Goal: Task Accomplishment & Management: Complete application form

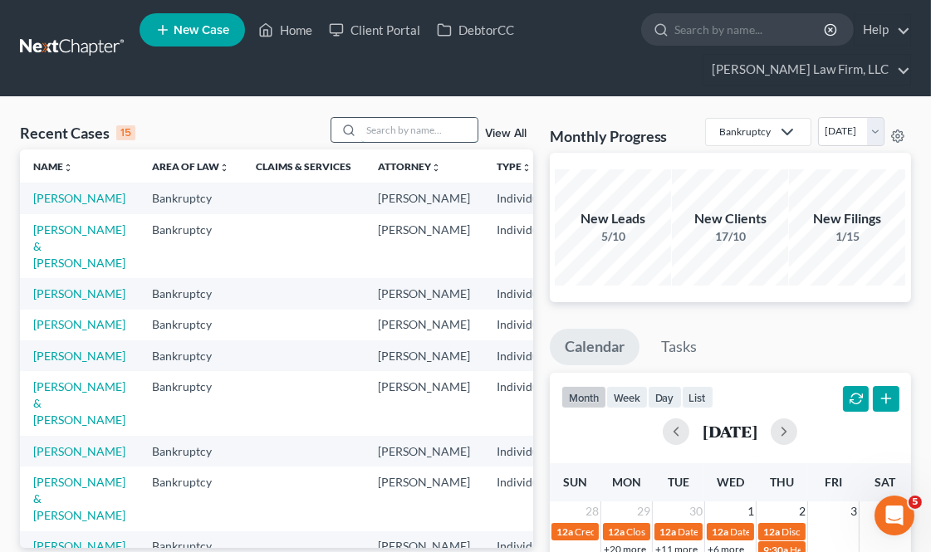
click at [460, 122] on input "search" at bounding box center [419, 130] width 116 height 24
type input "rule"
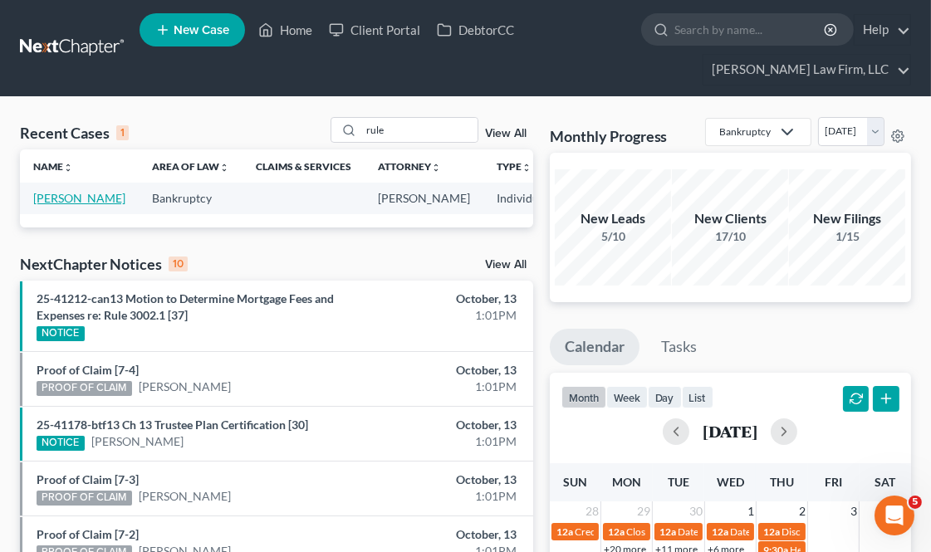
click at [53, 205] on link "[PERSON_NAME]" at bounding box center [79, 198] width 92 height 14
select select "4"
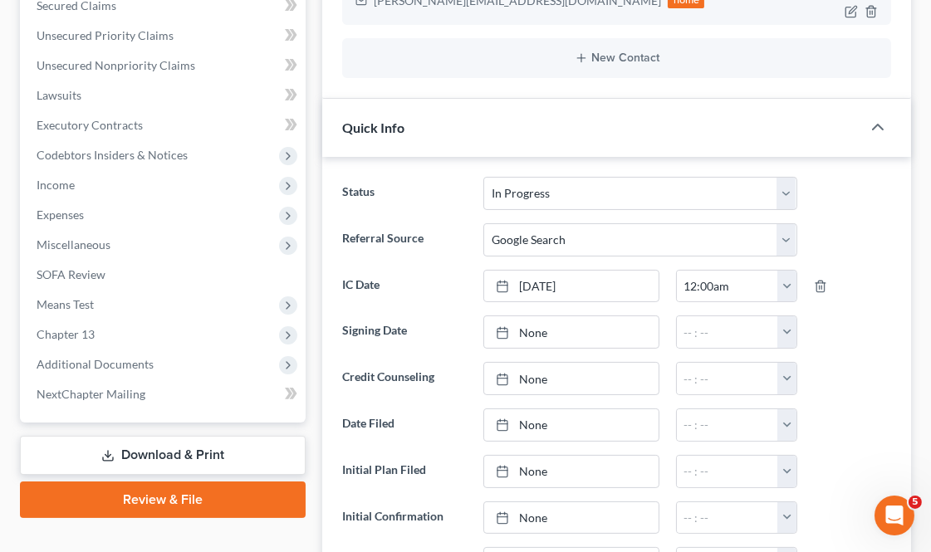
scroll to position [461, 0]
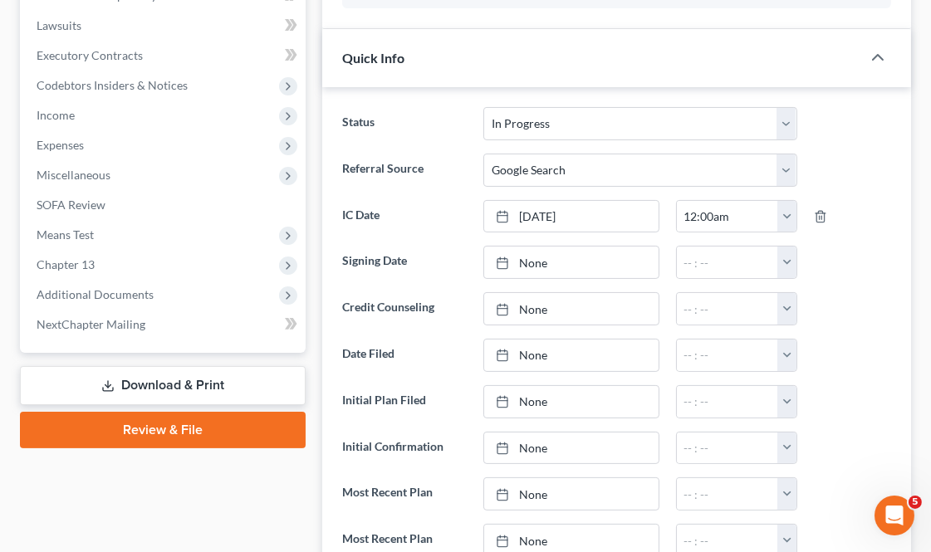
click at [163, 377] on link "Download & Print" at bounding box center [163, 385] width 286 height 39
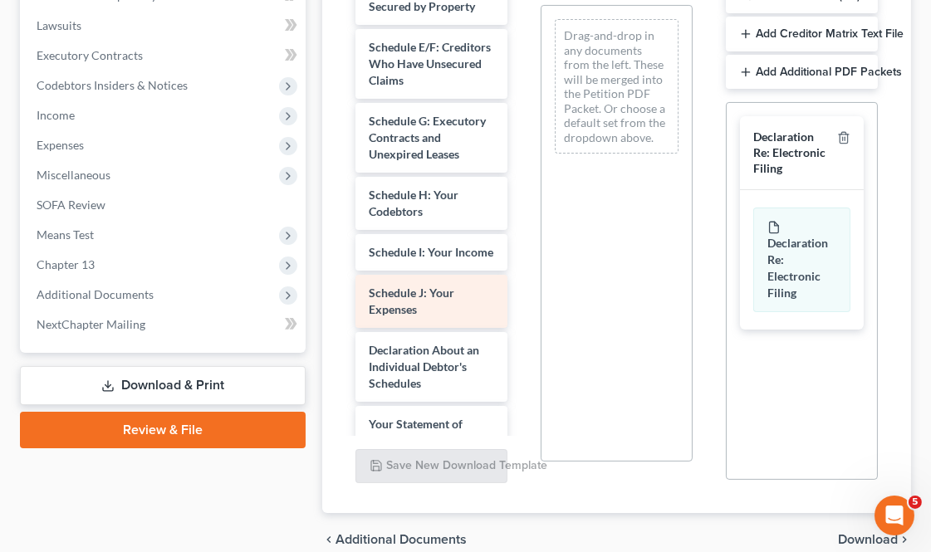
scroll to position [276, 0]
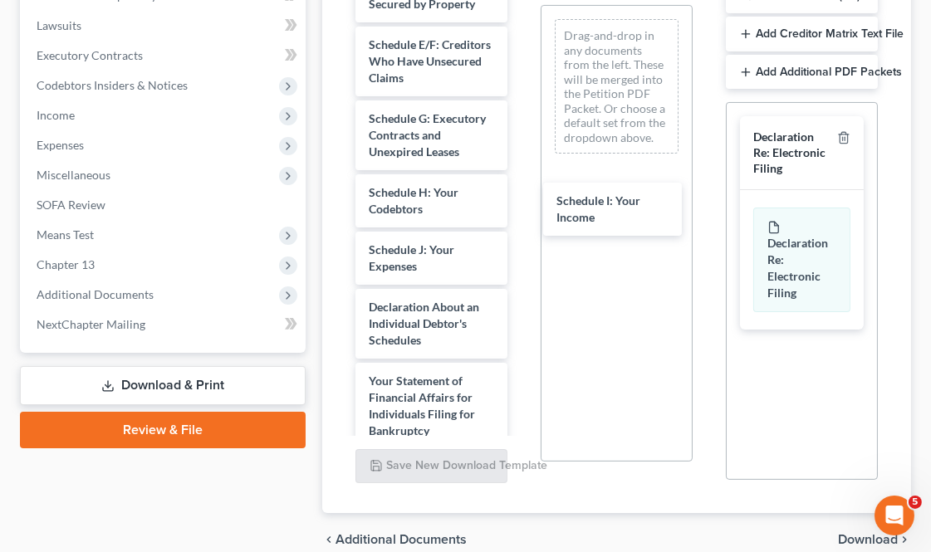
click at [520, 210] on div "Schedule I: Your Income Voluntary Petition for Individuals Filing for Bankruptc…" at bounding box center [431, 238] width 178 height 1062
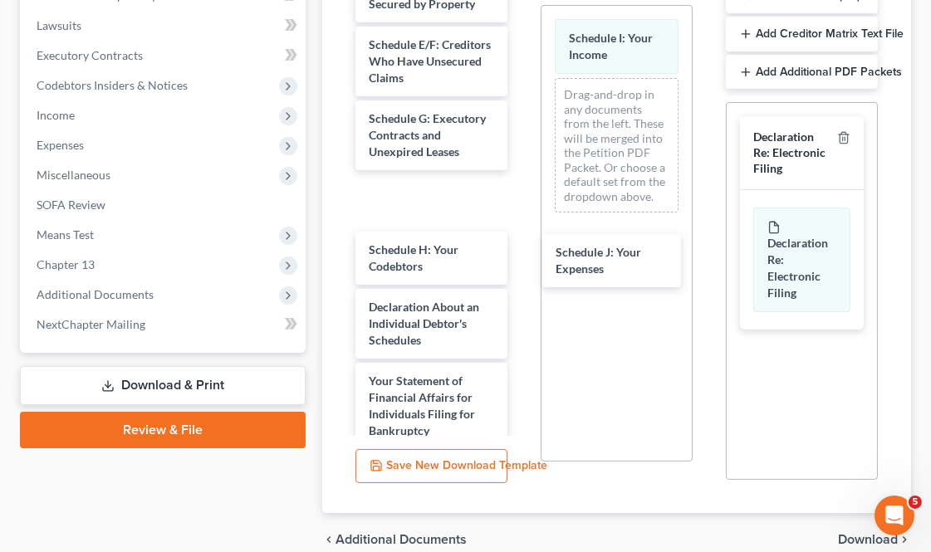
drag, startPoint x: 430, startPoint y: 291, endPoint x: 569, endPoint y: 262, distance: 141.6
click at [520, 246] on div "Schedule J: Your Expenses Voluntary Petition for Individuals Filing for Bankrup…" at bounding box center [431, 238] width 178 height 1062
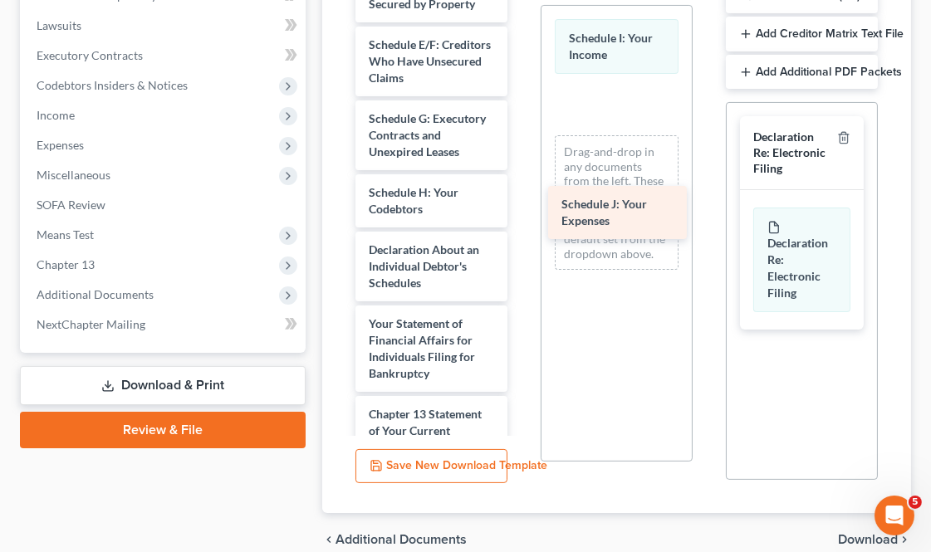
drag, startPoint x: 432, startPoint y: 249, endPoint x: 634, endPoint y: 210, distance: 206.3
click at [520, 210] on div "Schedule J: Your Expenses Voluntary Petition for Individuals Filing for Bankrup…" at bounding box center [431, 209] width 178 height 1004
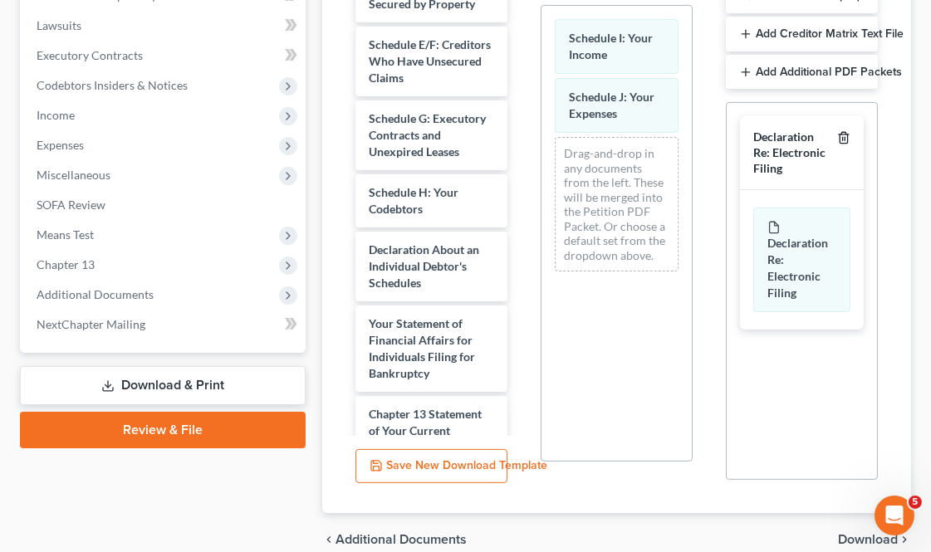
click at [840, 142] on icon "button" at bounding box center [843, 137] width 13 height 13
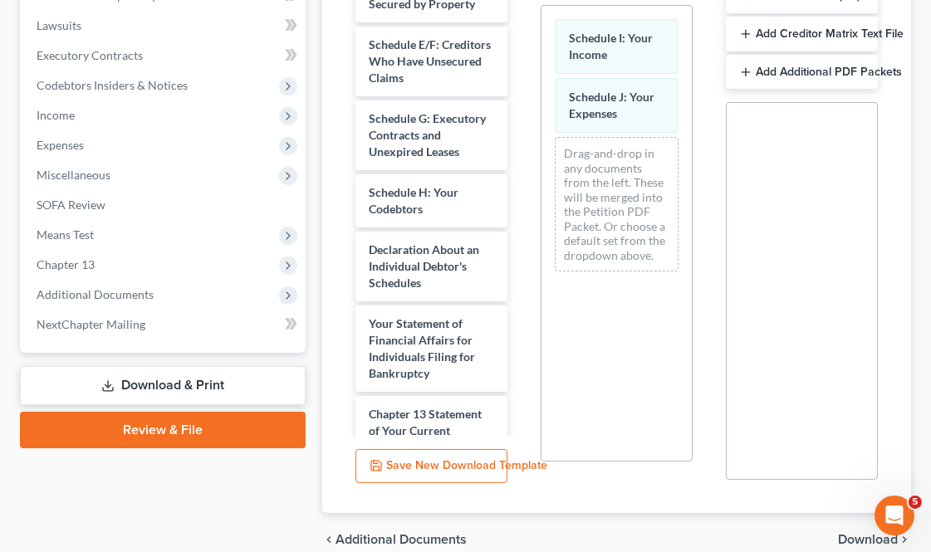
click at [848, 540] on span "Download" at bounding box center [868, 539] width 60 height 13
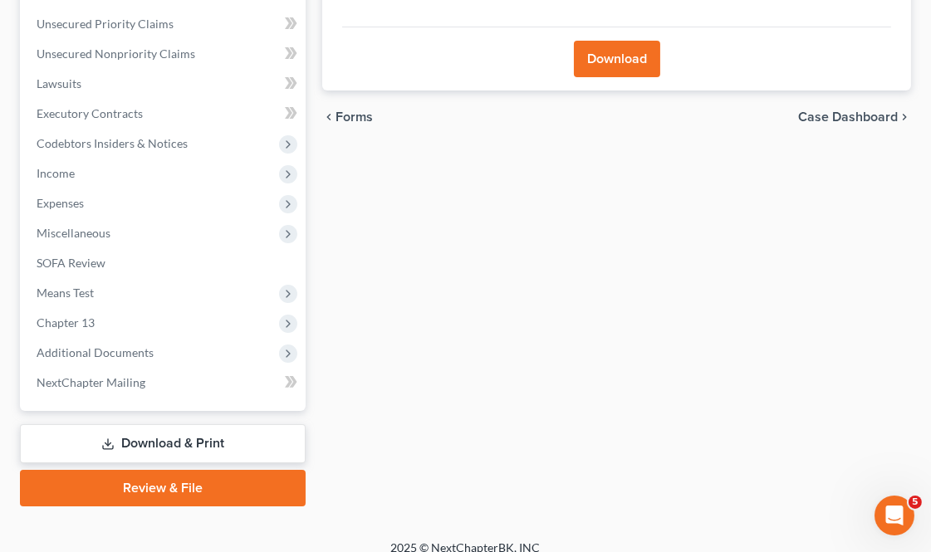
scroll to position [141, 0]
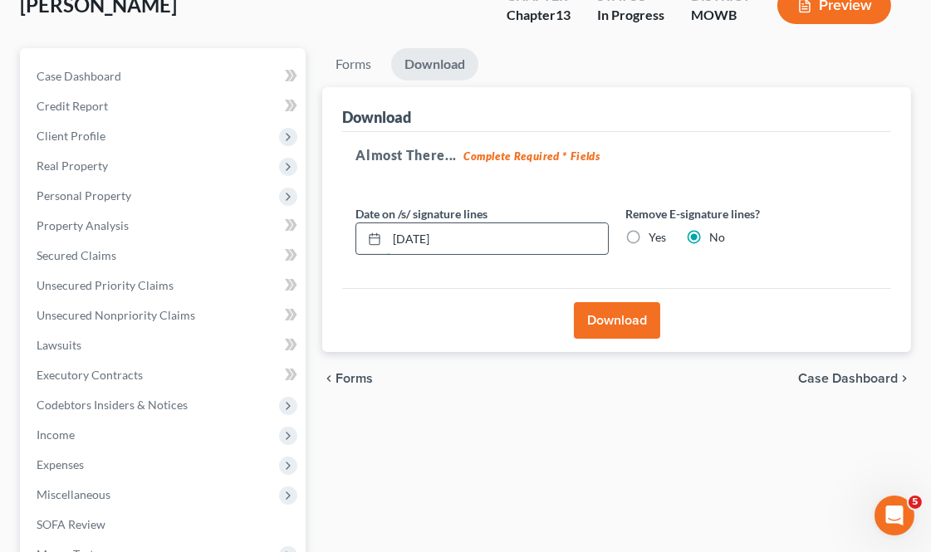
drag, startPoint x: 476, startPoint y: 230, endPoint x: 375, endPoint y: 229, distance: 100.4
click at [359, 233] on div "[DATE]" at bounding box center [481, 238] width 252 height 33
click at [648, 241] on label "Yes" at bounding box center [656, 237] width 17 height 17
click at [655, 240] on input "Yes" at bounding box center [660, 234] width 11 height 11
radio input "true"
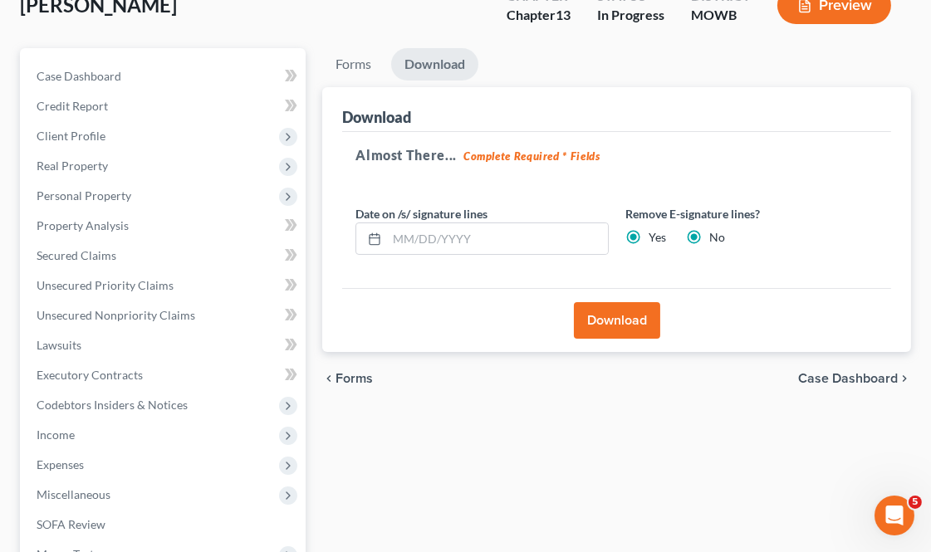
radio input "false"
click at [618, 310] on button "Download" at bounding box center [617, 320] width 86 height 37
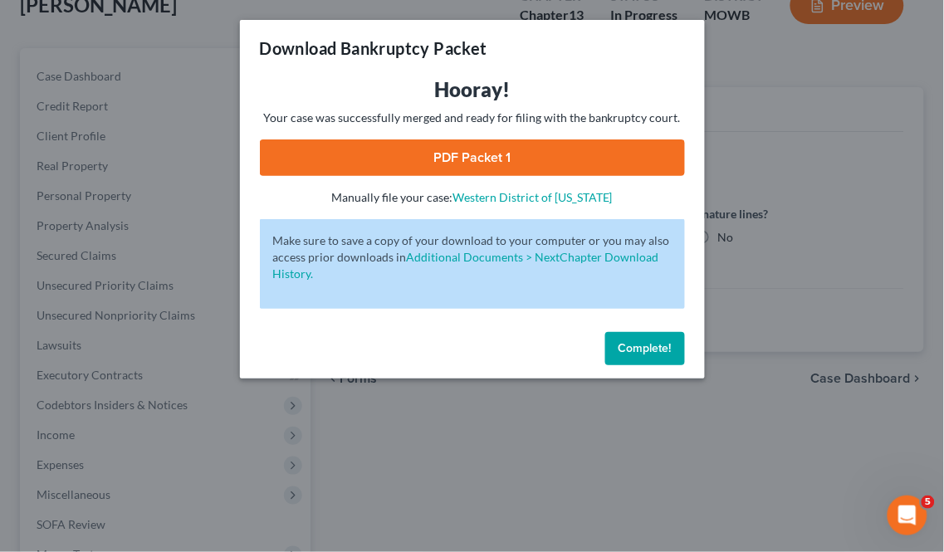
click at [485, 153] on link "PDF Packet 1" at bounding box center [472, 157] width 425 height 37
click at [664, 332] on button "Complete!" at bounding box center [645, 348] width 80 height 33
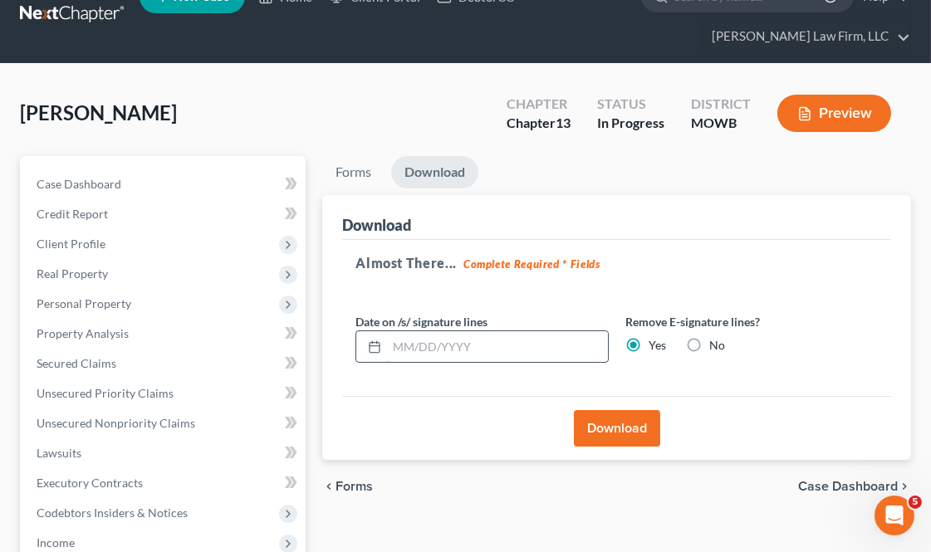
scroll to position [0, 0]
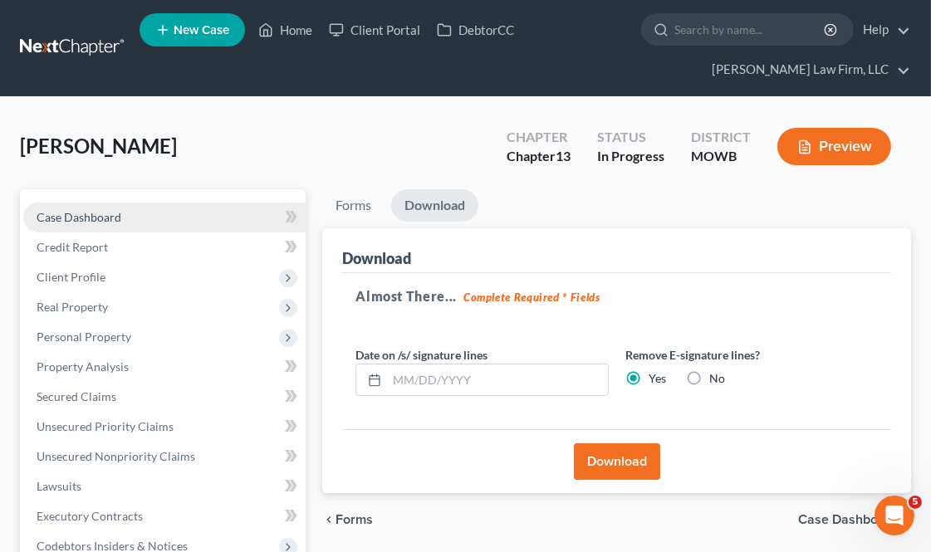
click at [103, 208] on link "Case Dashboard" at bounding box center [164, 218] width 282 height 30
select select "4"
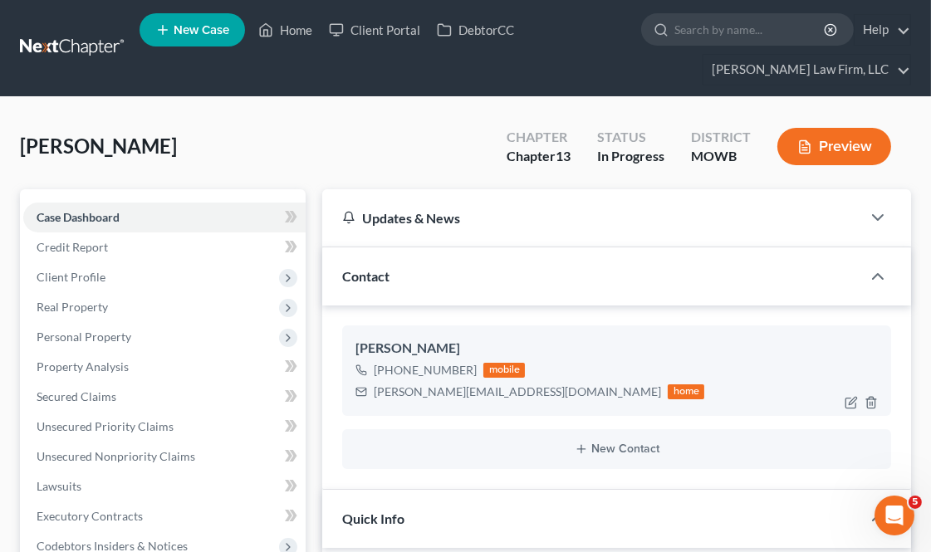
click at [467, 362] on div "[PHONE_NUMBER]" at bounding box center [425, 370] width 103 height 17
drag, startPoint x: 473, startPoint y: 365, endPoint x: 392, endPoint y: 366, distance: 81.4
click at [392, 366] on div "[PHONE_NUMBER] mobile" at bounding box center [529, 370] width 349 height 22
copy div "816) 500-2805"
click at [276, 30] on link "Home" at bounding box center [285, 30] width 71 height 30
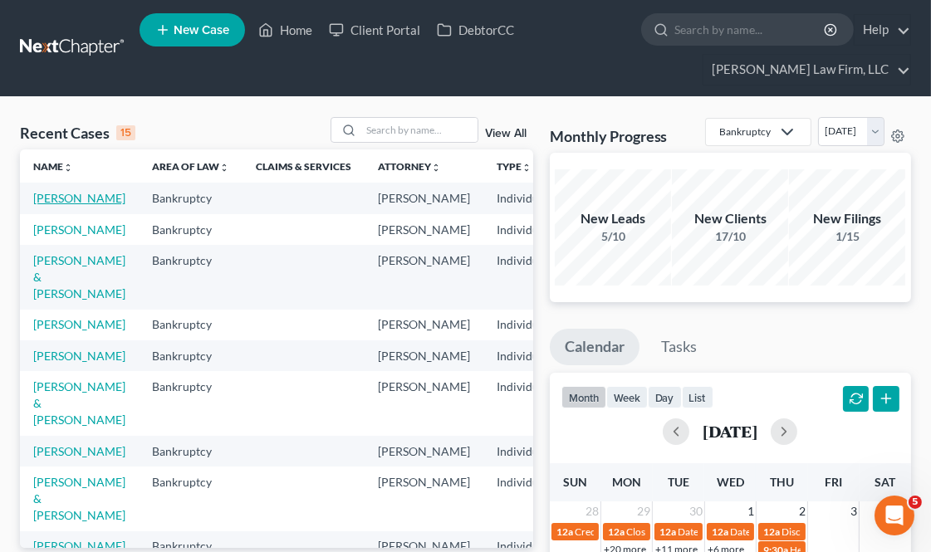
click at [80, 202] on link "[PERSON_NAME]" at bounding box center [79, 198] width 92 height 14
select select "4"
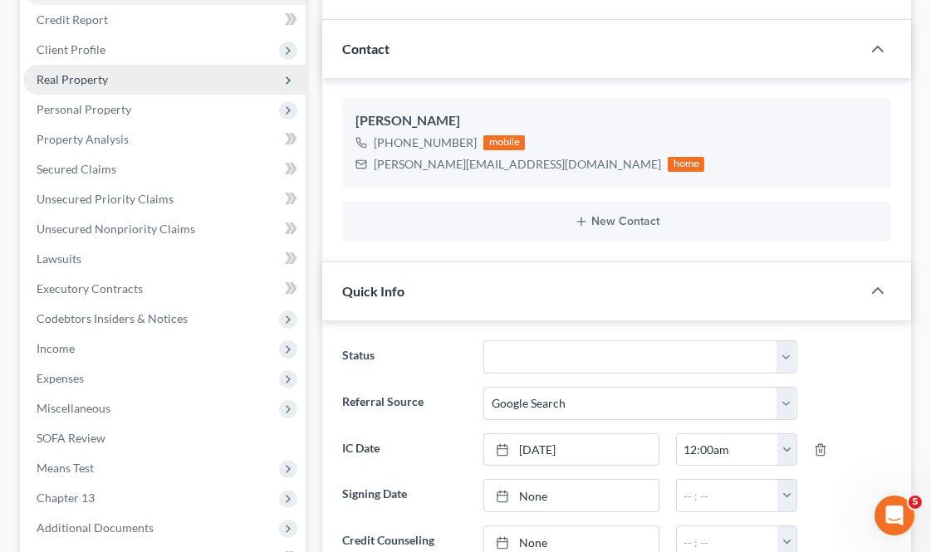
scroll to position [276, 0]
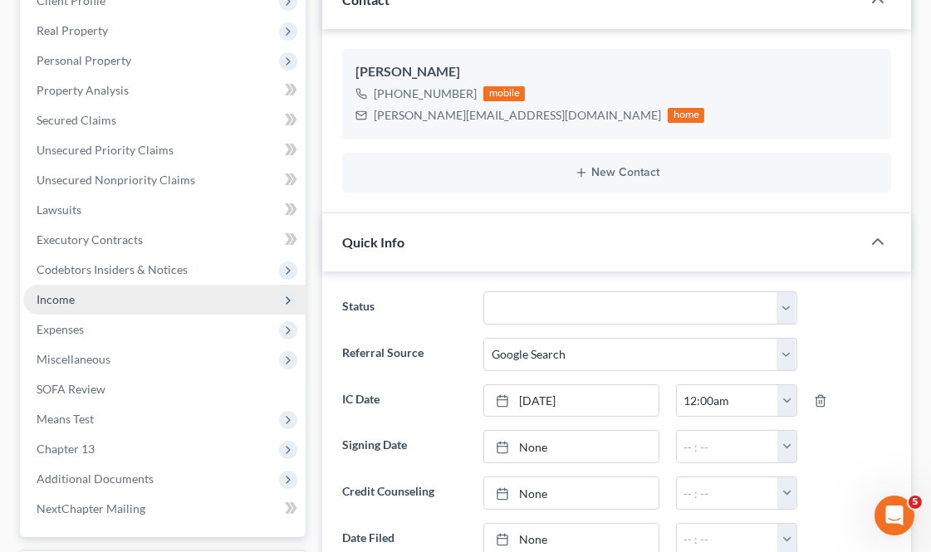
click at [66, 293] on span "Income" at bounding box center [56, 299] width 38 height 14
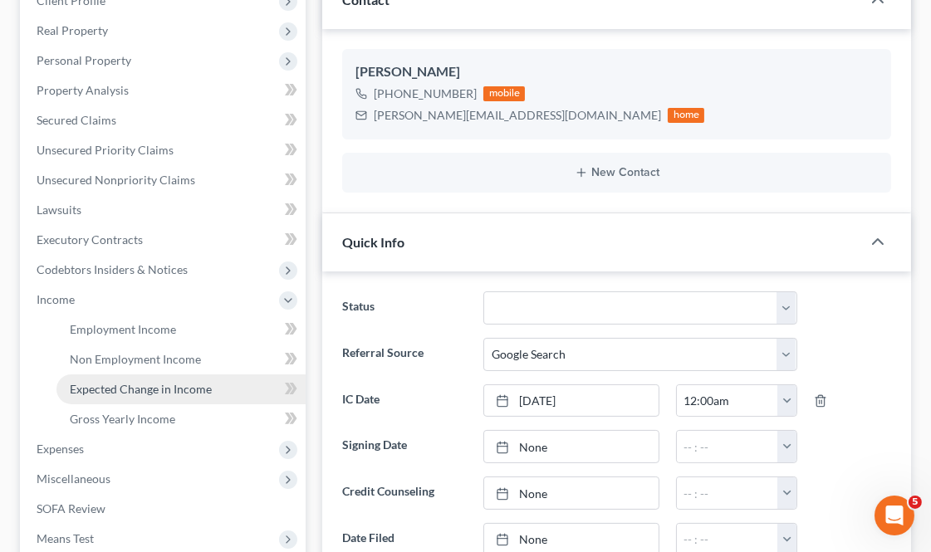
click at [137, 382] on span "Expected Change in Income" at bounding box center [141, 389] width 142 height 14
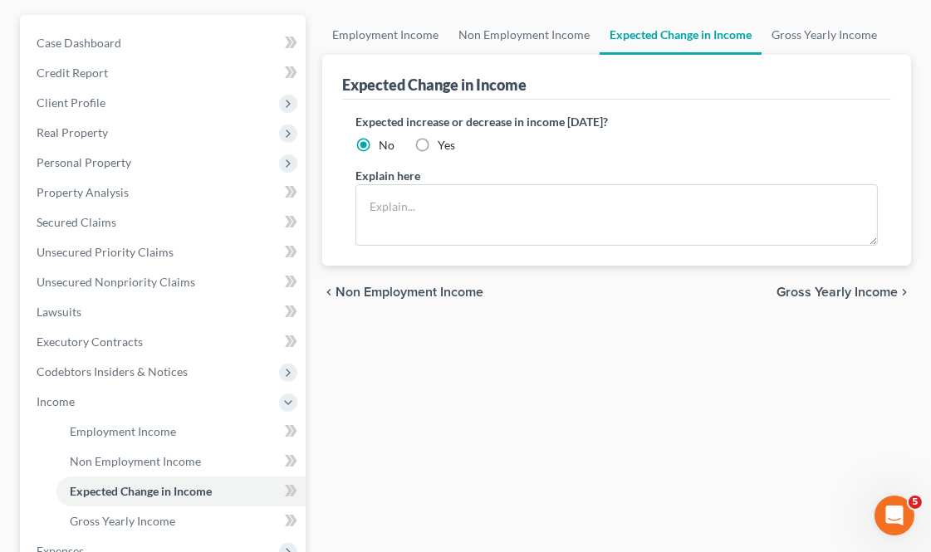
scroll to position [276, 0]
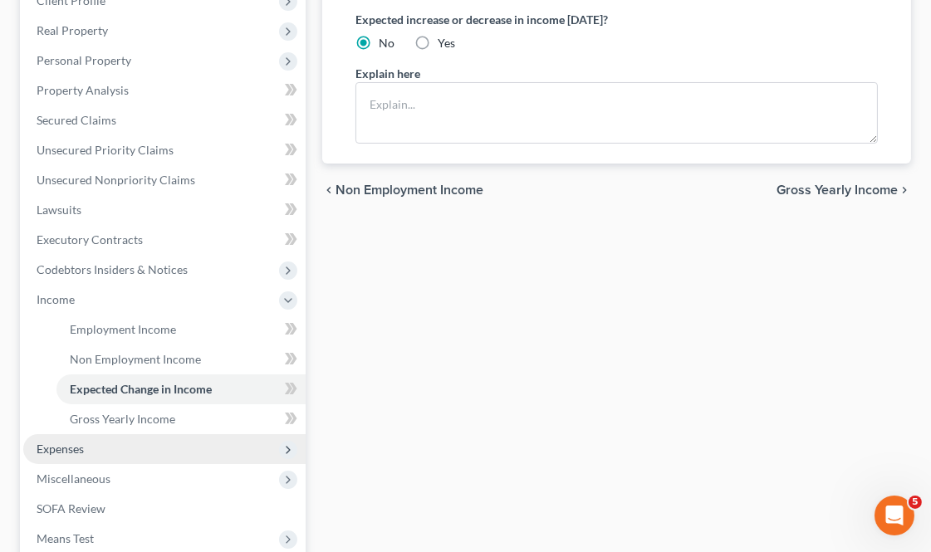
click at [115, 444] on span "Expenses" at bounding box center [164, 449] width 282 height 30
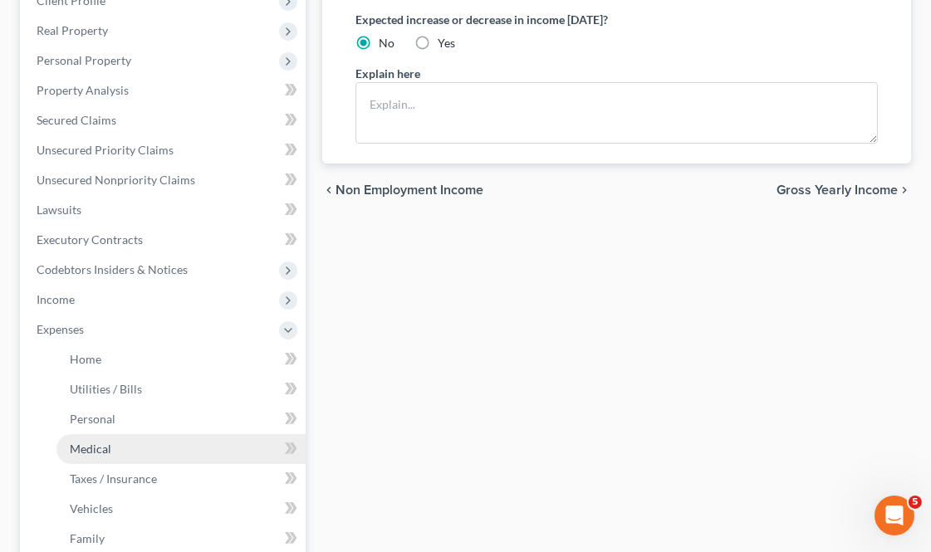
click at [120, 444] on link "Medical" at bounding box center [180, 449] width 249 height 30
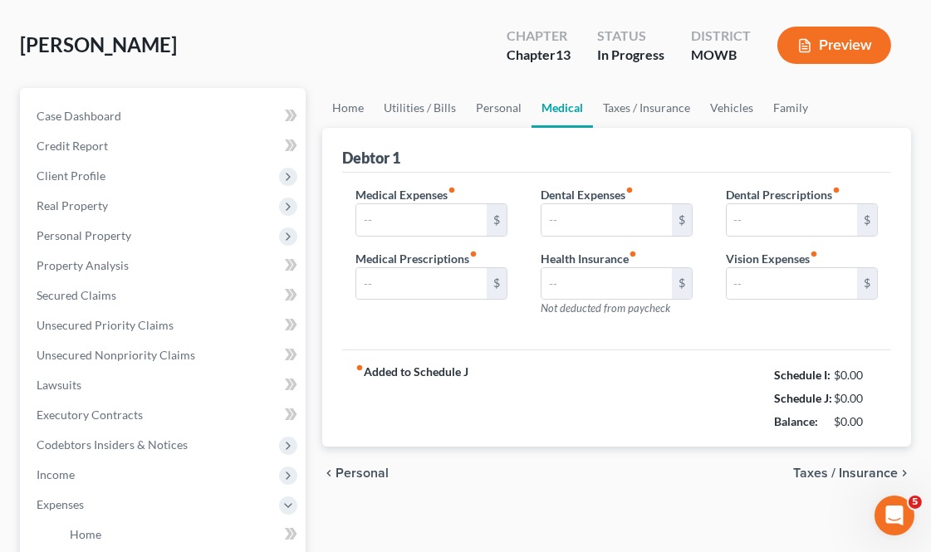
type input "150.00"
type input "500.00"
type input "0.00"
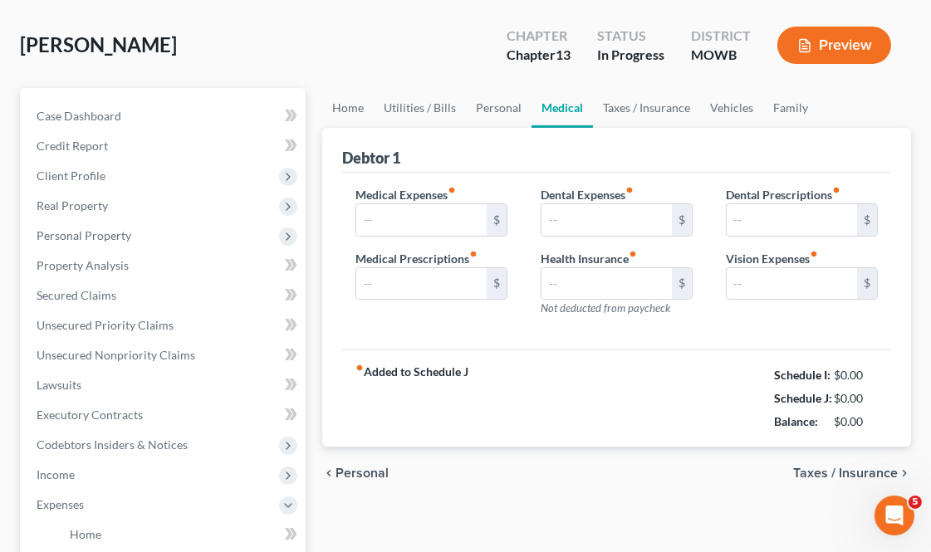
type input "40.00"
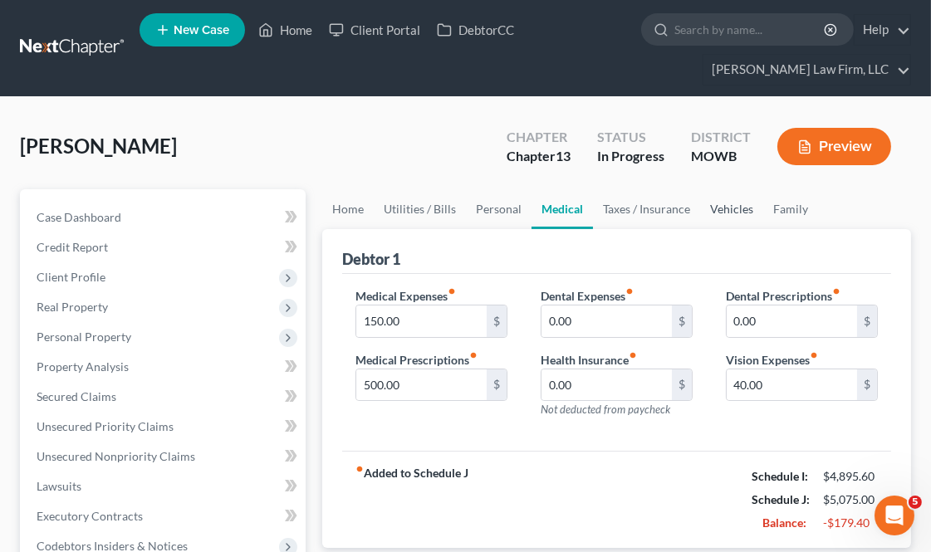
click at [711, 204] on link "Vehicles" at bounding box center [731, 209] width 63 height 40
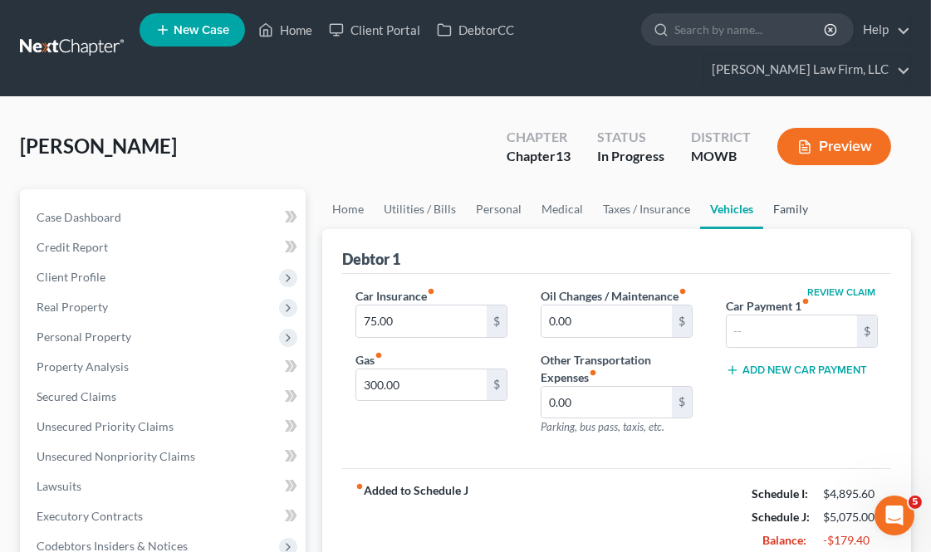
click at [787, 203] on link "Family" at bounding box center [790, 209] width 55 height 40
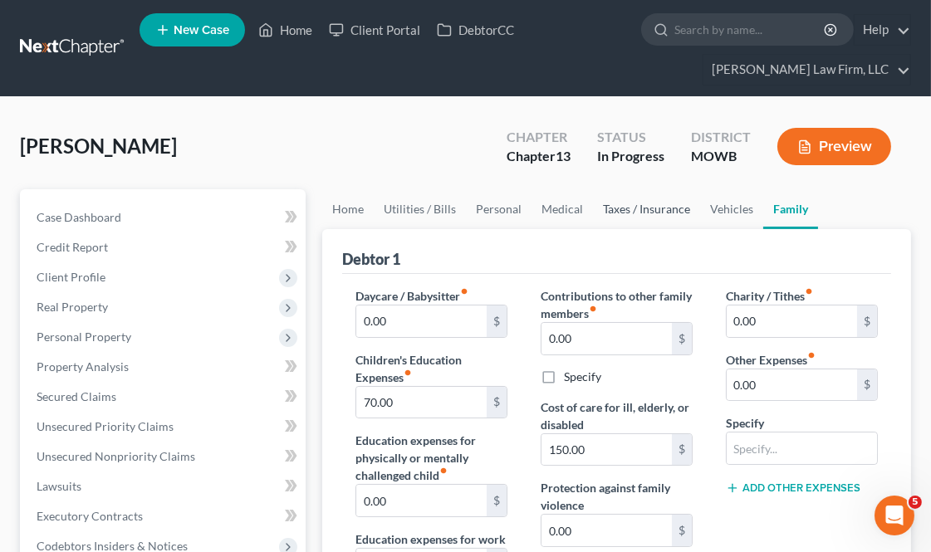
click at [692, 201] on link "Taxes / Insurance" at bounding box center [646, 209] width 107 height 40
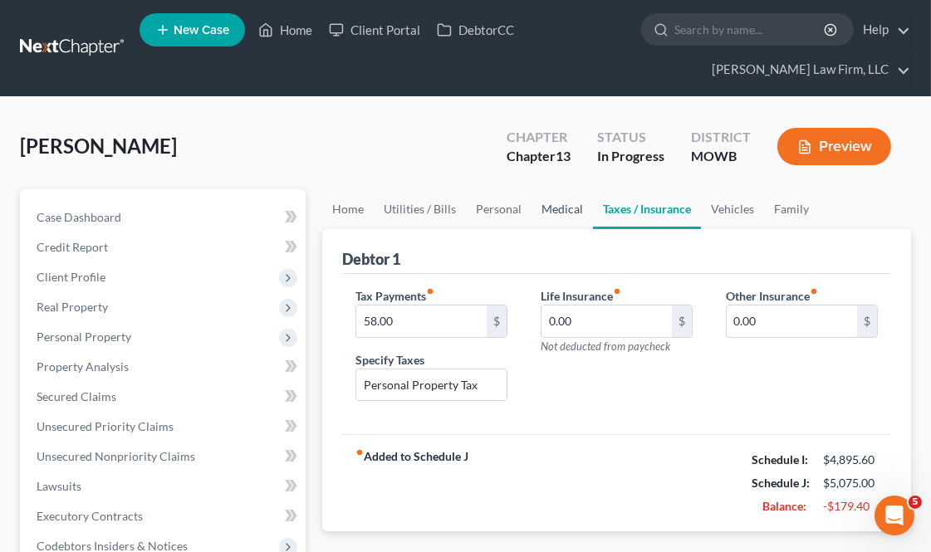
click at [551, 199] on link "Medical" at bounding box center [561, 209] width 61 height 40
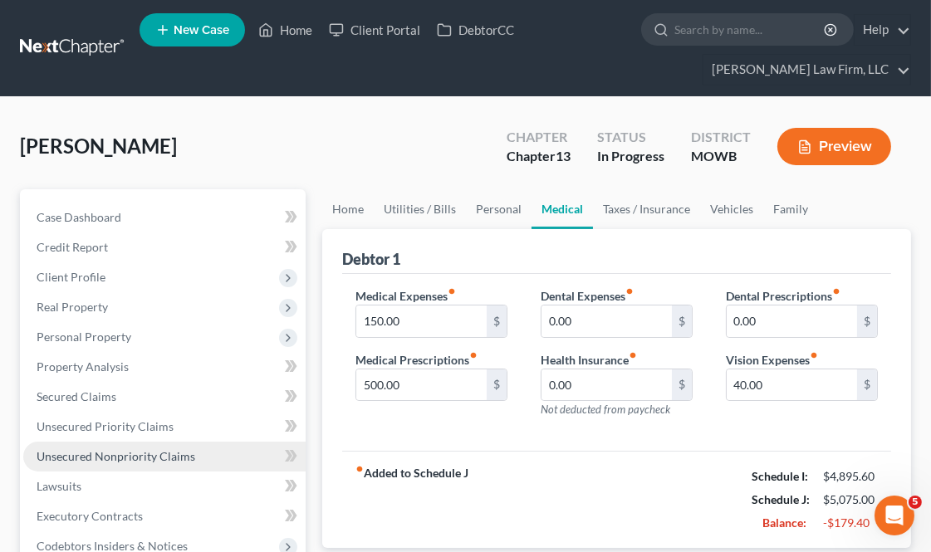
scroll to position [92, 0]
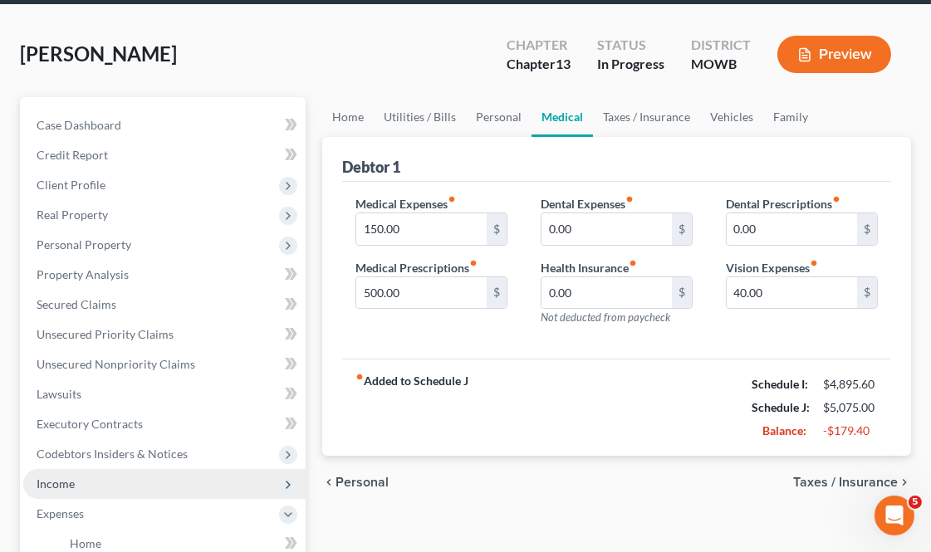
click at [126, 474] on span "Income" at bounding box center [164, 484] width 282 height 30
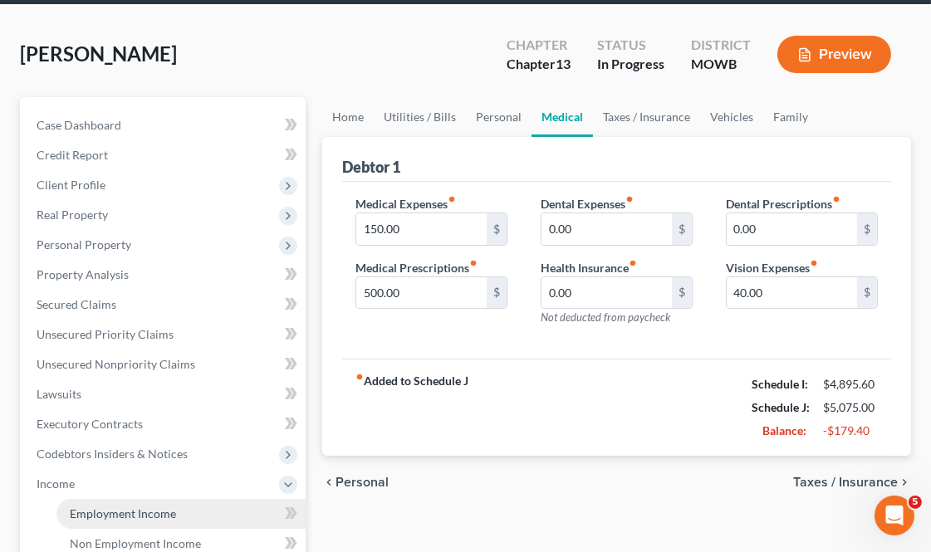
click at [153, 506] on span "Employment Income" at bounding box center [123, 513] width 106 height 14
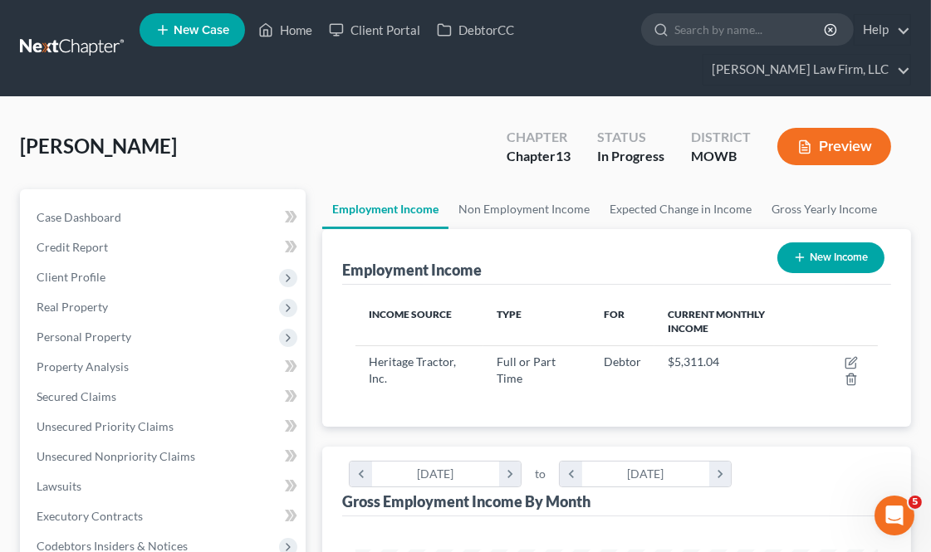
scroll to position [260, 554]
click at [503, 204] on link "Non Employment Income" at bounding box center [523, 209] width 151 height 40
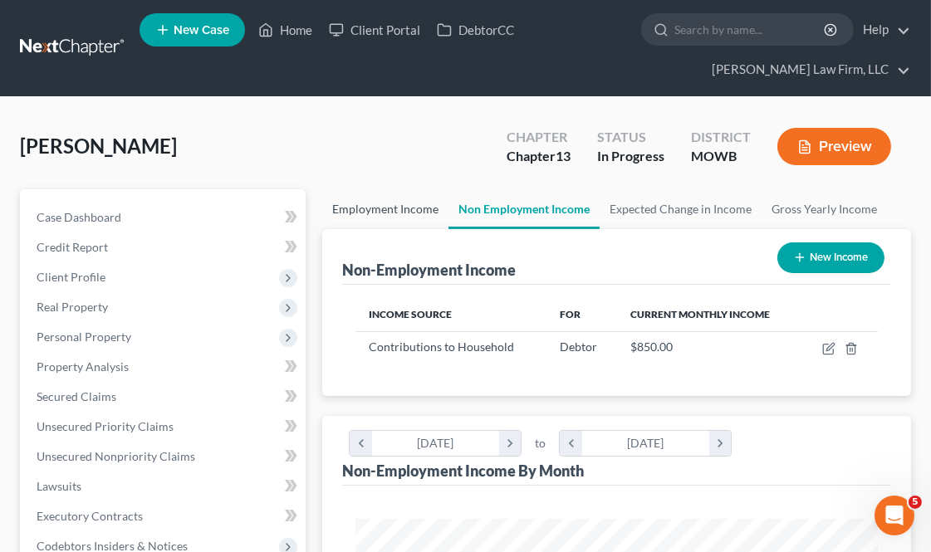
scroll to position [260, 554]
click at [413, 208] on link "Employment Income" at bounding box center [385, 209] width 126 height 40
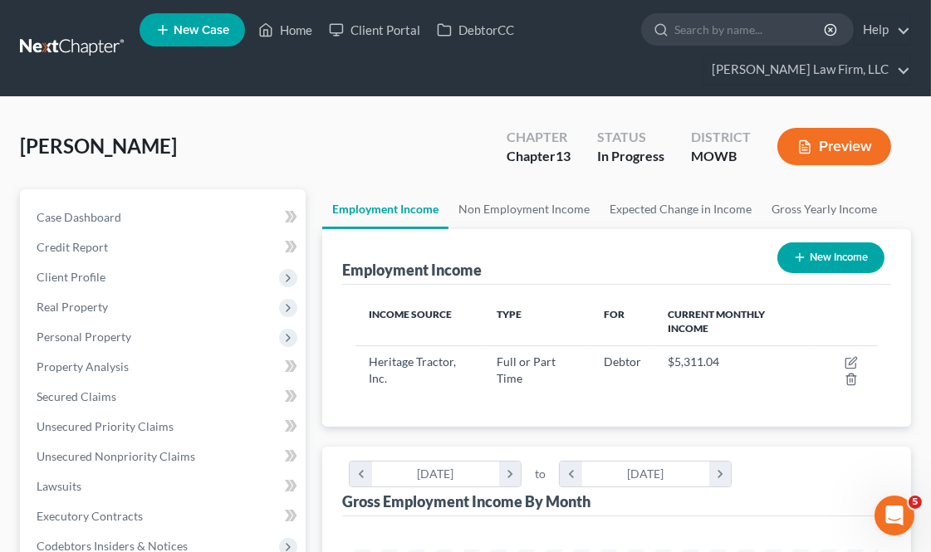
scroll to position [260, 554]
click at [633, 206] on link "Expected Change in Income" at bounding box center [680, 209] width 162 height 40
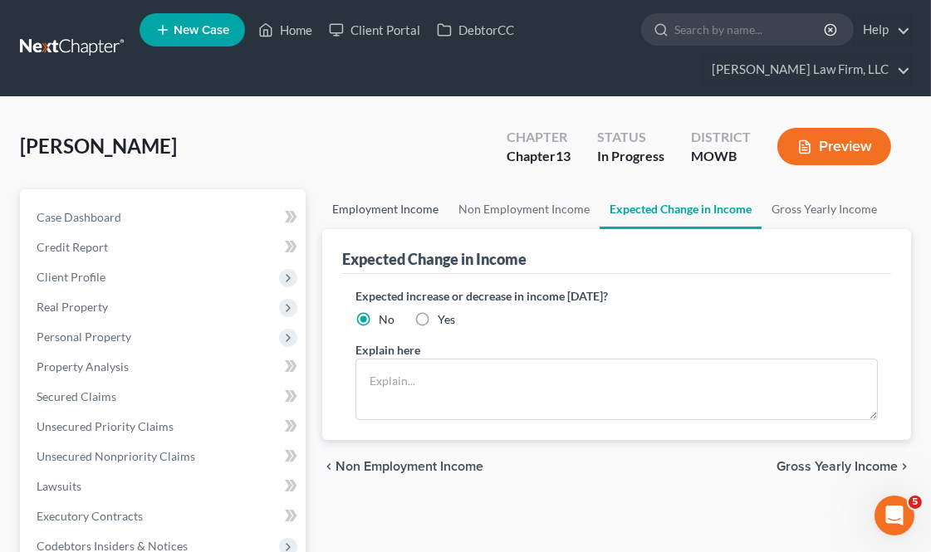
click at [385, 208] on link "Employment Income" at bounding box center [385, 209] width 126 height 40
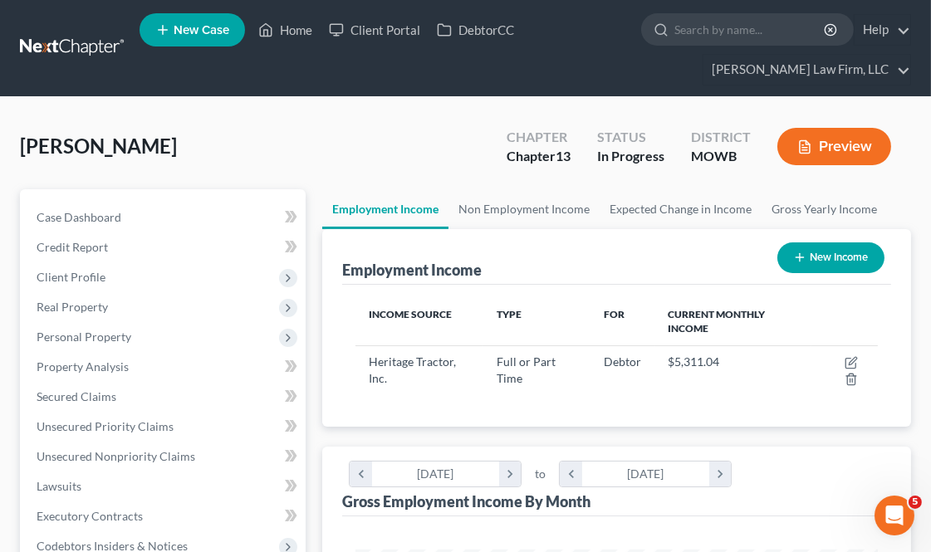
scroll to position [260, 554]
click at [535, 193] on link "Non Employment Income" at bounding box center [523, 209] width 151 height 40
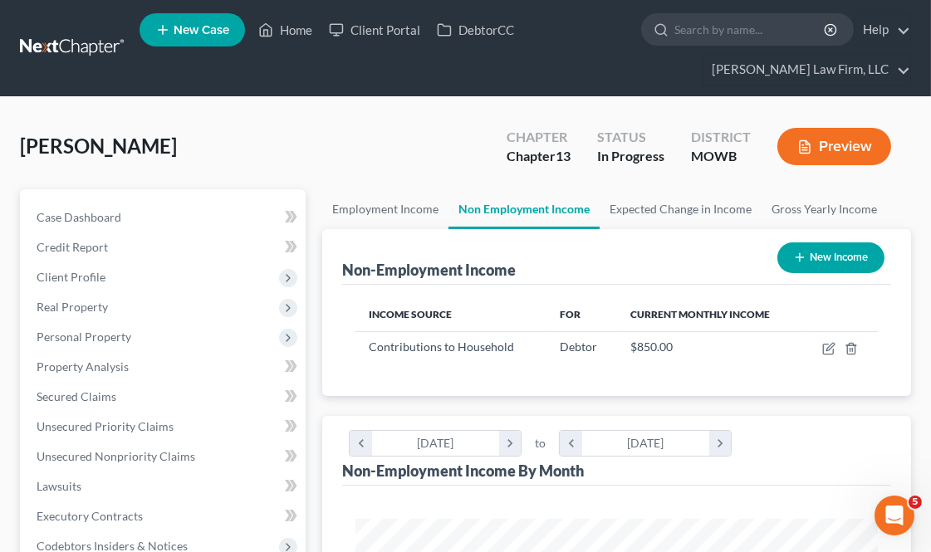
scroll to position [260, 554]
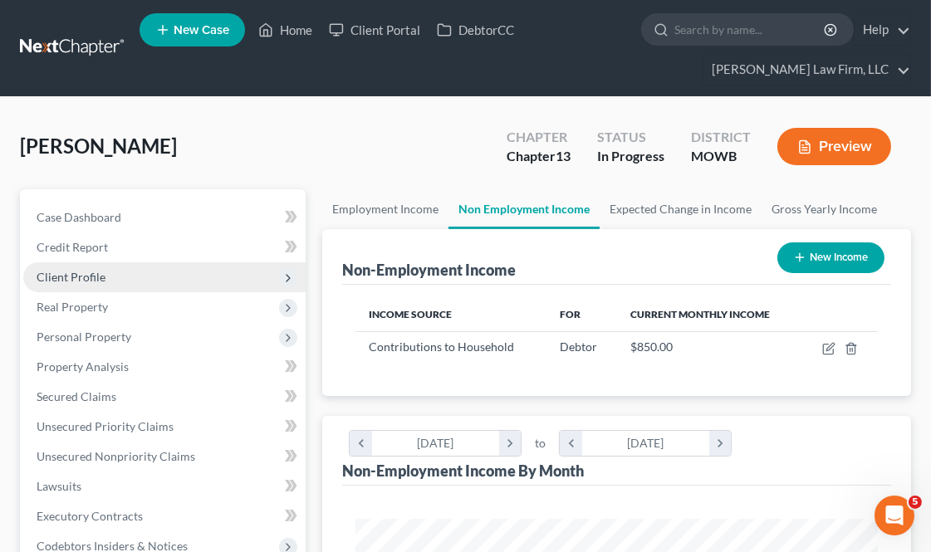
click at [61, 281] on span "Client Profile" at bounding box center [71, 277] width 69 height 14
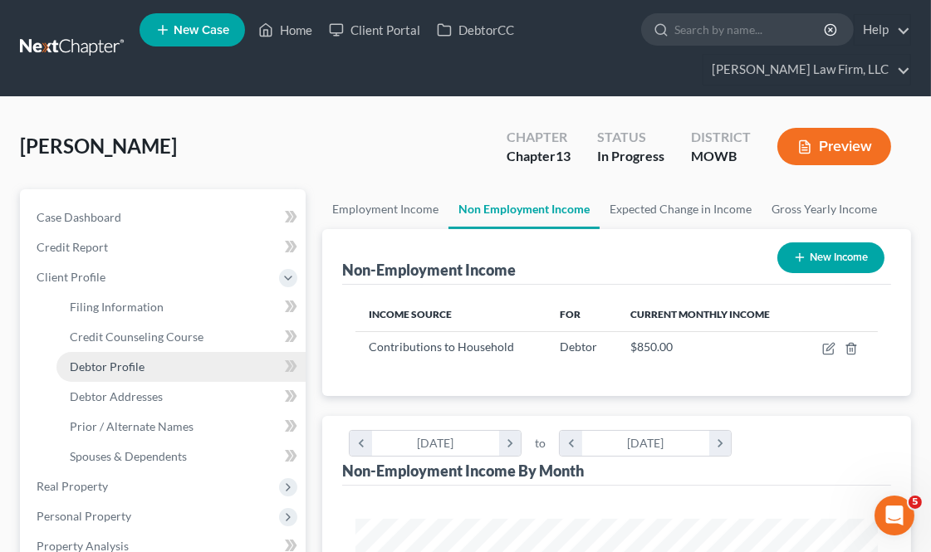
click at [156, 362] on link "Debtor Profile" at bounding box center [180, 367] width 249 height 30
select select "0"
select select "8"
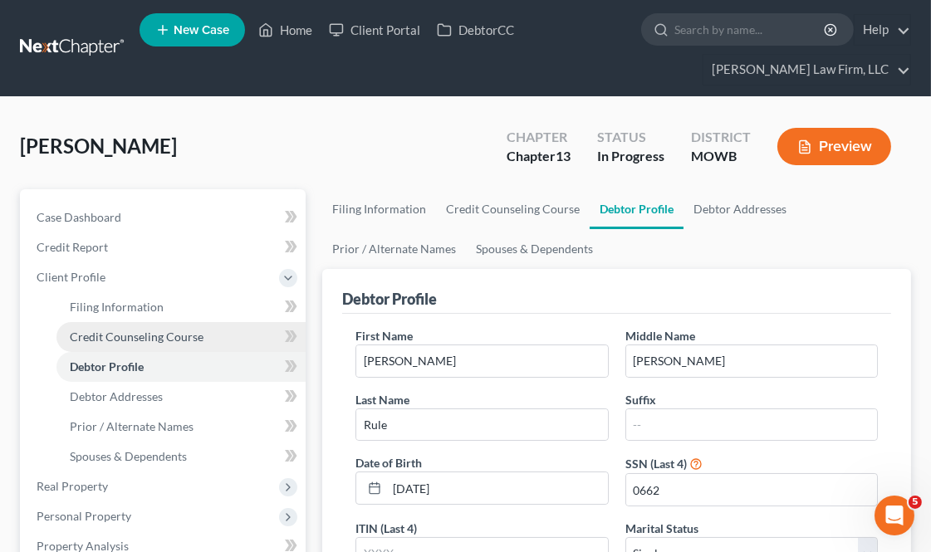
radio input "true"
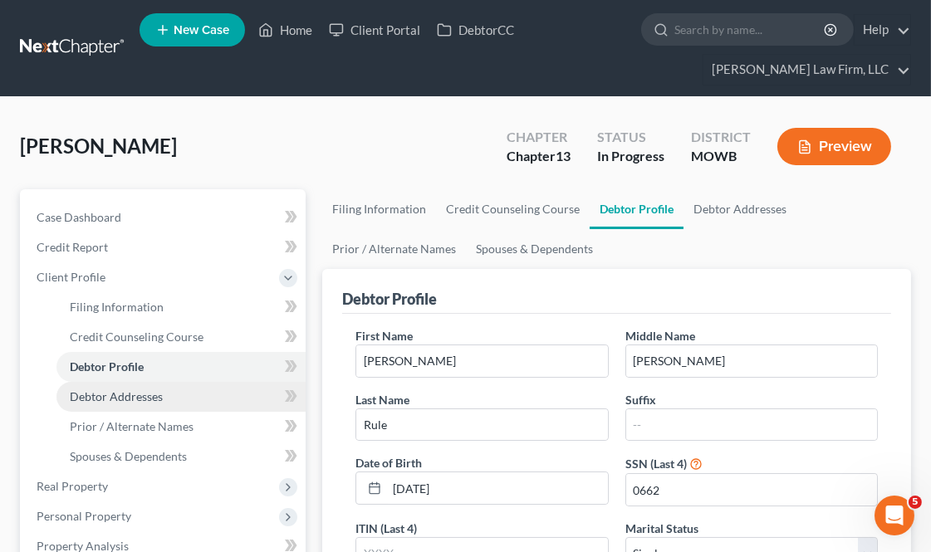
click at [168, 401] on link "Debtor Addresses" at bounding box center [180, 397] width 249 height 30
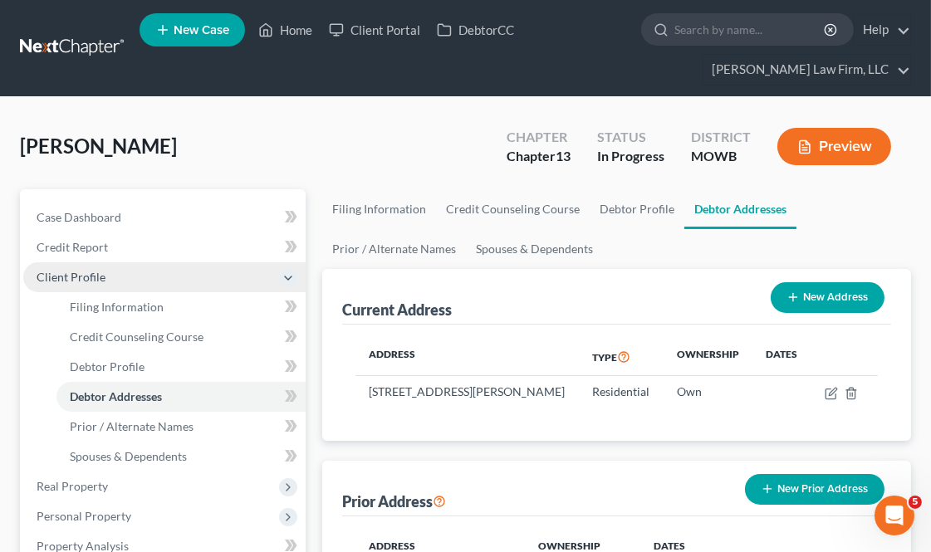
click at [148, 282] on span "Client Profile" at bounding box center [164, 277] width 282 height 30
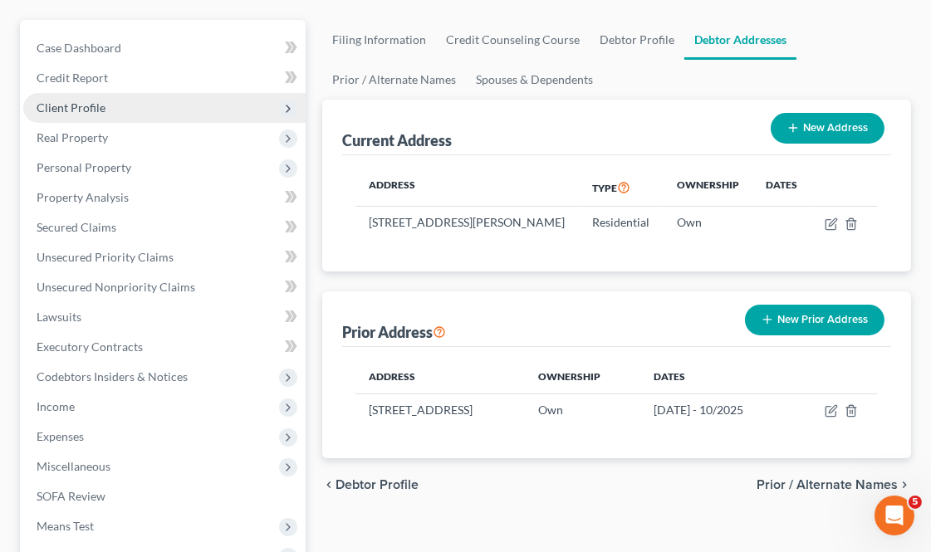
scroll to position [184, 0]
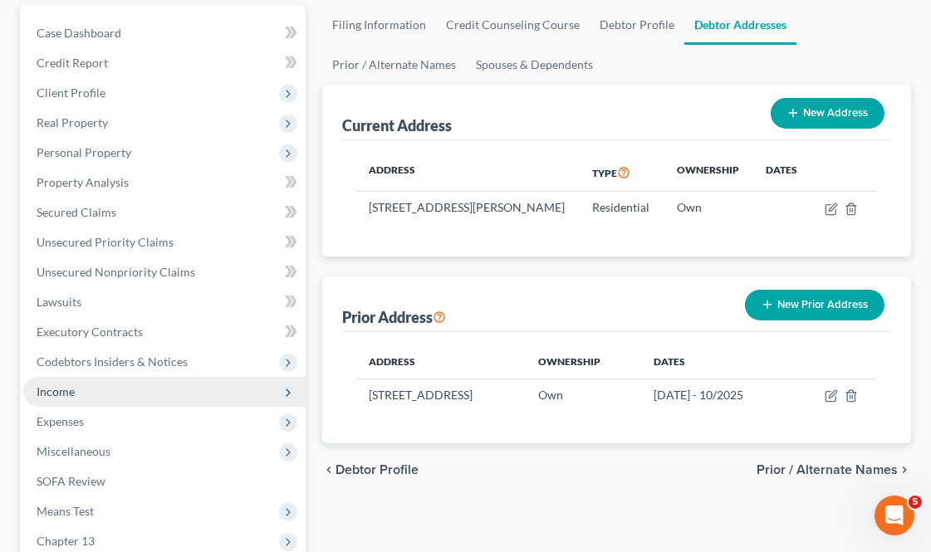
click at [114, 385] on span "Income" at bounding box center [164, 392] width 282 height 30
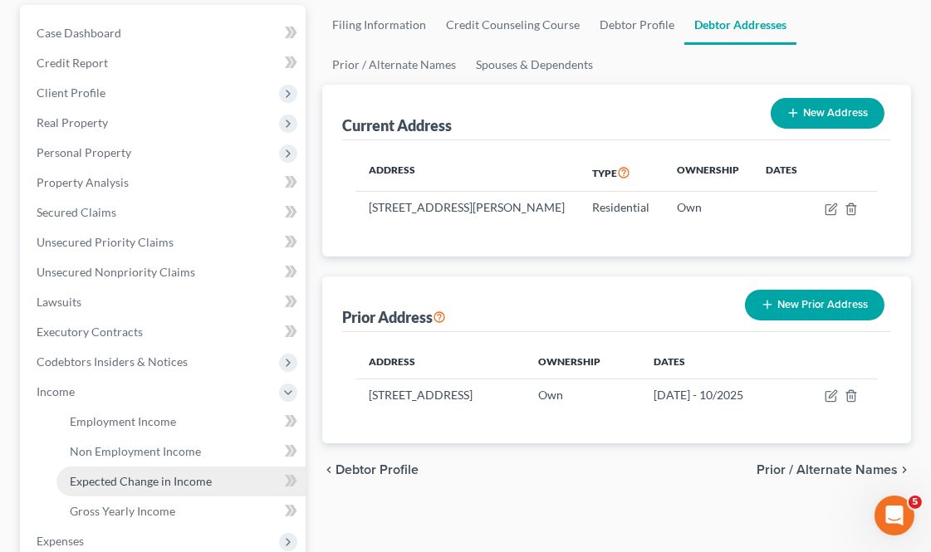
click at [183, 486] on link "Expected Change in Income" at bounding box center [180, 482] width 249 height 30
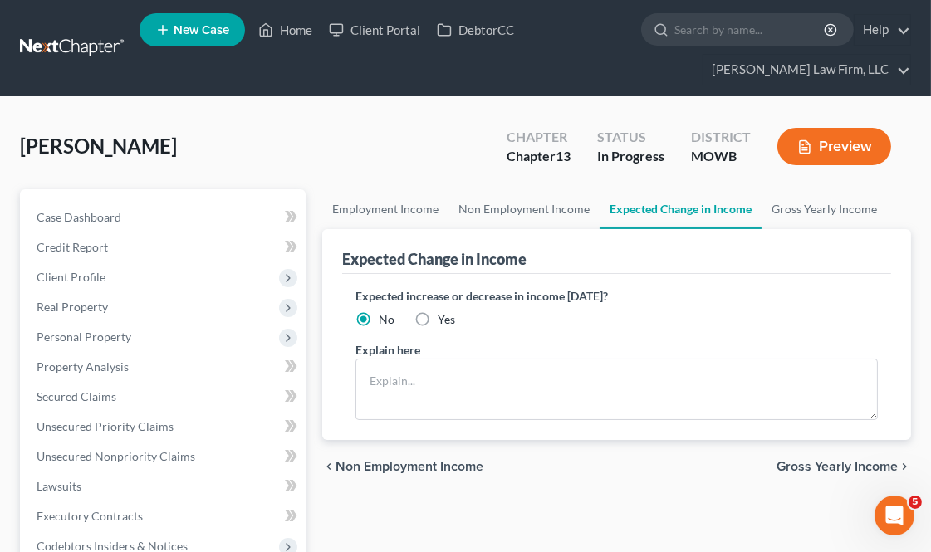
click at [437, 317] on label "Yes" at bounding box center [445, 319] width 17 height 17
click at [444, 317] on input "Yes" at bounding box center [449, 316] width 11 height 11
radio input "true"
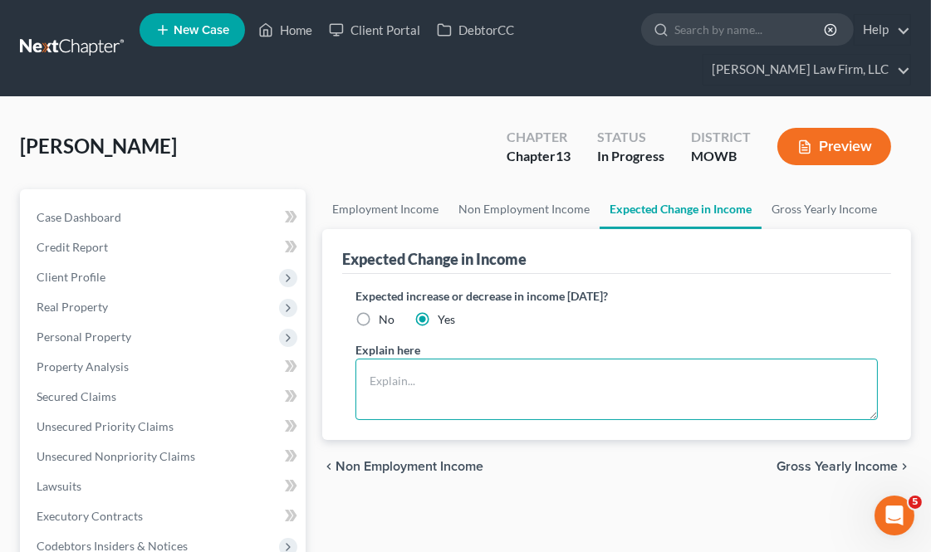
click at [409, 399] on textarea at bounding box center [616, 389] width 522 height 61
click at [608, 377] on textarea "Debtor is in the process of pursuing" at bounding box center [616, 389] width 522 height 61
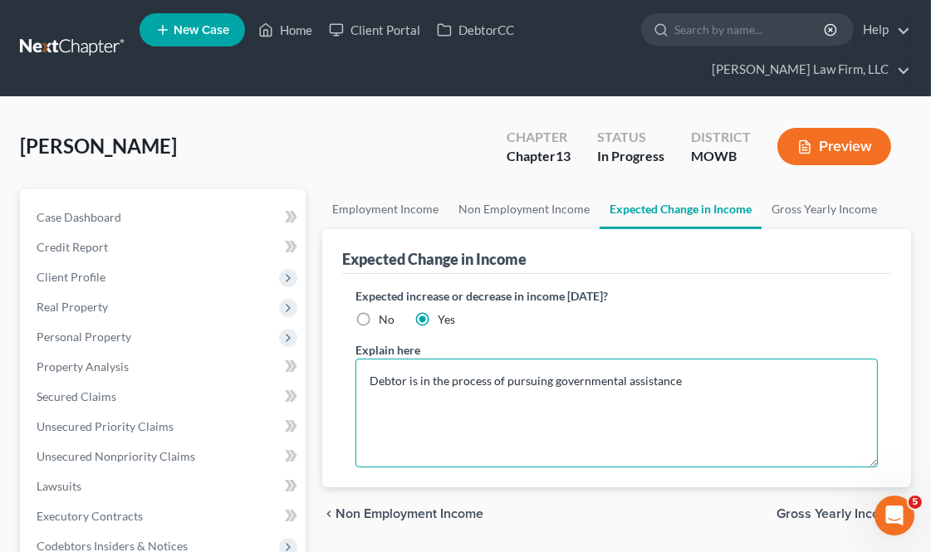
drag, startPoint x: 873, startPoint y: 411, endPoint x: 878, endPoint y: 471, distance: 60.0
click at [878, 471] on div "Expected increase or decrease in income [DATE]? No Yes Explain here [PERSON_NAM…" at bounding box center [616, 380] width 549 height 213
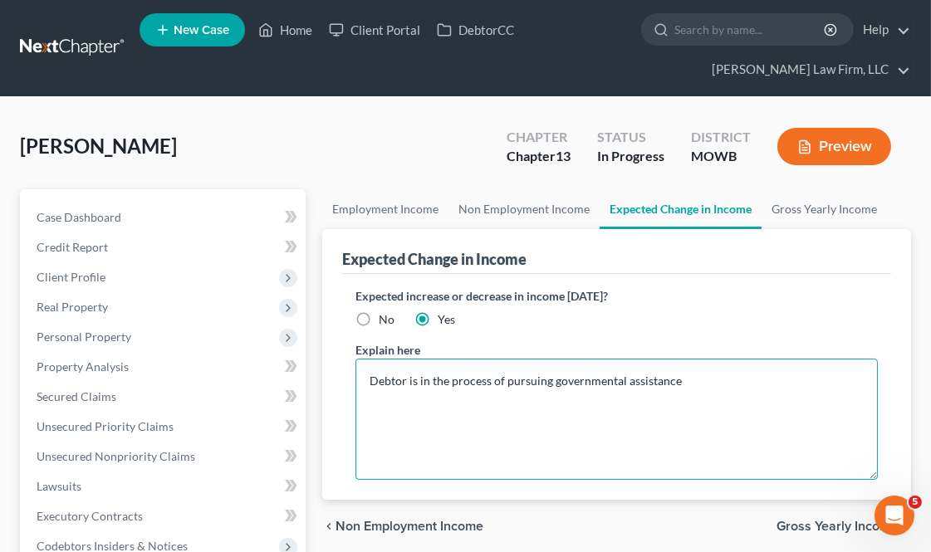
click at [737, 379] on textarea "Debtor is in the process of pursuing governmental assistance" at bounding box center [616, 419] width 522 height 121
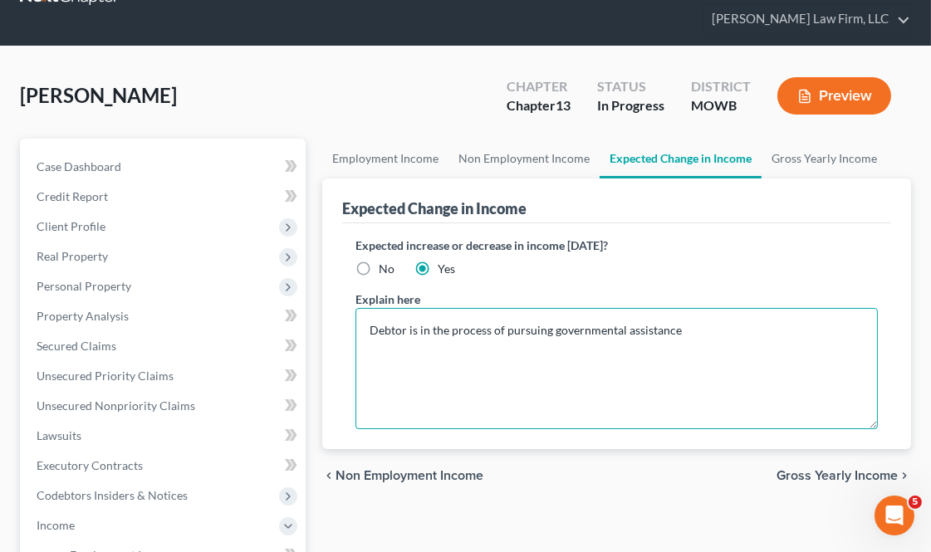
scroll to position [92, 0]
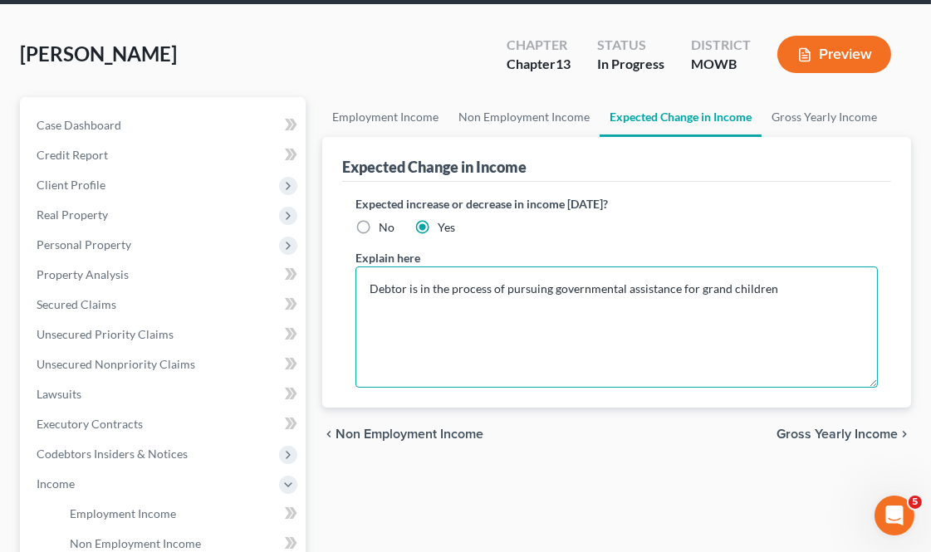
click at [803, 286] on textarea "Debtor is in the process of pursuing governmental assistance for grand children" at bounding box center [616, 326] width 522 height 121
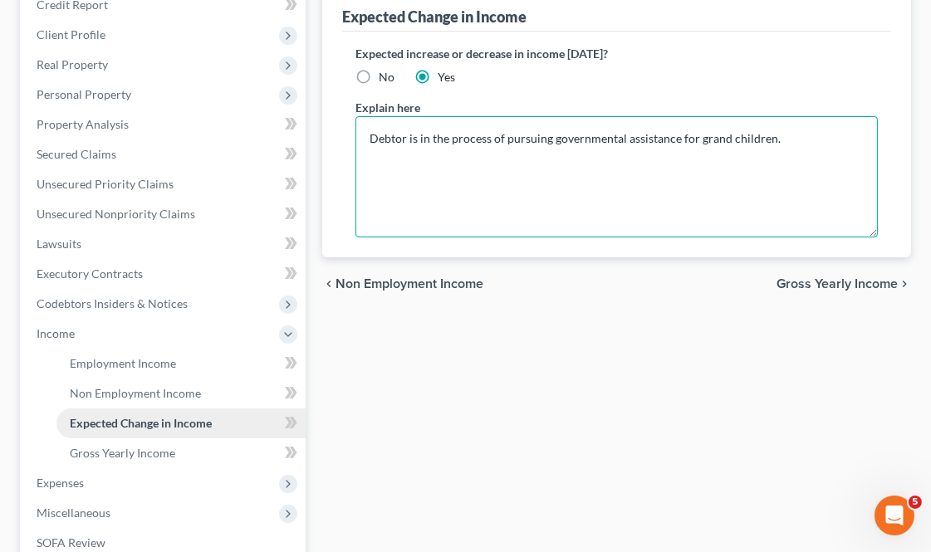
scroll to position [276, 0]
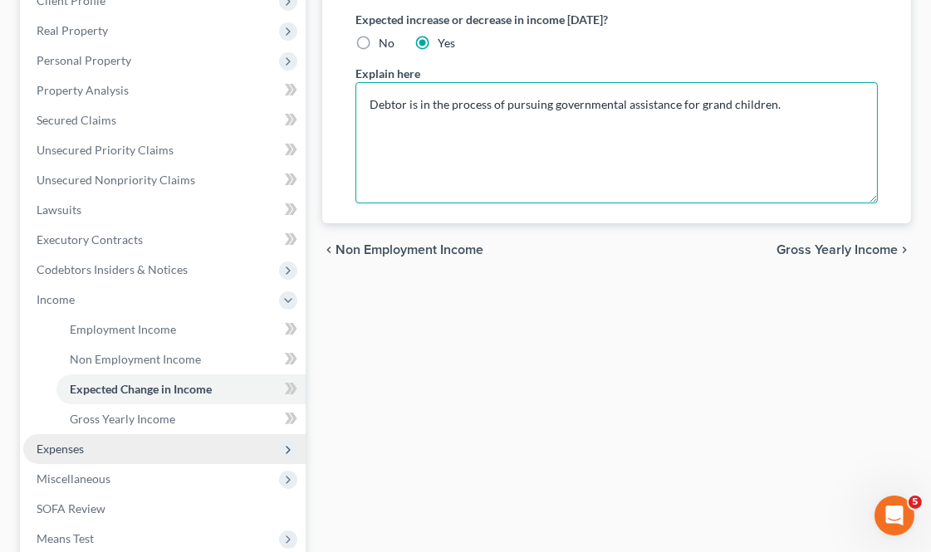
type textarea "Debtor is in the process of pursuing governmental assistance for grand children."
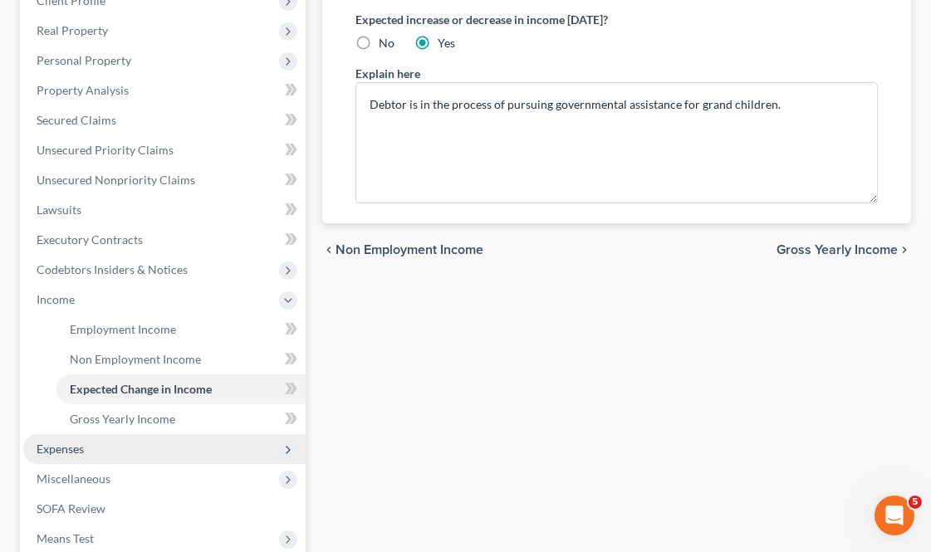
click at [131, 442] on span "Expenses" at bounding box center [164, 449] width 282 height 30
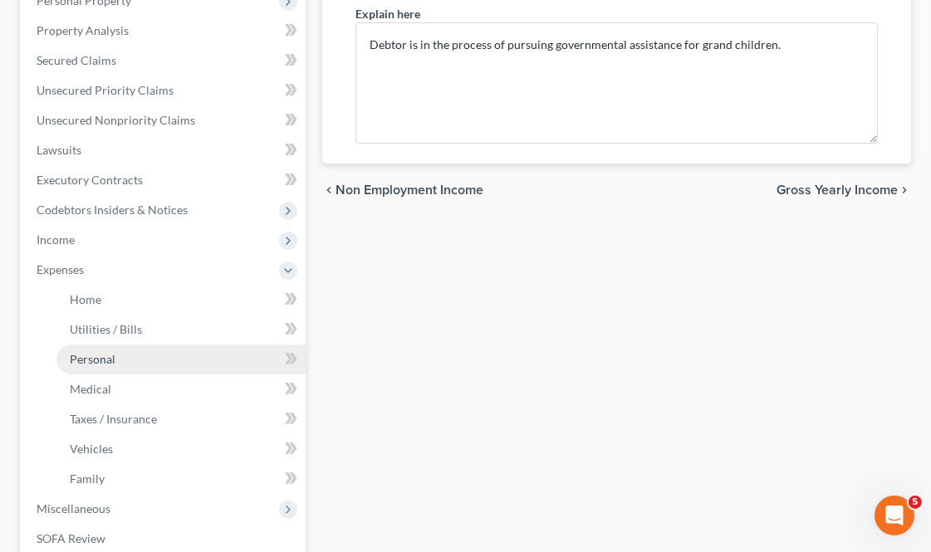
scroll to position [369, 0]
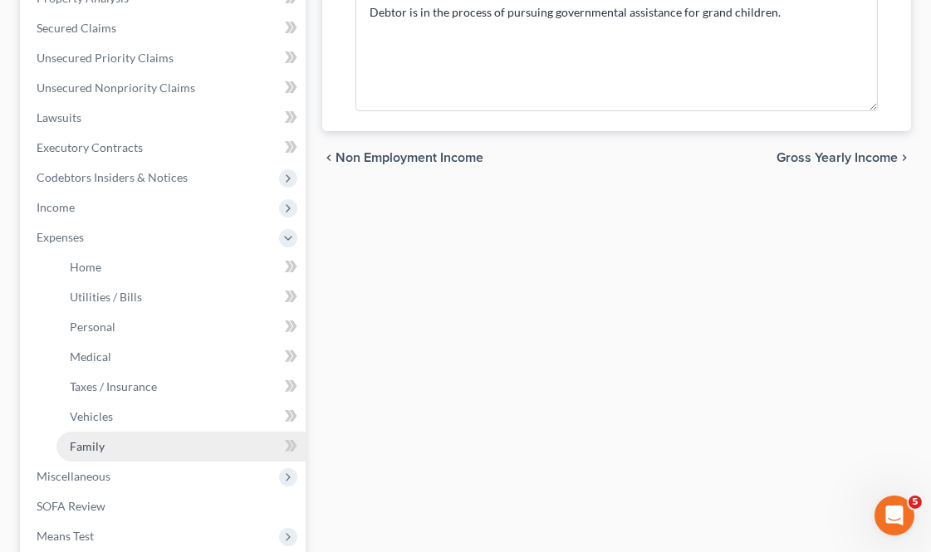
click at [153, 446] on link "Family" at bounding box center [180, 447] width 249 height 30
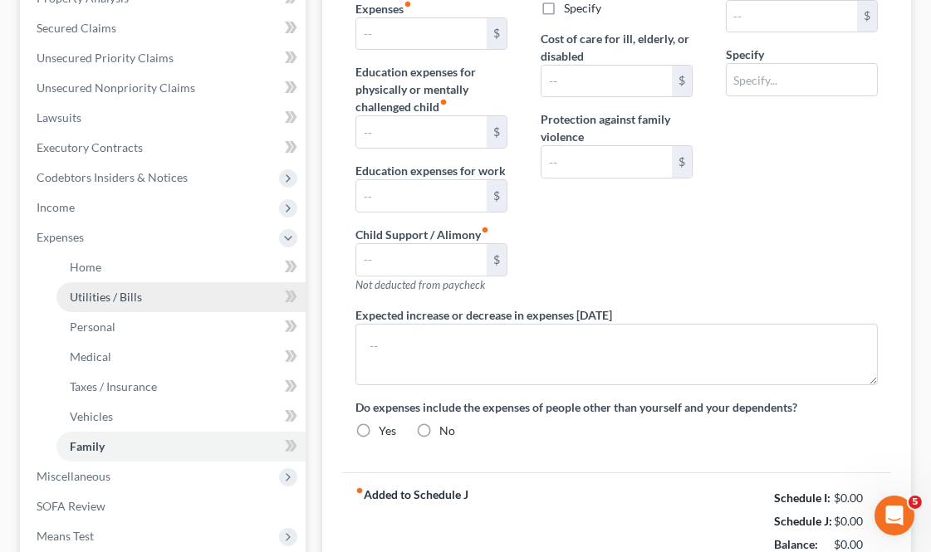
type input "0.00"
type input "70.00"
type input "0.00"
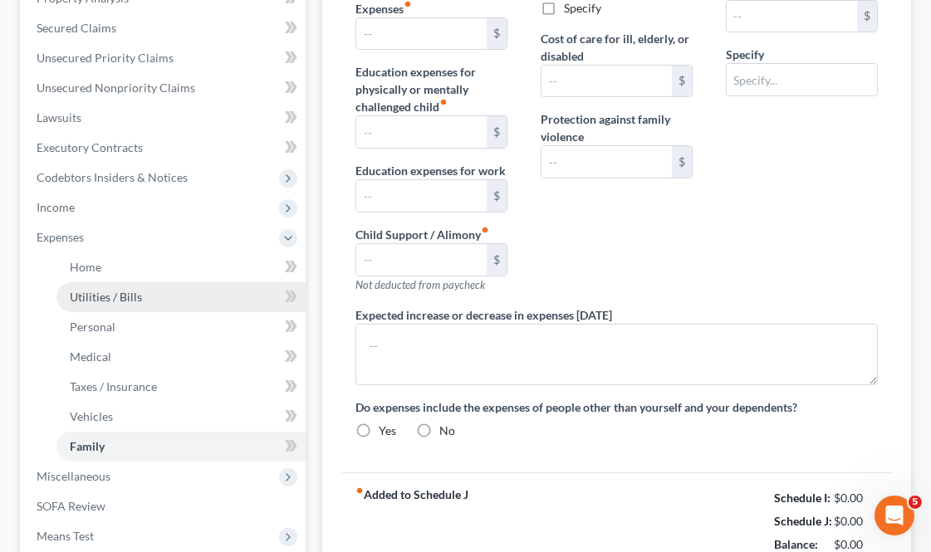
type input "0.00"
type input "150.00"
type input "0.00"
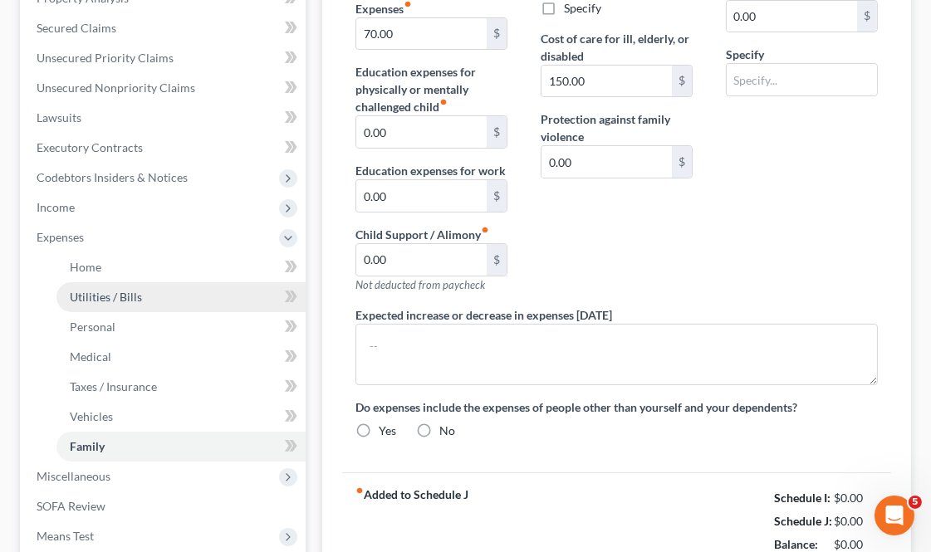
radio input "true"
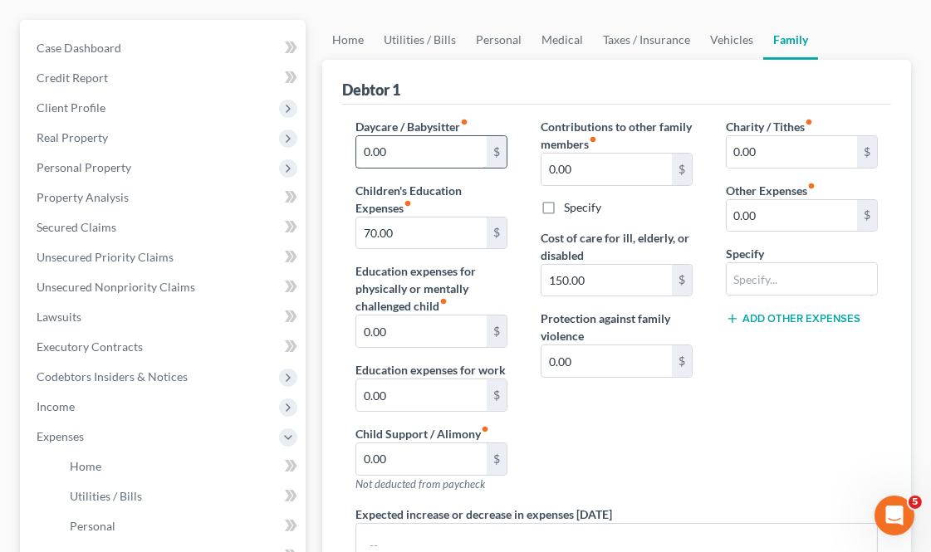
scroll to position [92, 0]
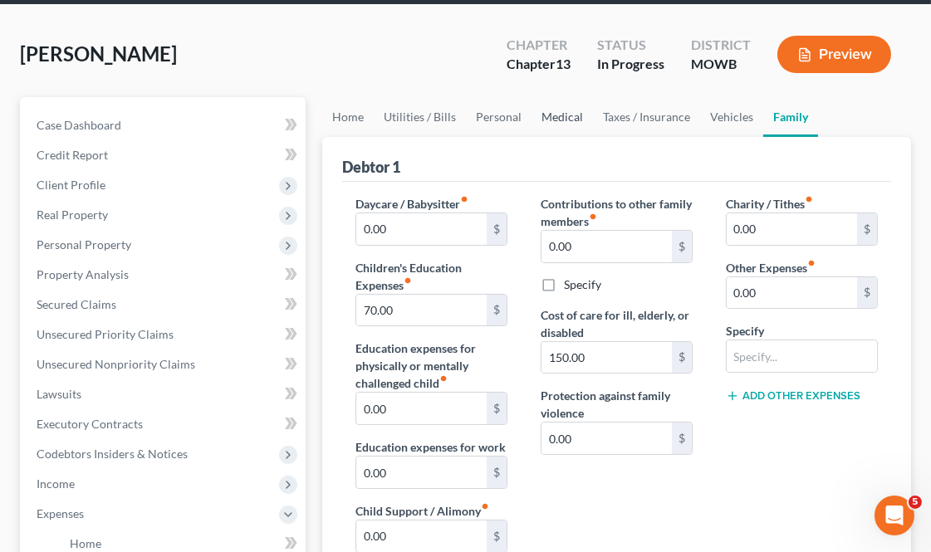
click at [548, 110] on link "Medical" at bounding box center [561, 117] width 61 height 40
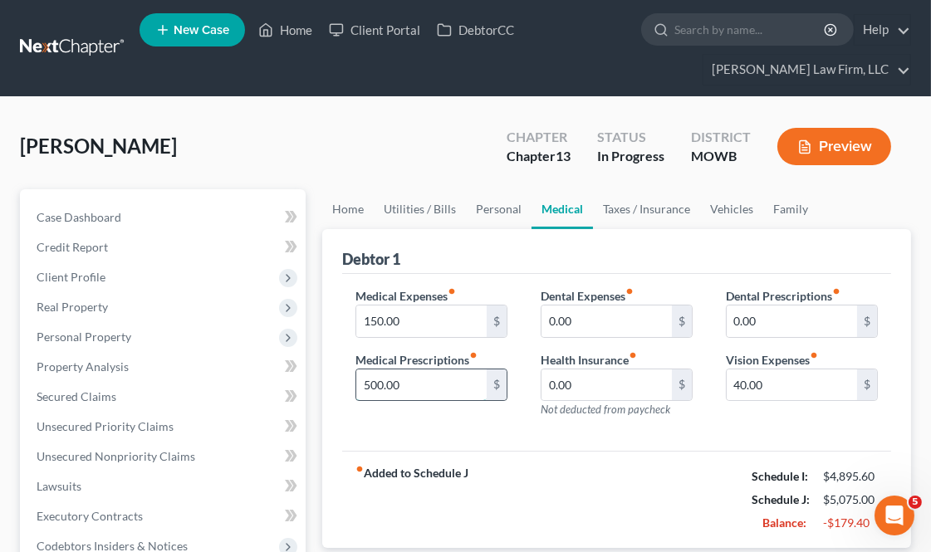
click at [438, 376] on input "500.00" at bounding box center [421, 385] width 130 height 32
type input "50"
click at [492, 208] on link "Personal" at bounding box center [499, 209] width 66 height 40
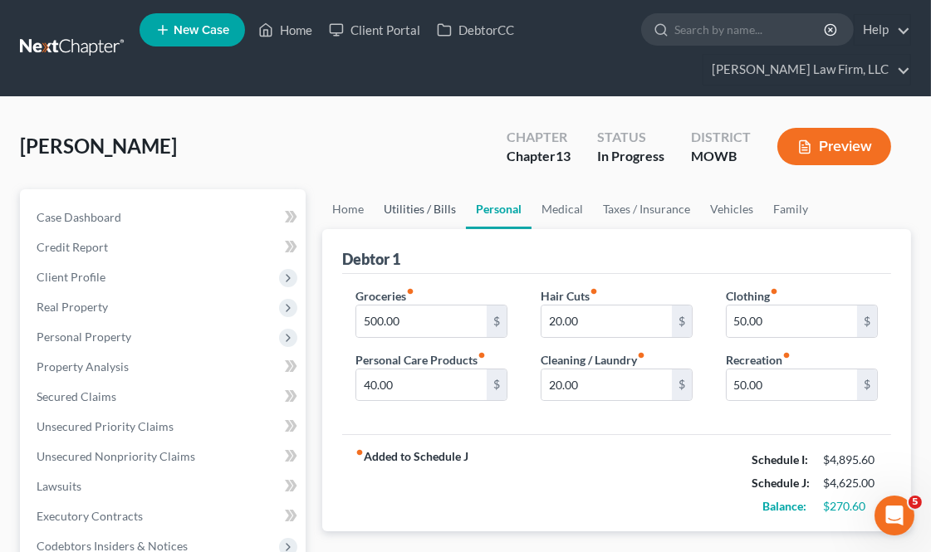
click at [436, 213] on link "Utilities / Bills" at bounding box center [420, 209] width 92 height 40
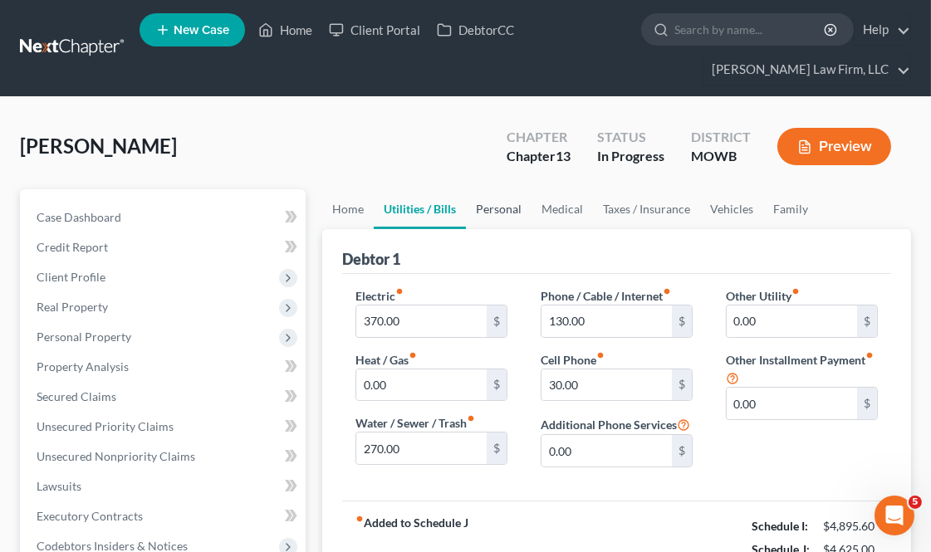
click at [491, 209] on link "Personal" at bounding box center [499, 209] width 66 height 40
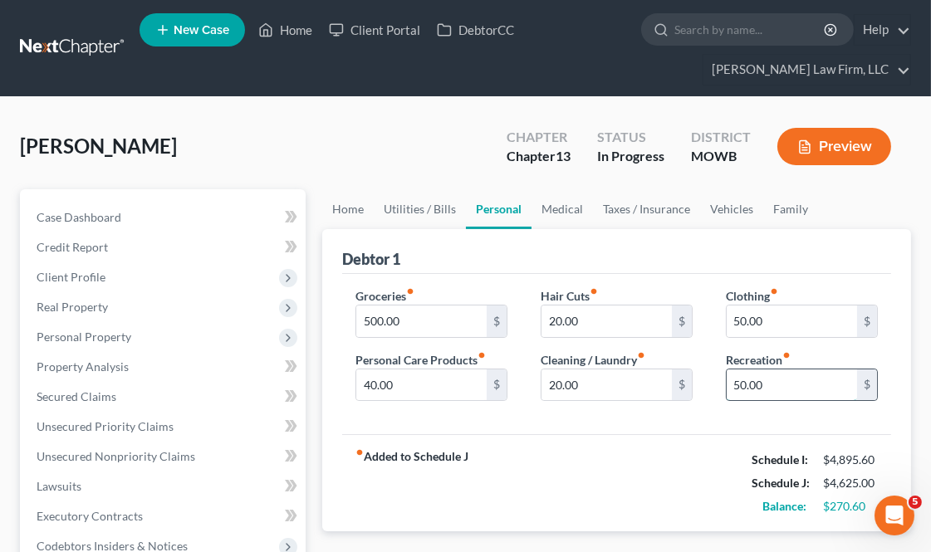
click at [772, 384] on input "50.00" at bounding box center [791, 385] width 130 height 32
type input "40"
click at [799, 330] on input "50.00" at bounding box center [791, 321] width 130 height 32
type input "40"
click at [421, 362] on label "Personal Care Products fiber_manual_record" at bounding box center [420, 359] width 130 height 17
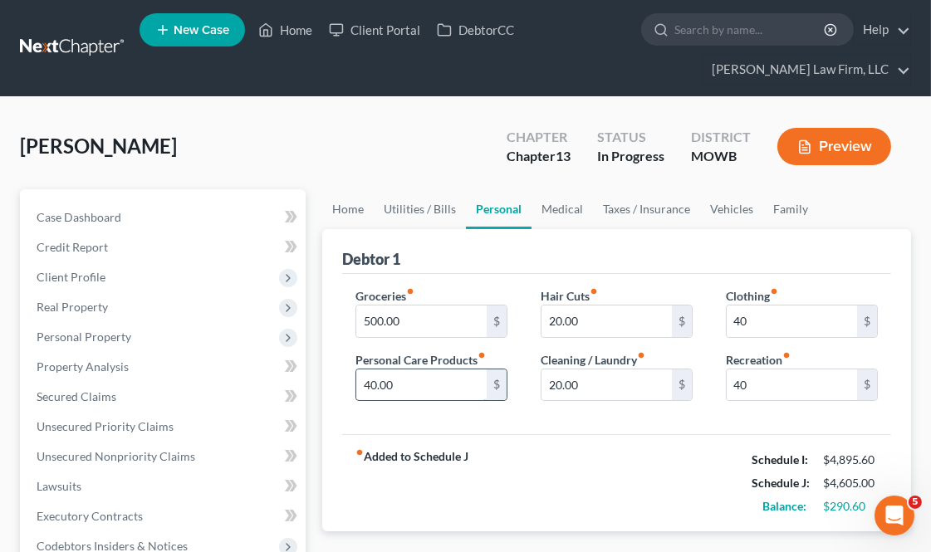
click at [422, 374] on input "40.00" at bounding box center [421, 385] width 130 height 32
type input "20"
click at [349, 213] on link "Home" at bounding box center [347, 209] width 51 height 40
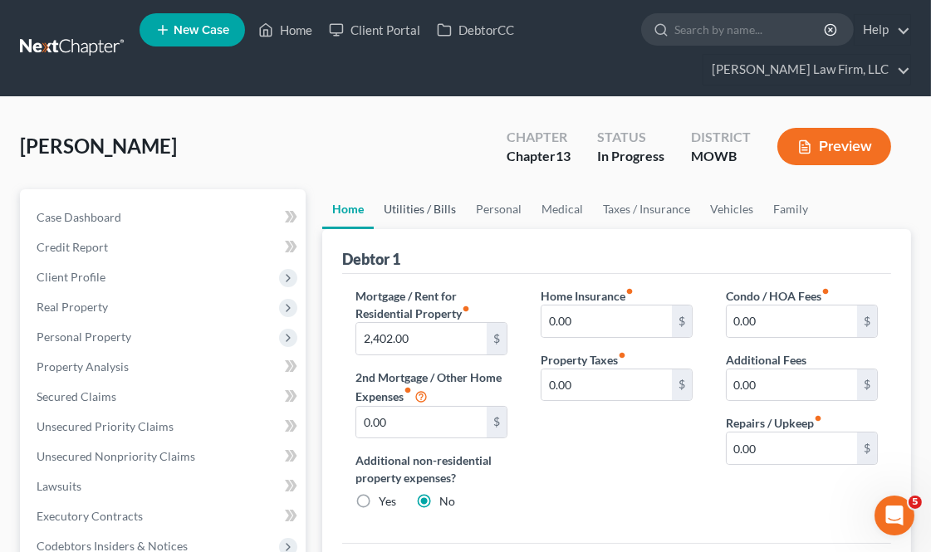
click at [405, 199] on link "Utilities / Bills" at bounding box center [420, 209] width 92 height 40
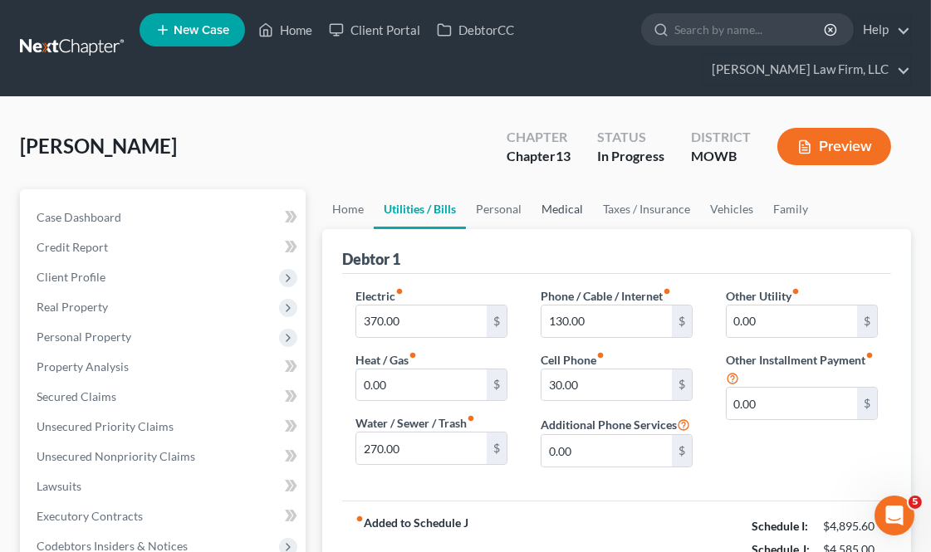
scroll to position [92, 0]
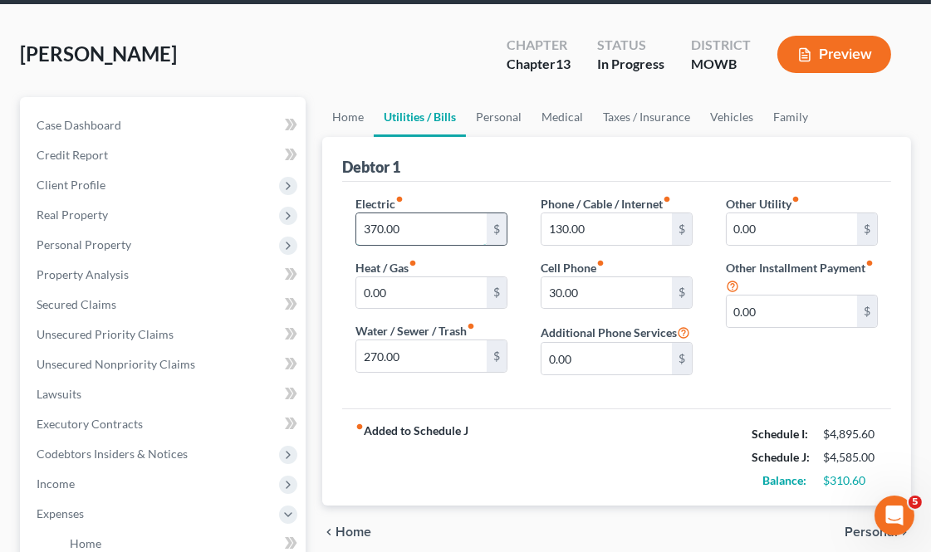
click at [462, 225] on input "370.00" at bounding box center [421, 229] width 130 height 32
type input "270"
click at [413, 355] on input "270.00" at bounding box center [421, 356] width 130 height 32
type input "180"
click at [510, 105] on link "Personal" at bounding box center [499, 117] width 66 height 40
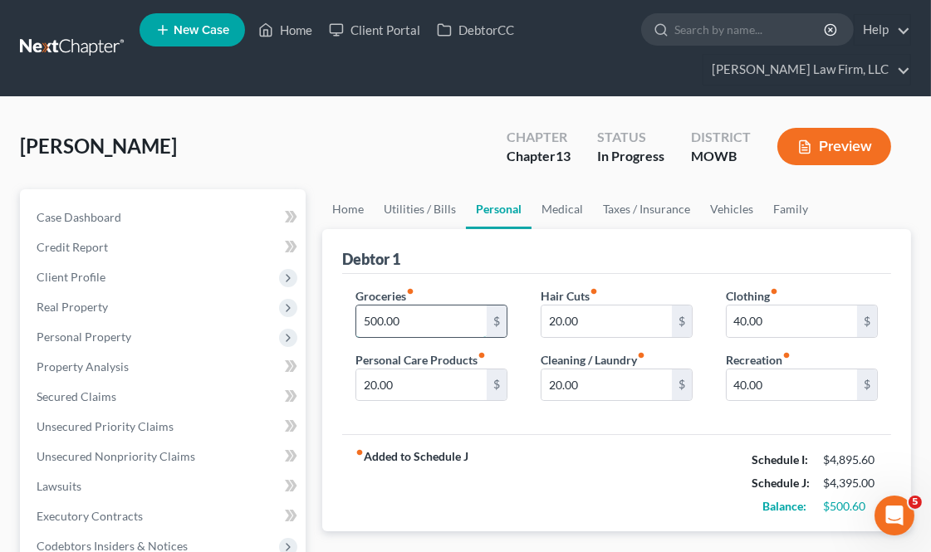
click at [403, 320] on input "500.00" at bounding box center [421, 321] width 130 height 32
type input "510"
click at [570, 203] on link "Medical" at bounding box center [561, 209] width 61 height 40
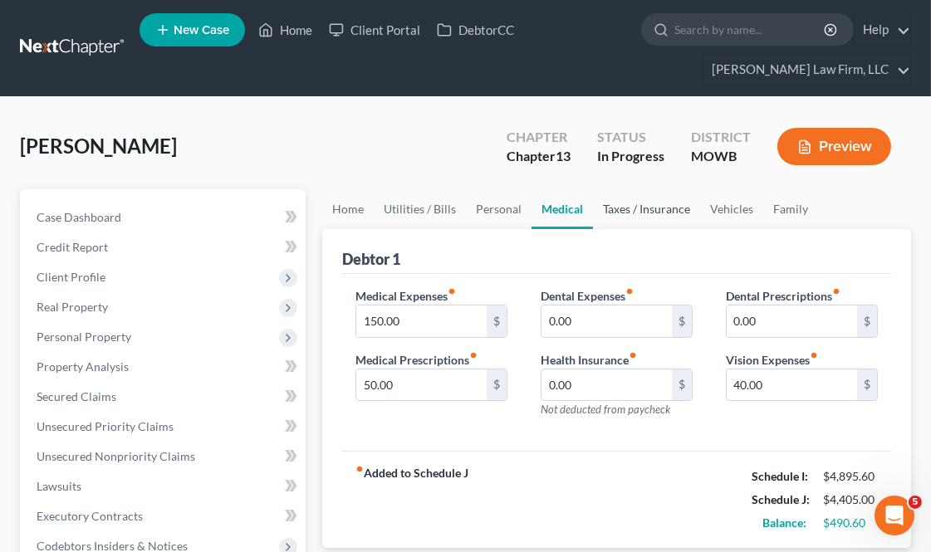
click at [646, 214] on link "Taxes / Insurance" at bounding box center [646, 209] width 107 height 40
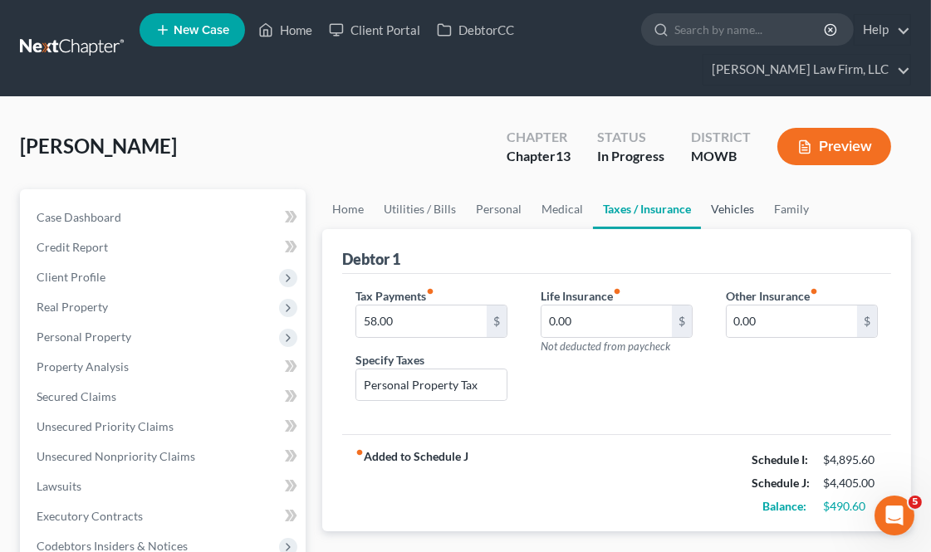
click at [728, 203] on link "Vehicles" at bounding box center [732, 209] width 63 height 40
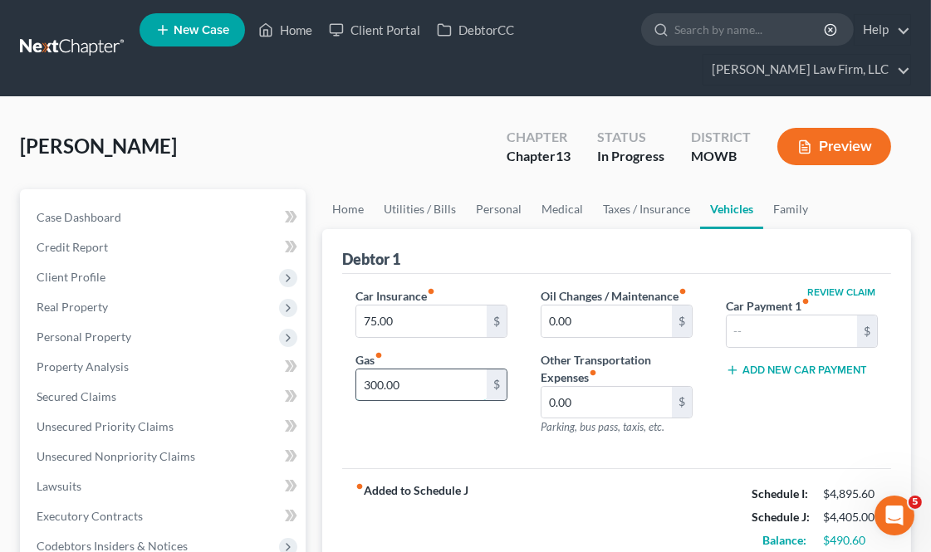
click at [427, 387] on input "300.00" at bounding box center [421, 385] width 130 height 32
click at [585, 332] on input "0.00" at bounding box center [606, 321] width 130 height 32
type input "50"
click at [417, 376] on input "300.00" at bounding box center [421, 385] width 130 height 32
type input "250"
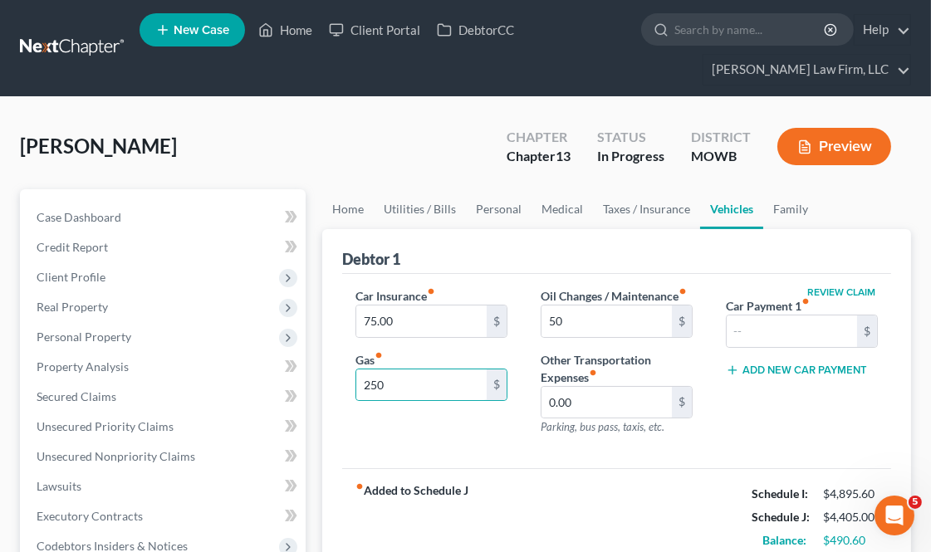
click at [523, 342] on div "Car Insurance fiber_manual_record 75.00 $ Gas fiber_manual_record 250 $" at bounding box center [431, 368] width 185 height 162
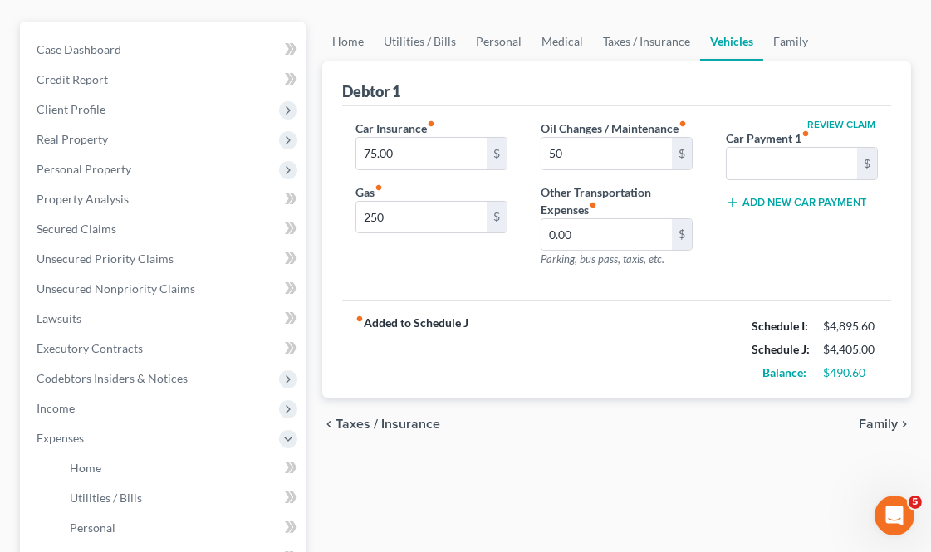
scroll to position [166, 0]
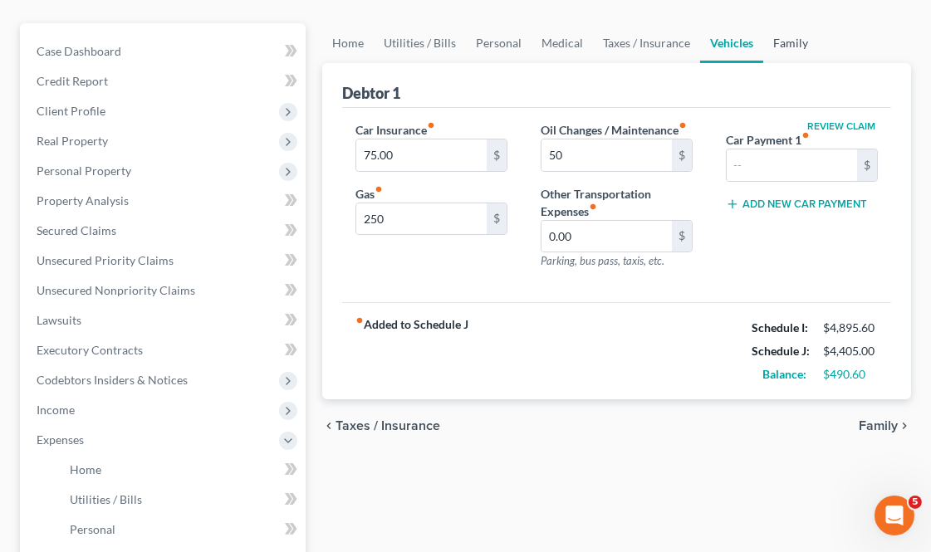
click at [779, 39] on link "Family" at bounding box center [790, 43] width 55 height 40
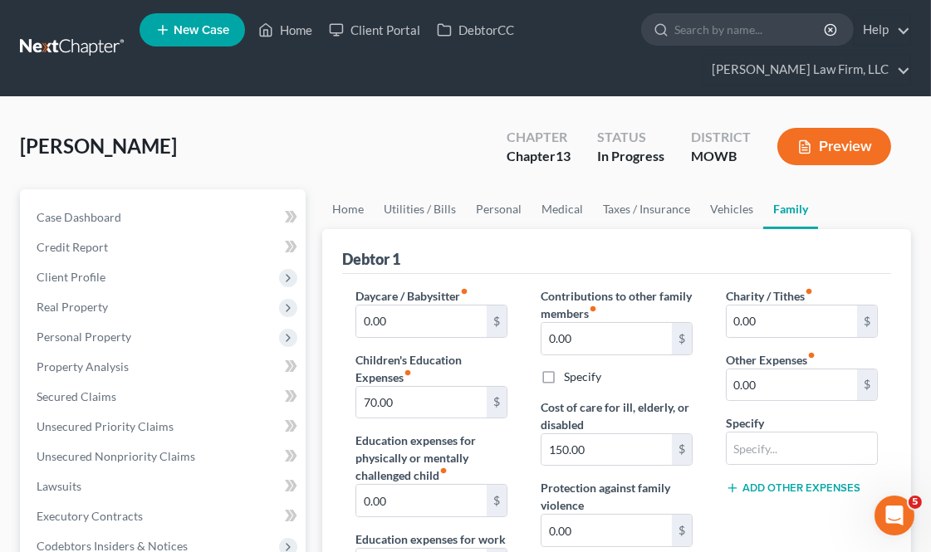
scroll to position [461, 0]
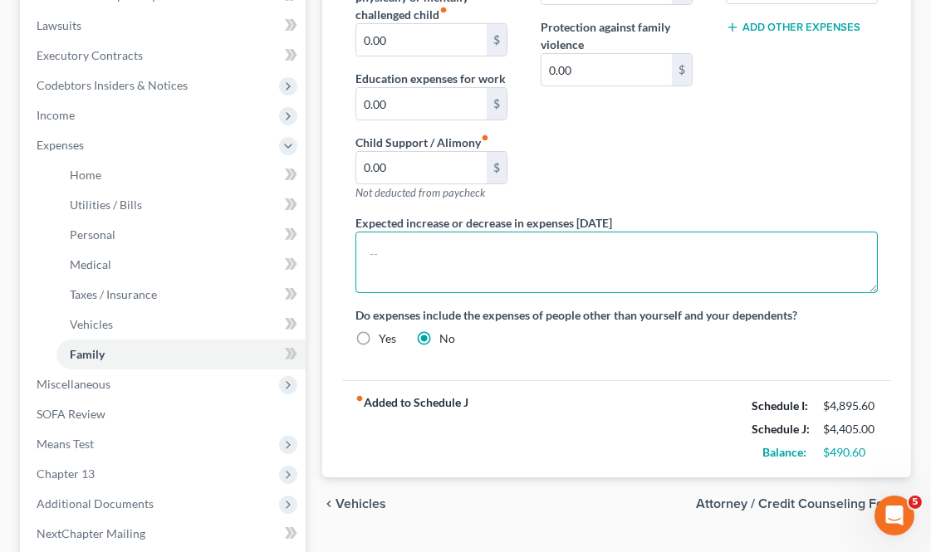
click at [513, 271] on textarea at bounding box center [616, 262] width 522 height 61
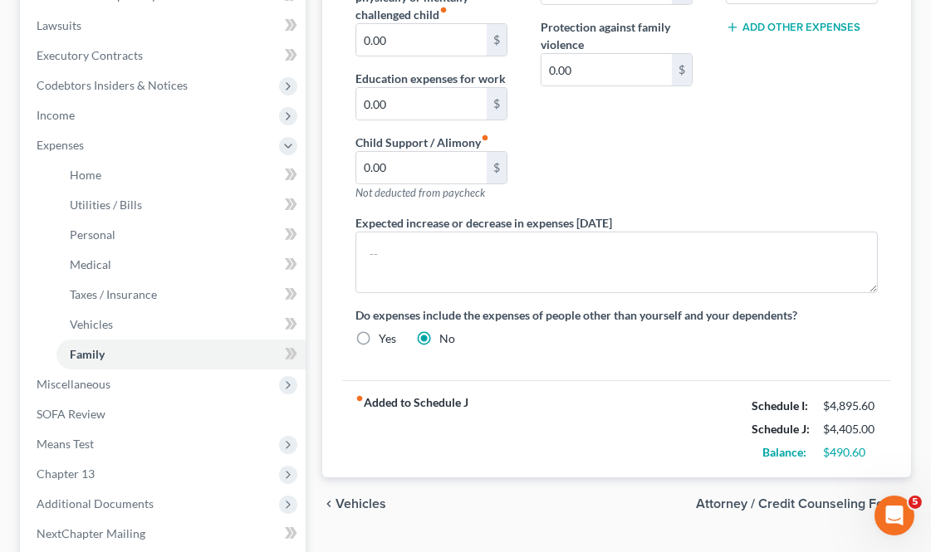
click at [735, 134] on div "Charity / Tithes fiber_manual_record 0.00 $ Other Expenses fiber_manual_record …" at bounding box center [801, 21] width 185 height 388
click at [769, 178] on div "Charity / Tithes fiber_manual_record 0.00 $ Other Expenses fiber_manual_record …" at bounding box center [801, 21] width 185 height 388
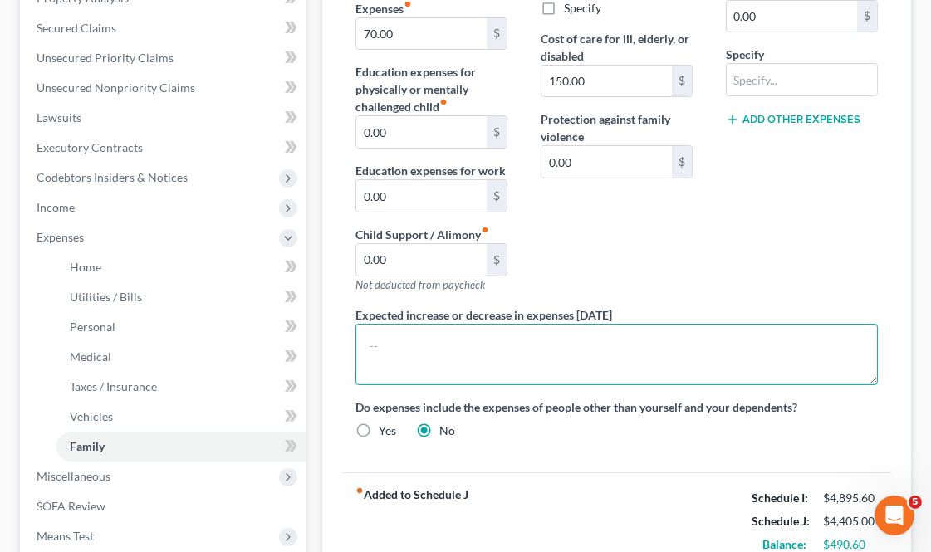
click at [506, 346] on textarea at bounding box center [616, 354] width 522 height 61
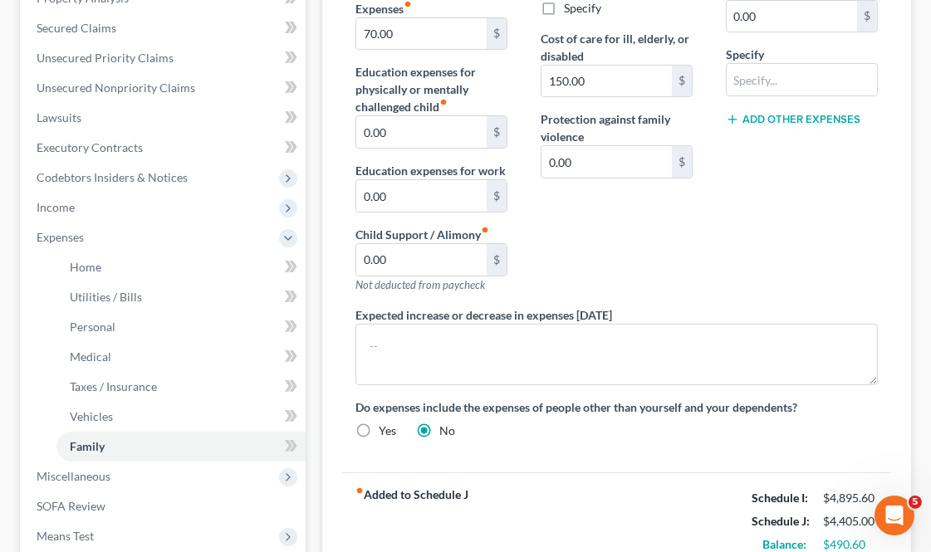
click at [716, 232] on div "Charity / Tithes fiber_manual_record 0.00 $ Other Expenses fiber_manual_record …" at bounding box center [801, 113] width 185 height 388
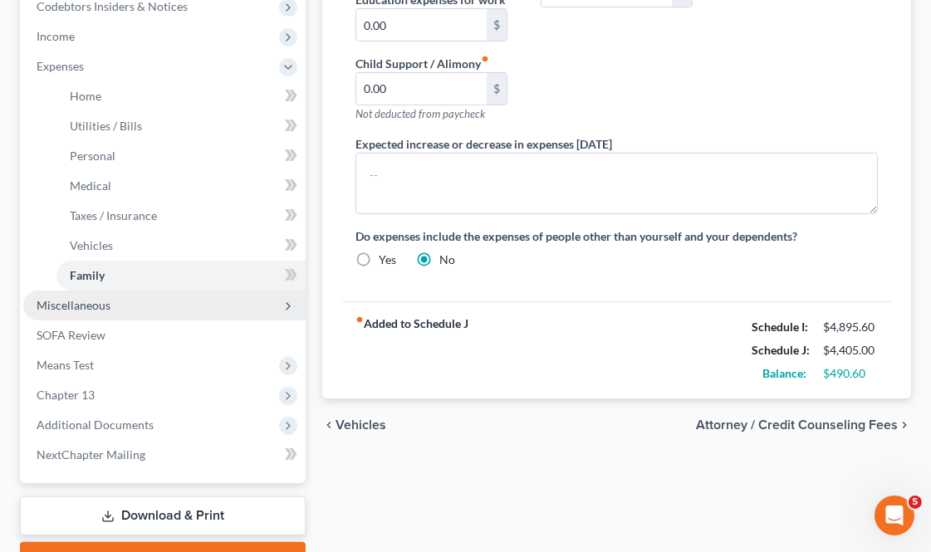
scroll to position [553, 0]
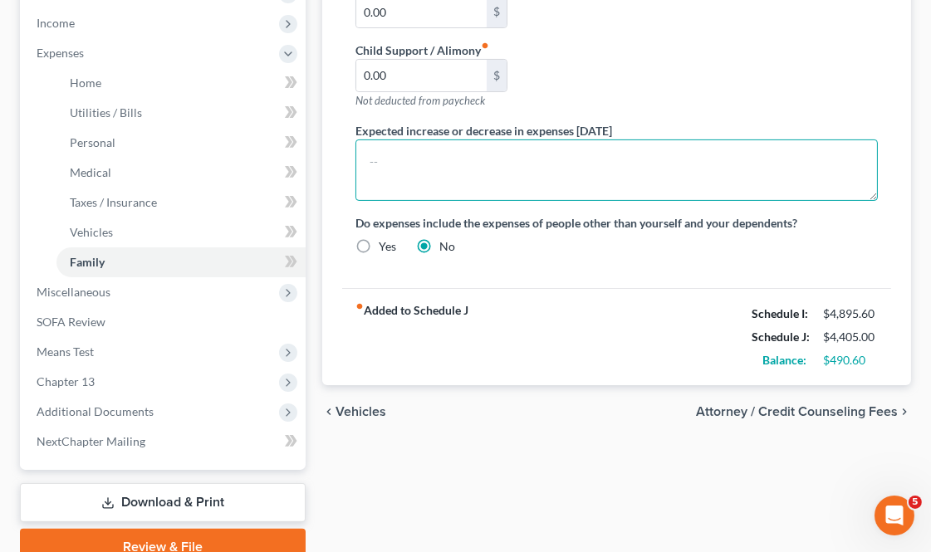
click at [582, 189] on textarea at bounding box center [616, 169] width 522 height 61
click at [407, 166] on textarea at bounding box center [616, 169] width 522 height 61
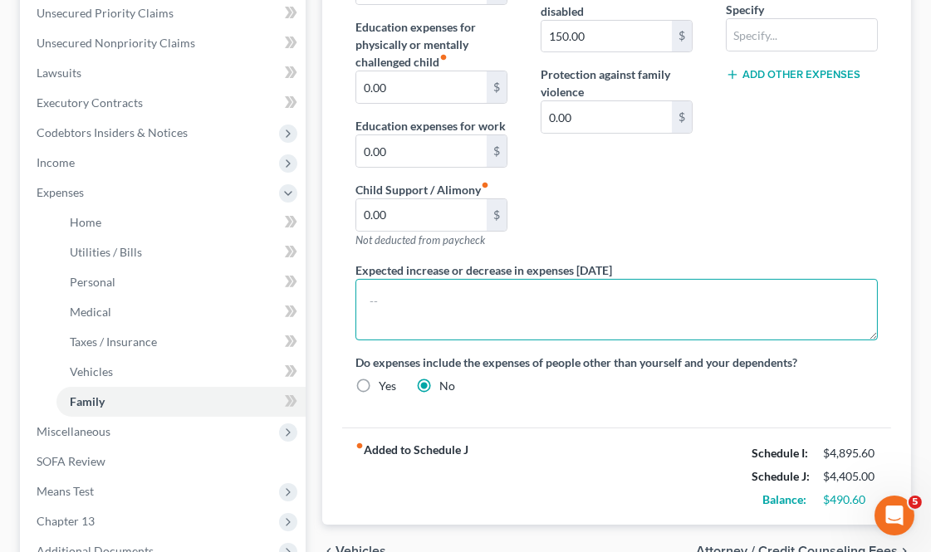
scroll to position [369, 0]
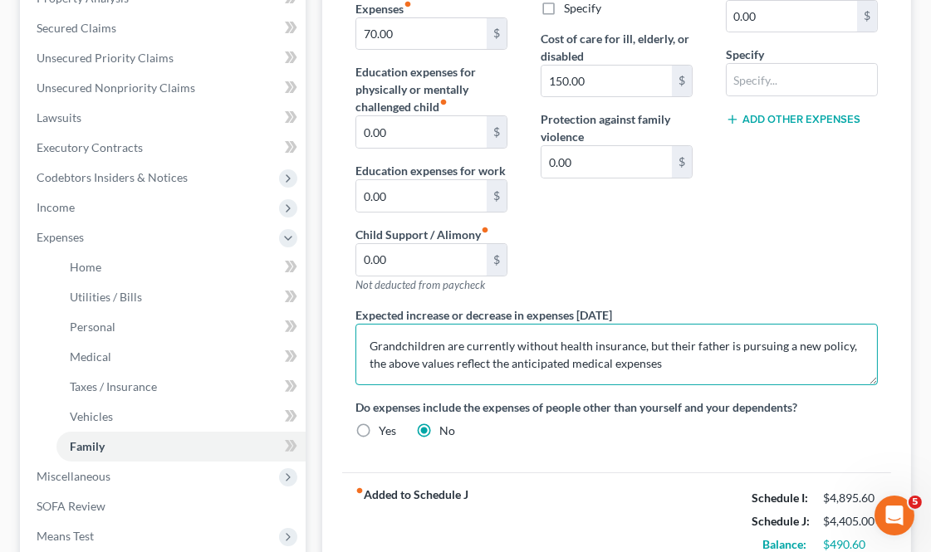
type textarea "Grandchildren are currently without health insurance, but their father is pursu…"
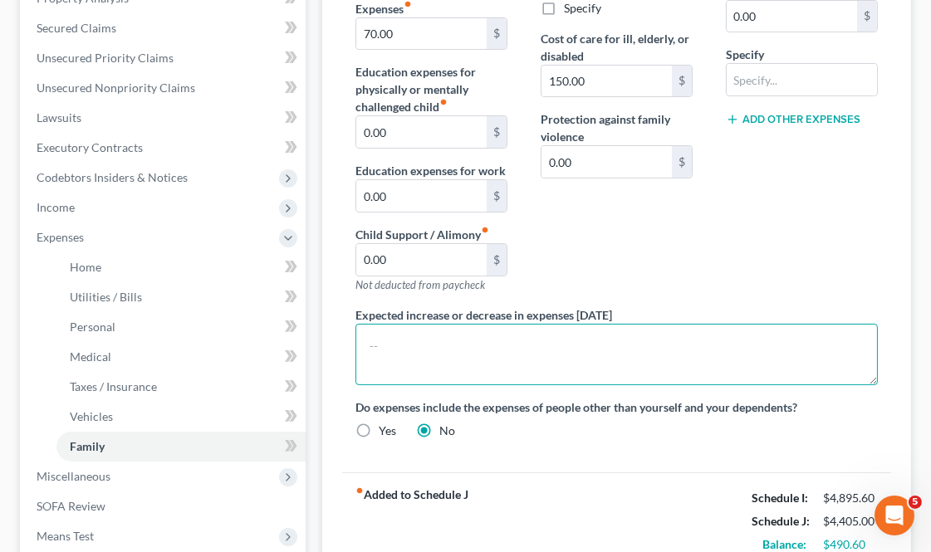
scroll to position [0, 0]
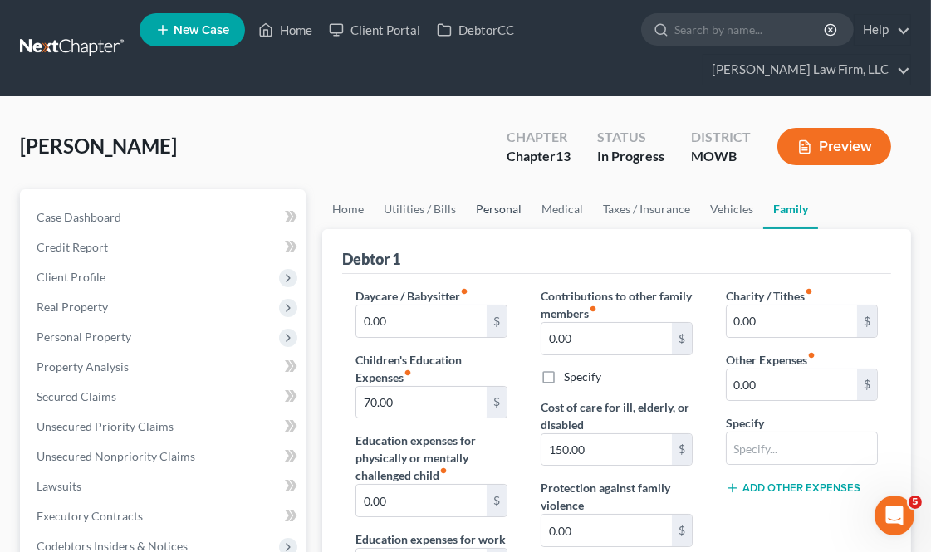
click at [500, 194] on link "Personal" at bounding box center [499, 209] width 66 height 40
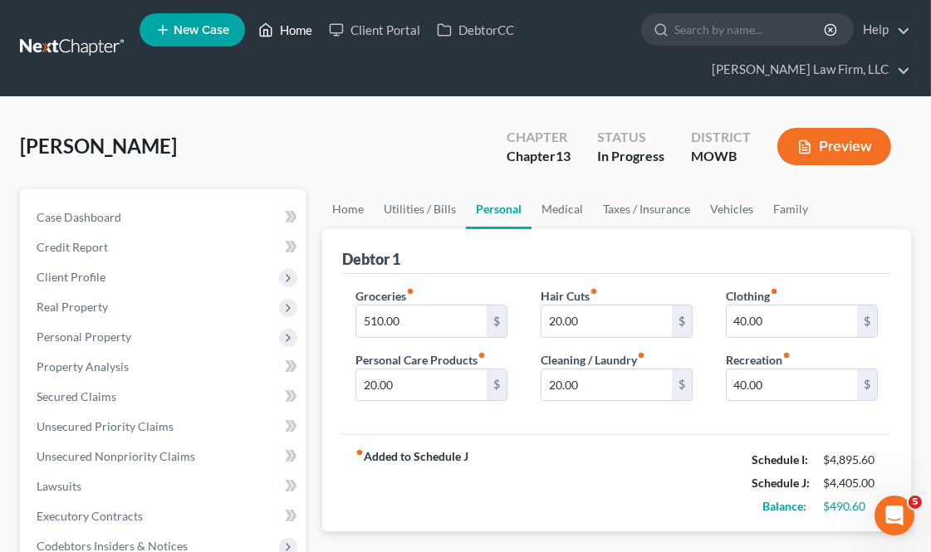
click at [278, 35] on link "Home" at bounding box center [285, 30] width 71 height 30
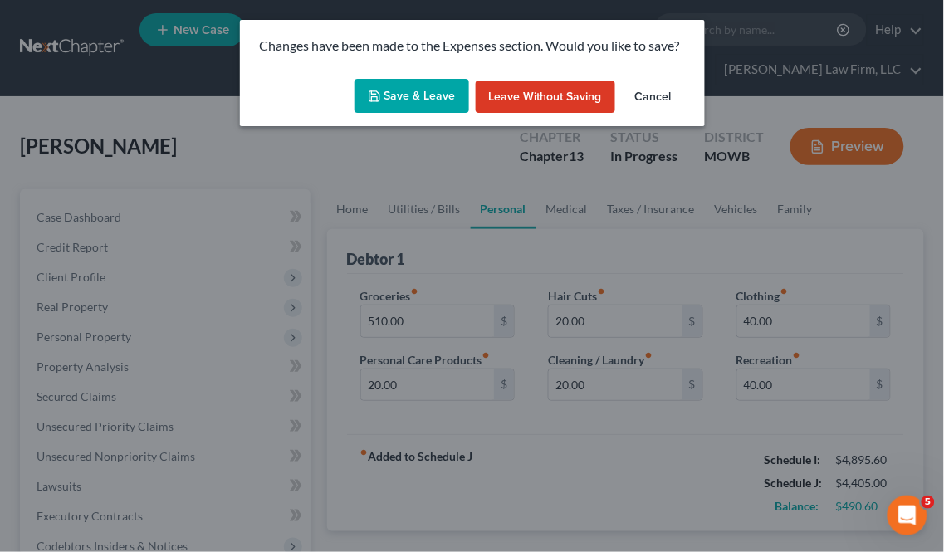
click at [451, 90] on button "Save & Leave" at bounding box center [411, 96] width 115 height 35
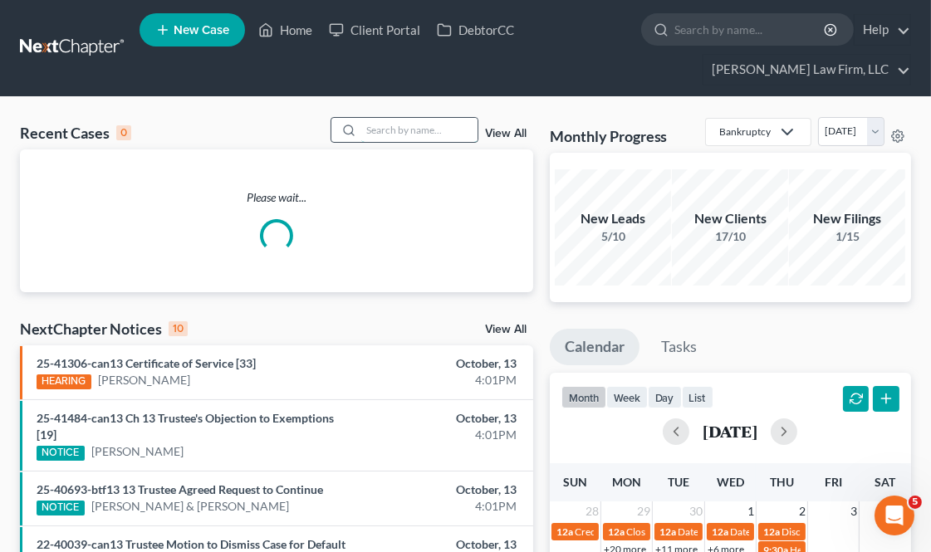
click at [428, 129] on input "search" at bounding box center [419, 130] width 116 height 24
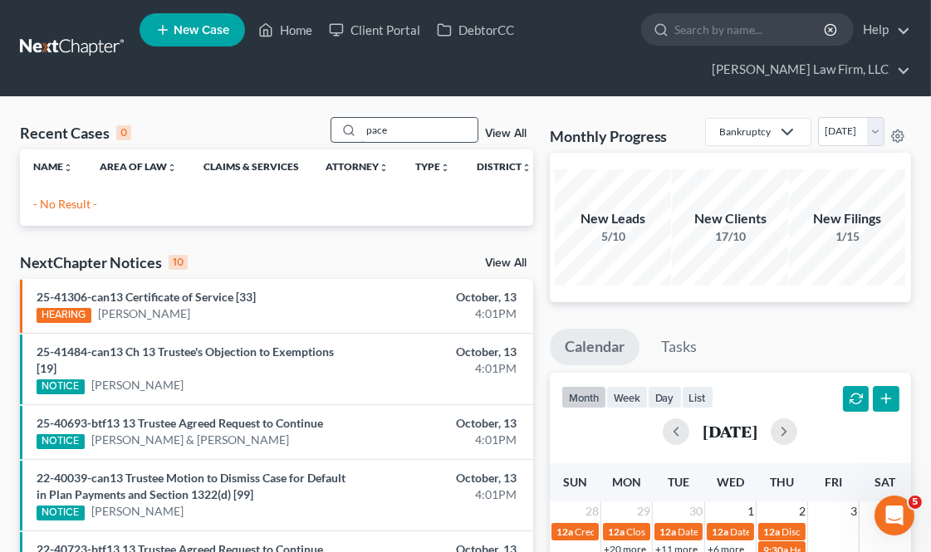
click at [413, 129] on input "pace" at bounding box center [419, 130] width 116 height 24
drag, startPoint x: 413, startPoint y: 129, endPoint x: 403, endPoint y: 135, distance: 12.0
click at [403, 135] on input "pace" at bounding box center [419, 130] width 116 height 24
type input "[PERSON_NAME]"
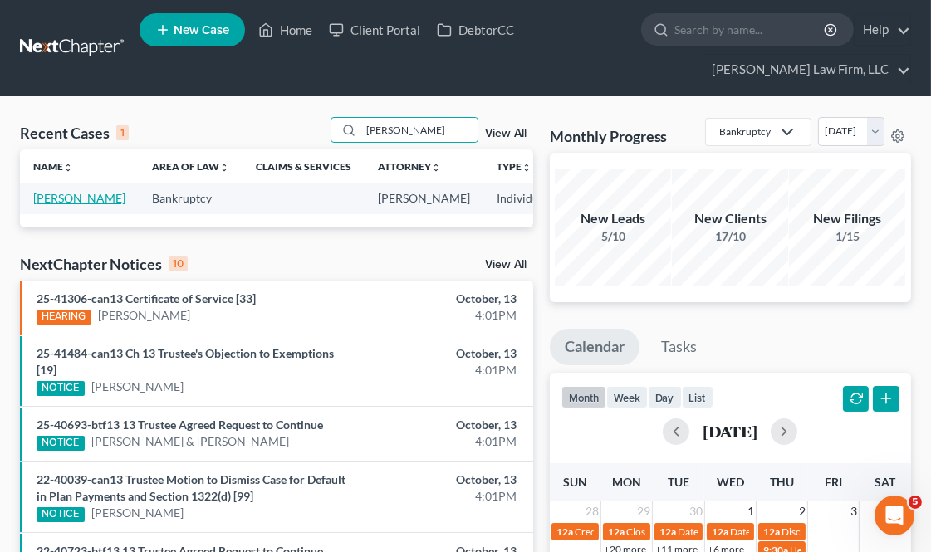
click at [70, 203] on link "[PERSON_NAME]" at bounding box center [79, 198] width 92 height 14
select select "6"
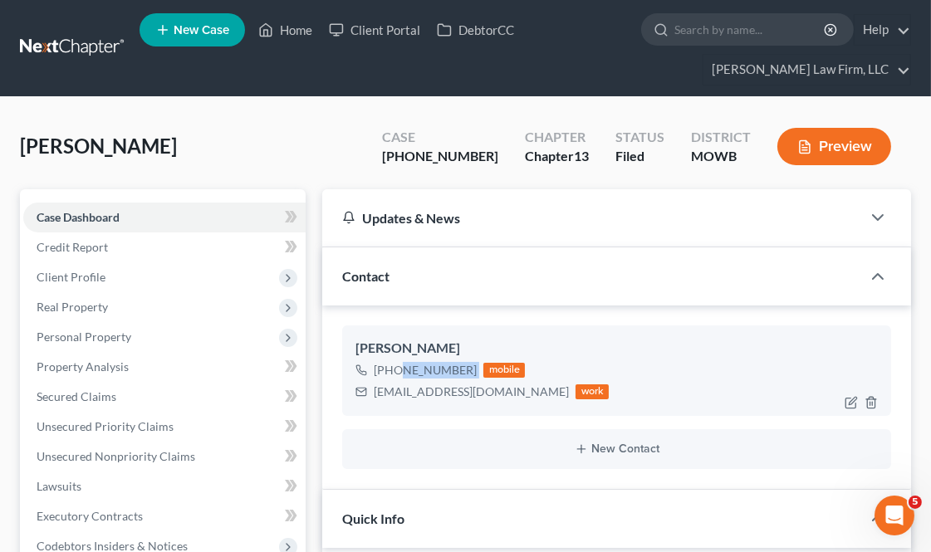
drag, startPoint x: 475, startPoint y: 364, endPoint x: 392, endPoint y: 372, distance: 83.4
click at [392, 372] on div "[PHONE_NUMBER] mobile" at bounding box center [481, 370] width 253 height 22
copy div "317) 847-9361"
drag, startPoint x: 295, startPoint y: 33, endPoint x: 432, endPoint y: 64, distance: 141.2
click at [295, 33] on link "Home" at bounding box center [285, 30] width 71 height 30
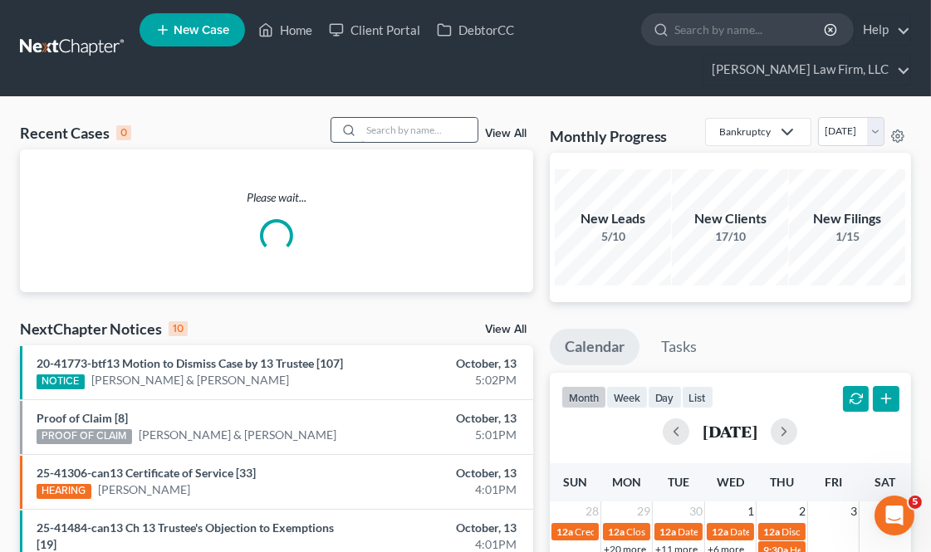
click at [418, 139] on input "search" at bounding box center [419, 130] width 116 height 24
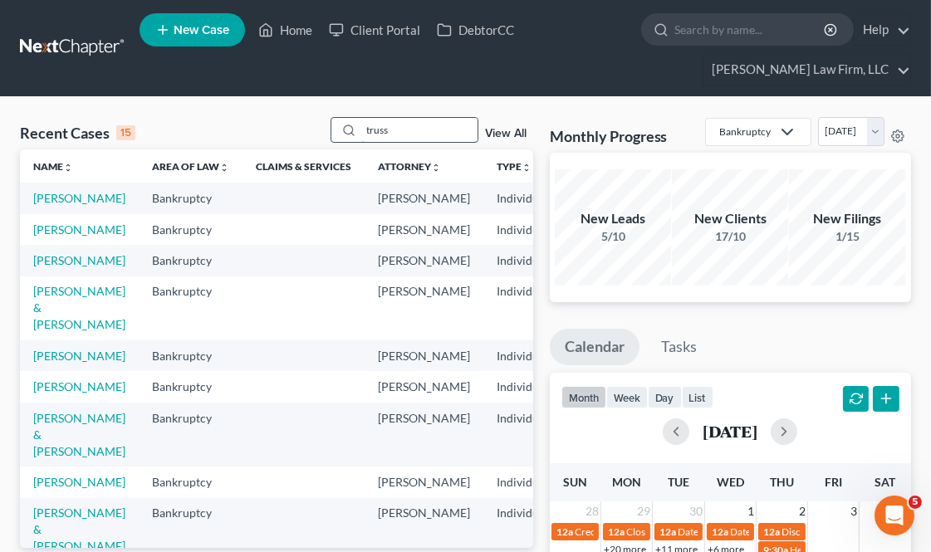
type input "truss"
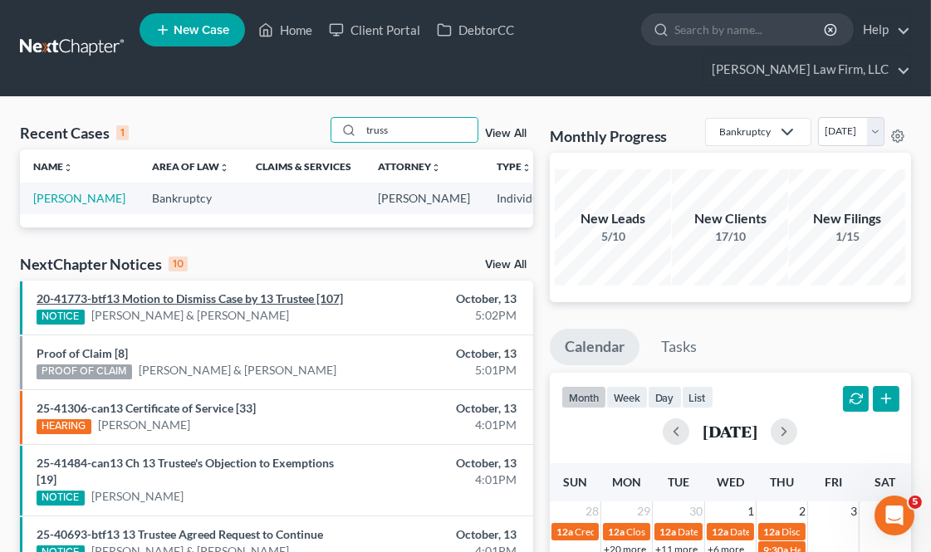
click at [222, 305] on link "20-41773-btf13 Motion to Dismiss Case by 13 Trustee [107]" at bounding box center [190, 298] width 306 height 14
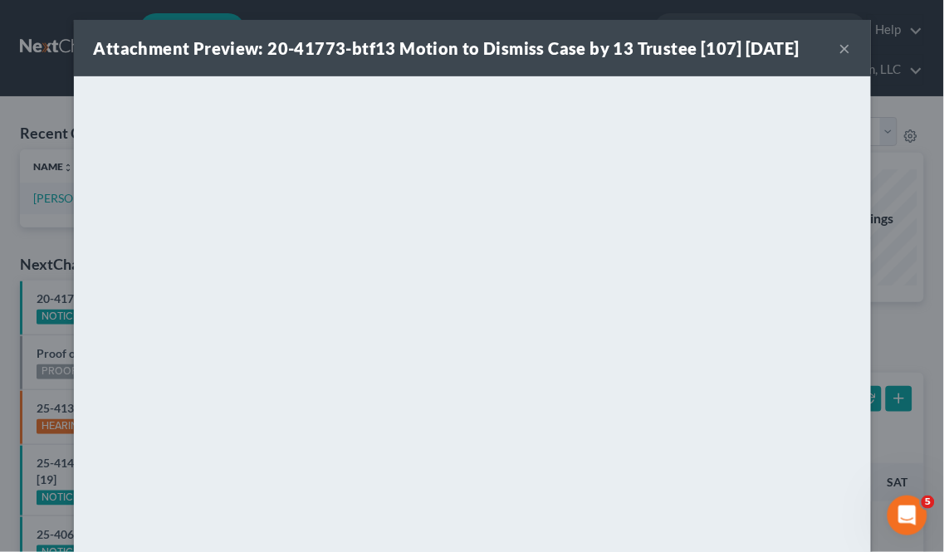
click at [839, 43] on button "×" at bounding box center [845, 48] width 12 height 20
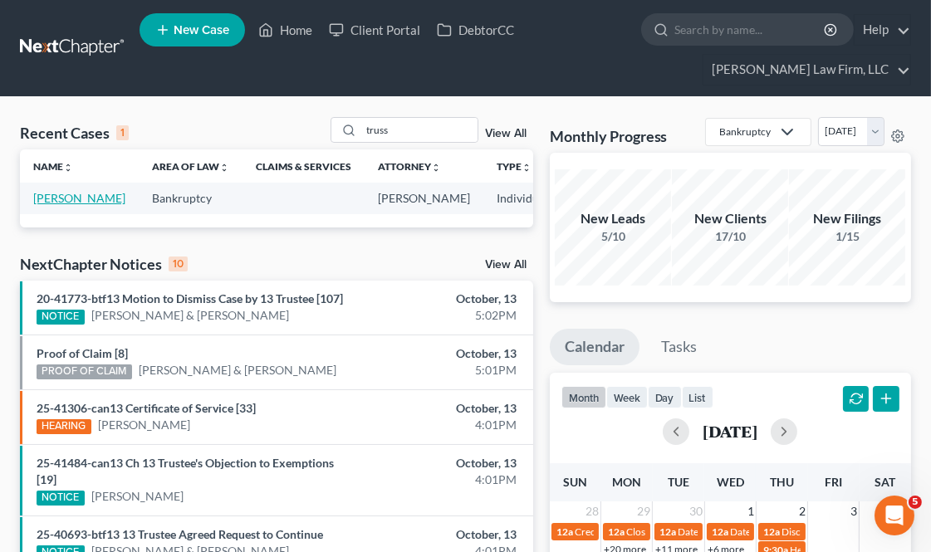
click at [56, 205] on link "[PERSON_NAME]" at bounding box center [79, 198] width 92 height 14
select select "0"
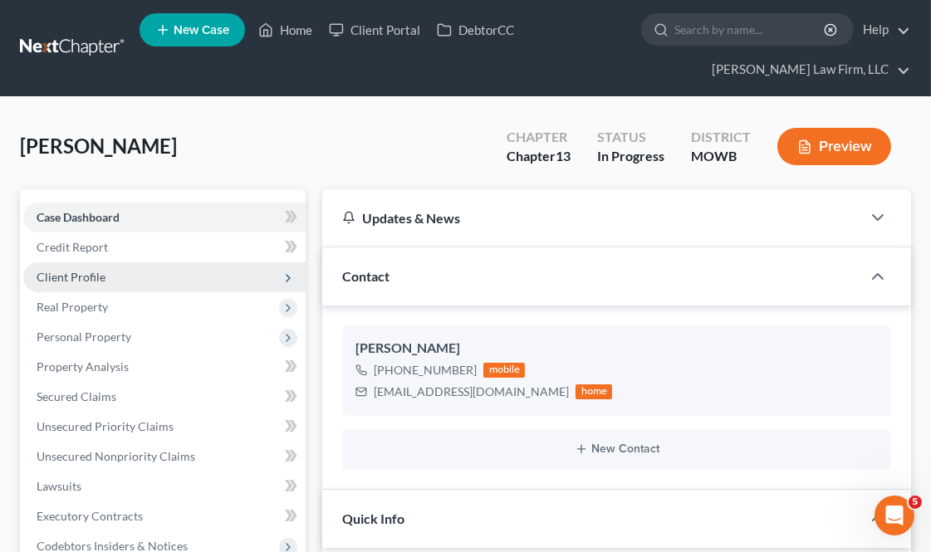
click at [128, 268] on span "Client Profile" at bounding box center [164, 277] width 282 height 30
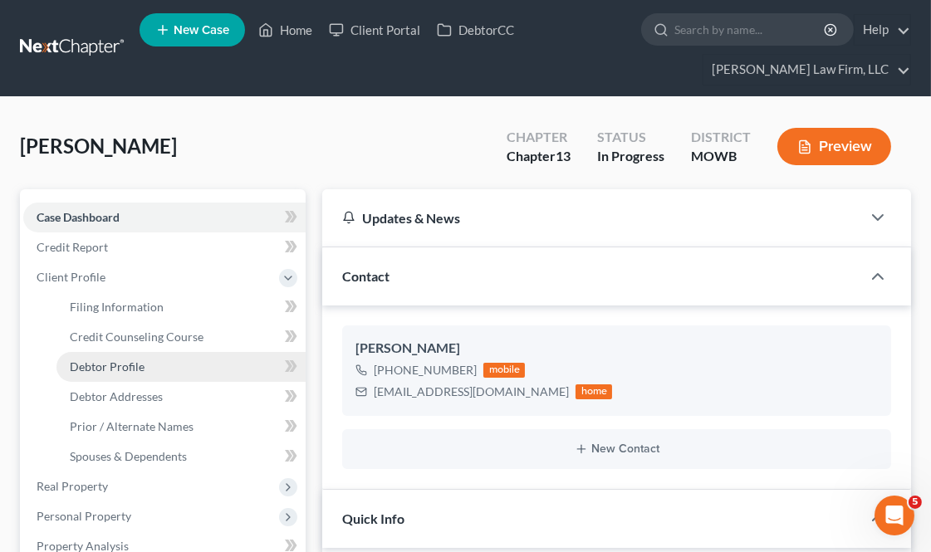
click at [149, 369] on link "Debtor Profile" at bounding box center [180, 367] width 249 height 30
select select "0"
select select "1"
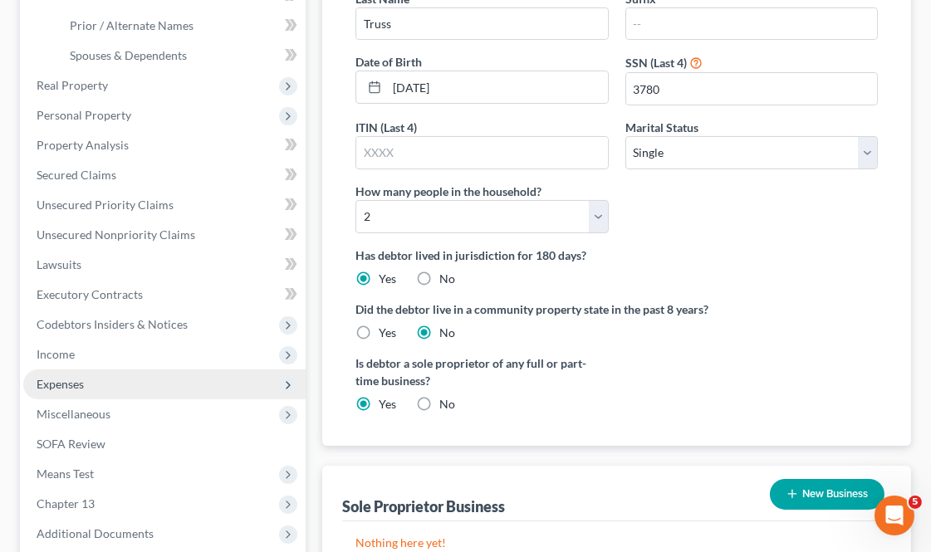
scroll to position [461, 0]
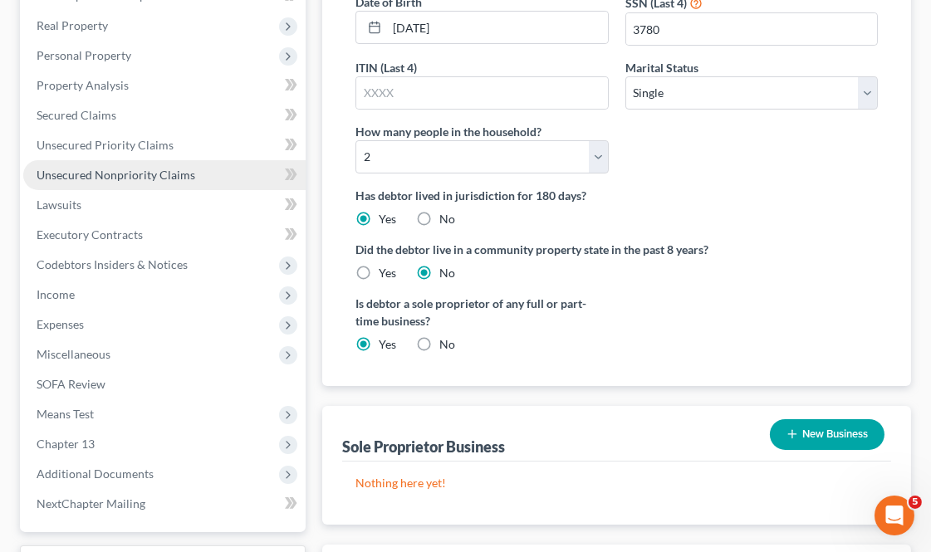
click at [175, 171] on span "Unsecured Nonpriority Claims" at bounding box center [116, 175] width 159 height 14
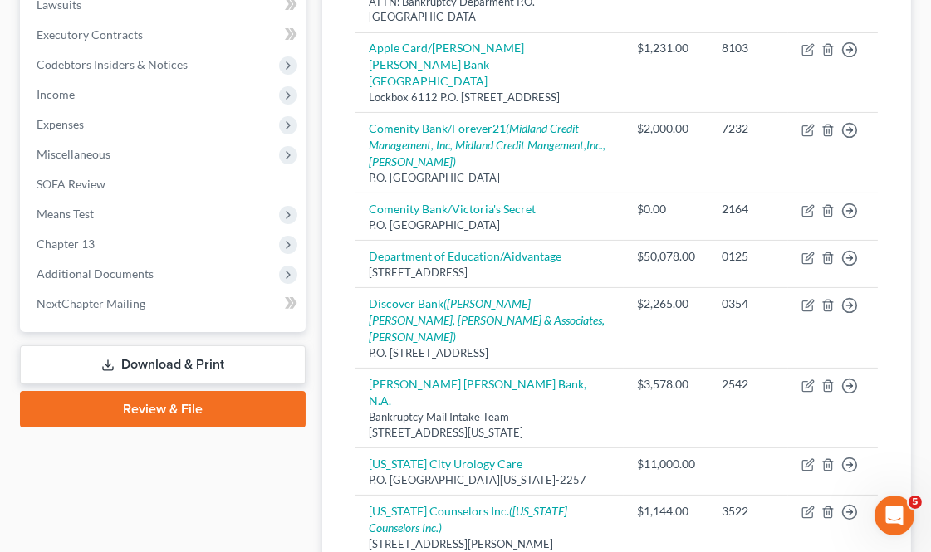
scroll to position [553, 0]
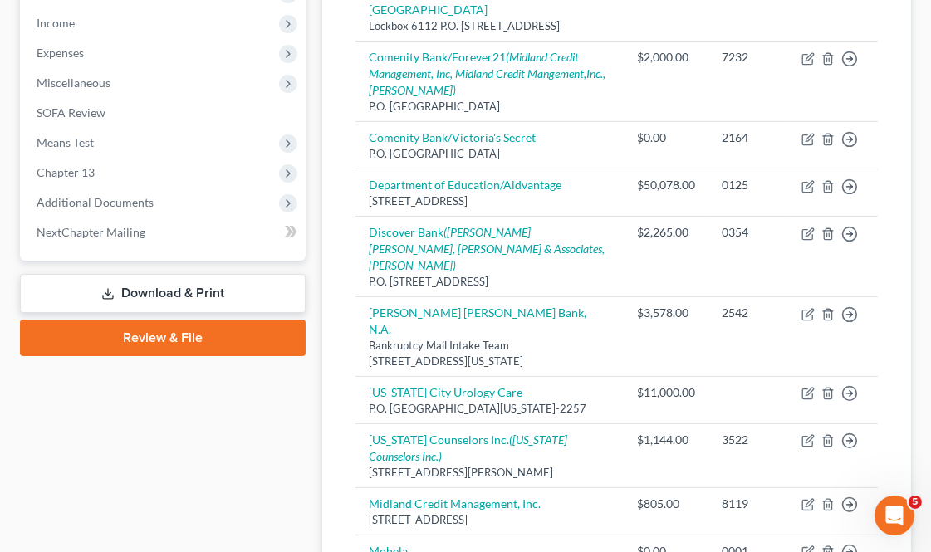
click at [212, 435] on div "Case Dashboard Payments Invoices Payments Payments Credit Report Client Profile" at bounding box center [163, 333] width 302 height 1394
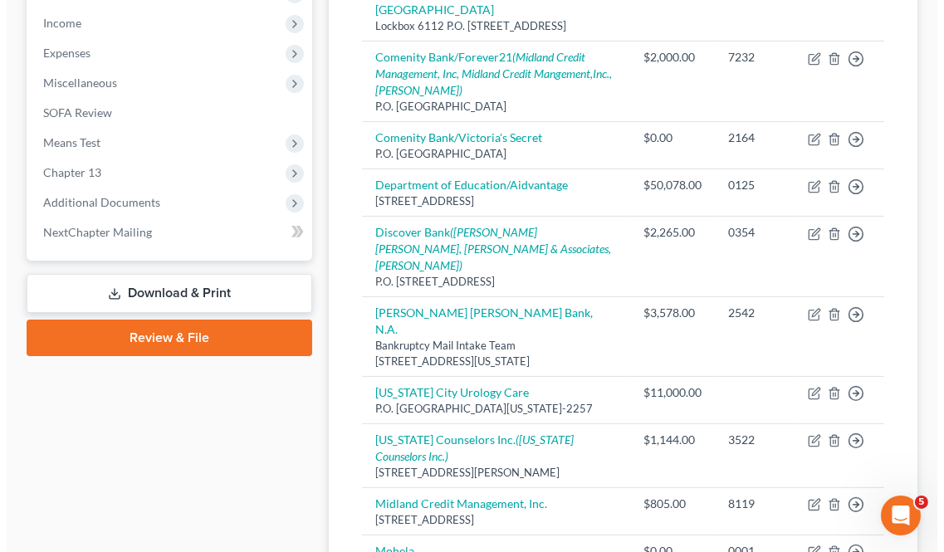
scroll to position [192, 0]
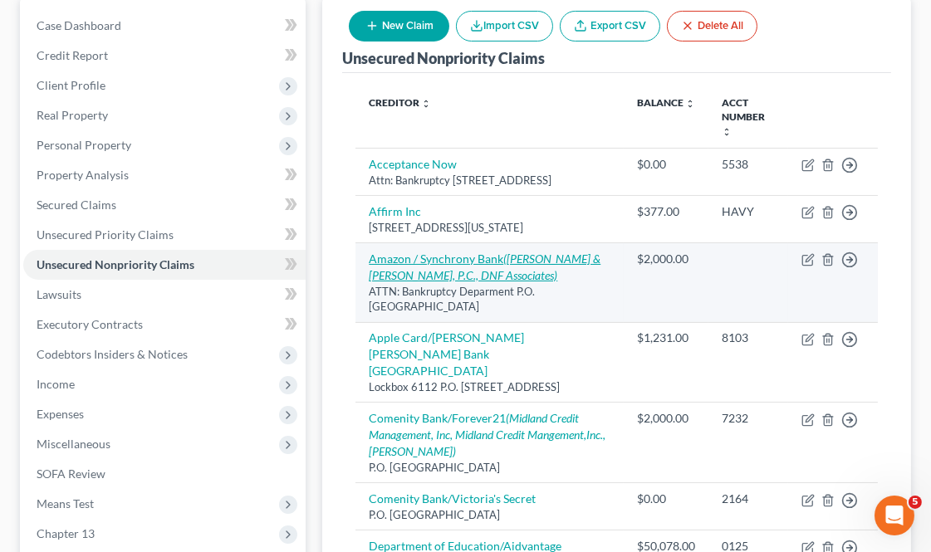
click at [432, 261] on link "Amazon / Synchrony Bank ([PERSON_NAME] & [PERSON_NAME], P.C., DNF Associates)" at bounding box center [485, 267] width 232 height 31
select select "9"
select select "2"
select select "0"
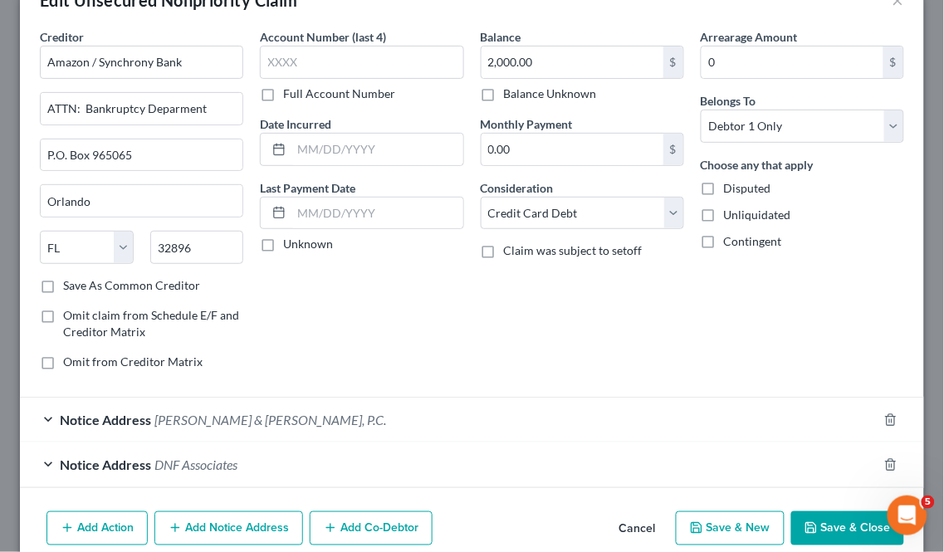
scroll to position [92, 0]
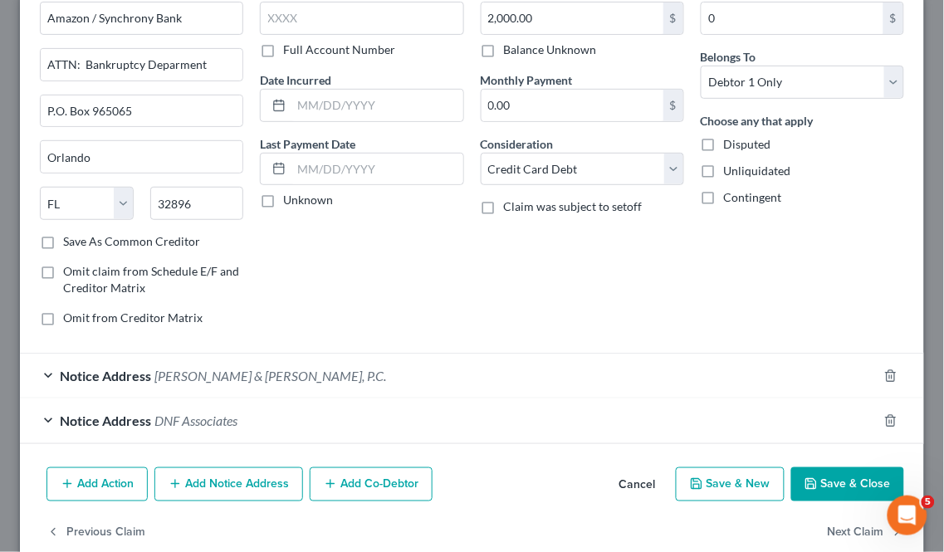
click at [206, 432] on div "Notice Address DNF Associates" at bounding box center [448, 420] width 857 height 44
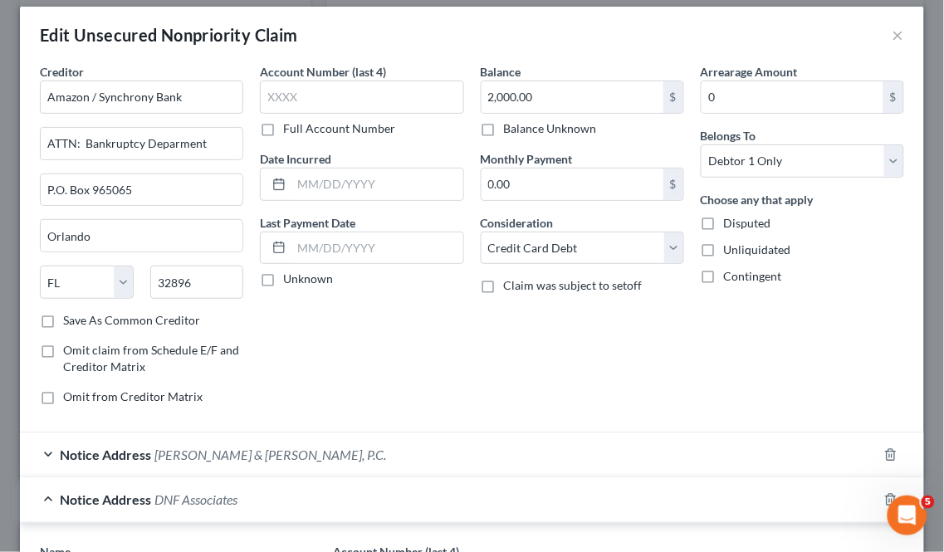
scroll to position [0, 0]
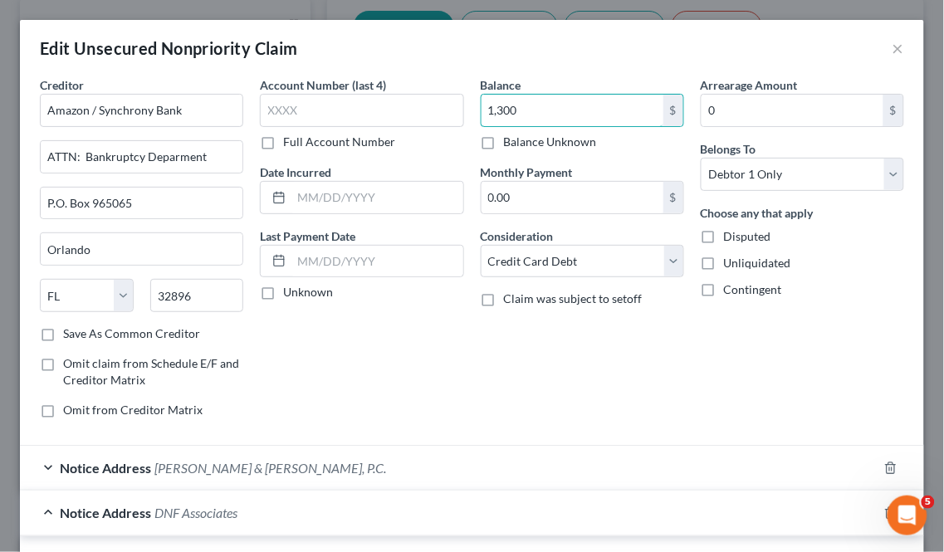
type input "1,300"
click at [632, 369] on div "Balance 1,300.00 $ Balance Unknown Balance Undetermined 1,300 $ Balance Unknown…" at bounding box center [582, 253] width 220 height 355
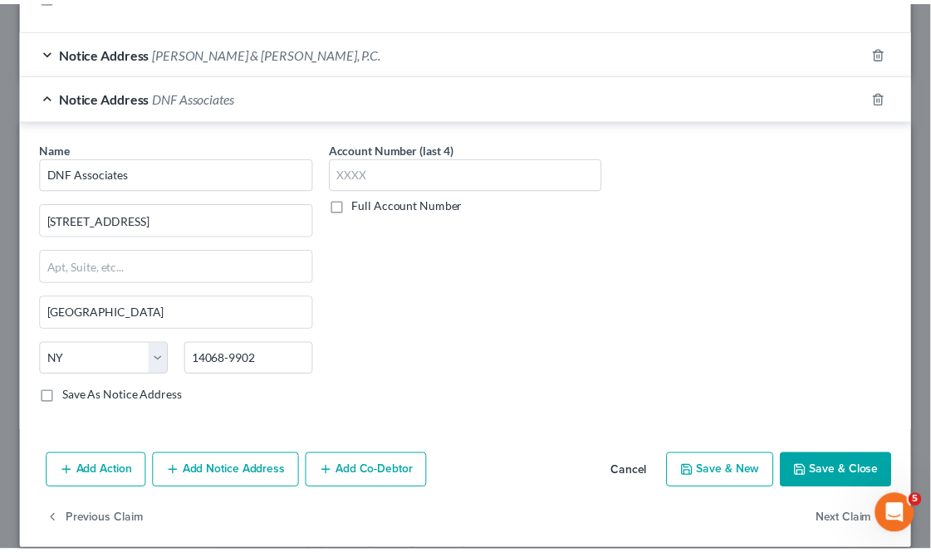
scroll to position [436, 0]
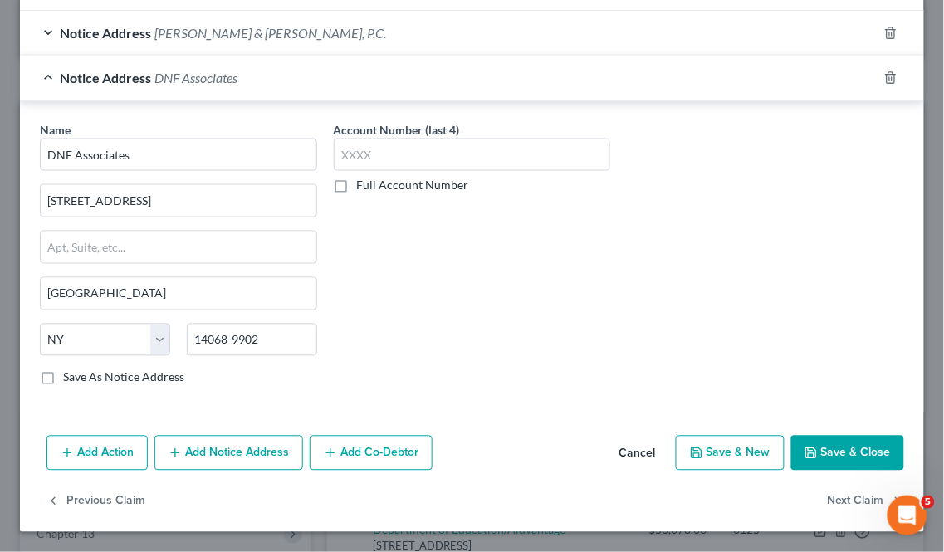
click at [841, 455] on button "Save & Close" at bounding box center [847, 453] width 113 height 35
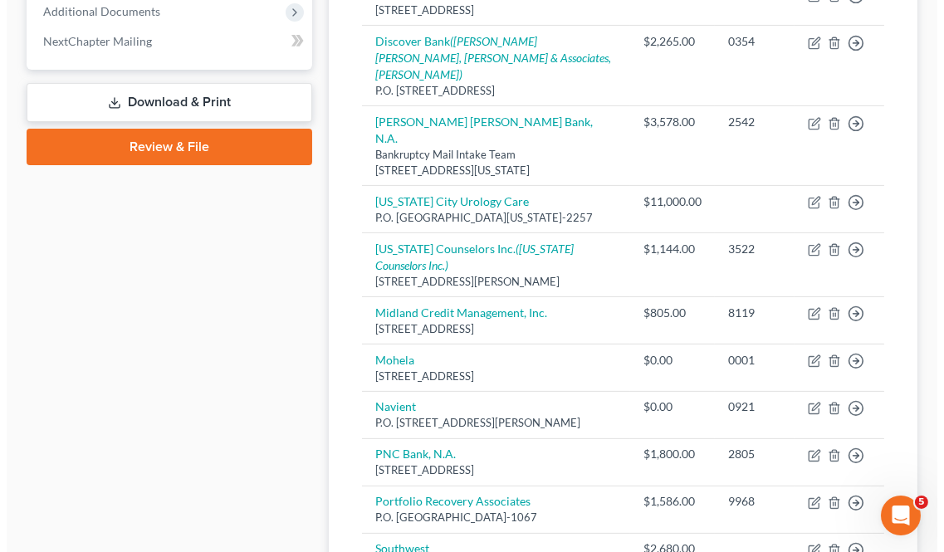
scroll to position [745, 0]
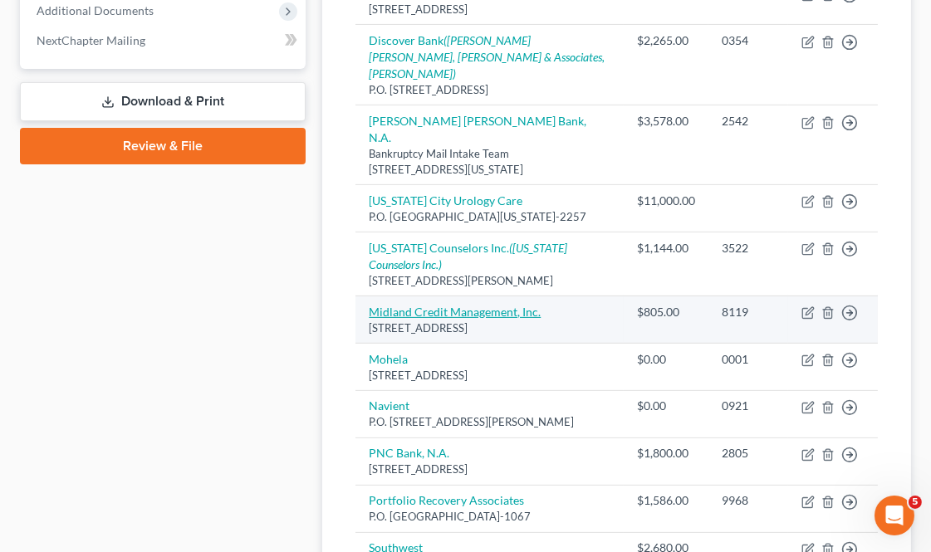
click at [505, 305] on link "Midland Credit Management, Inc." at bounding box center [455, 312] width 172 height 14
select select "4"
select select "0"
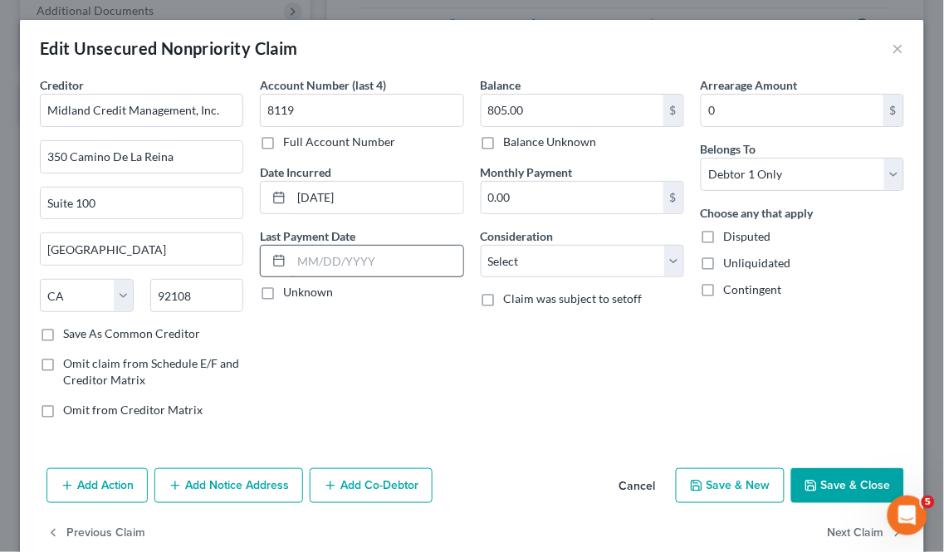
scroll to position [32, 0]
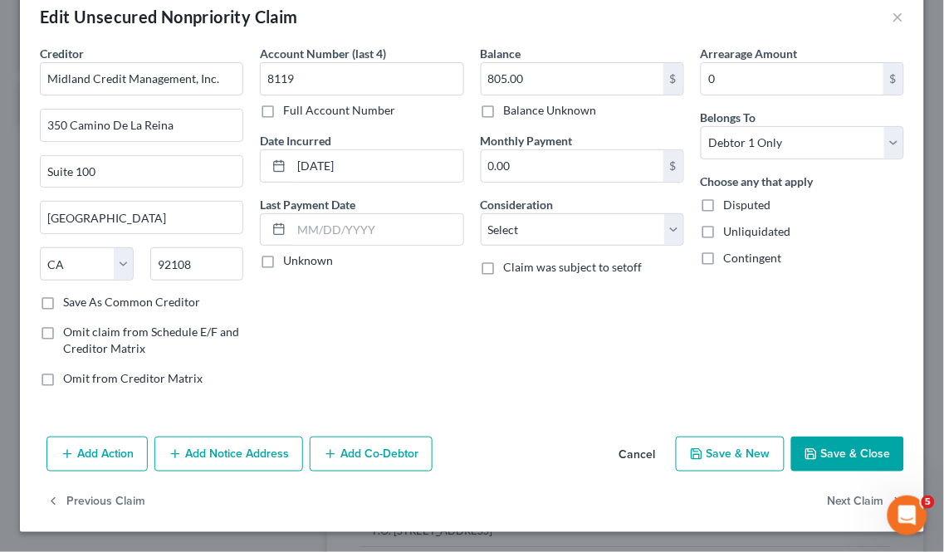
click at [266, 446] on button "Add Notice Address" at bounding box center [228, 454] width 149 height 35
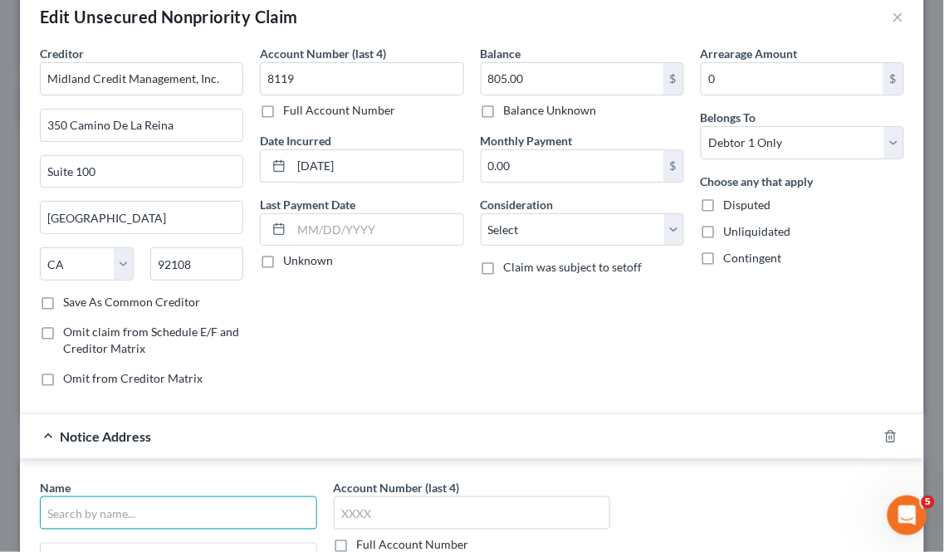
drag, startPoint x: 88, startPoint y: 503, endPoint x: 105, endPoint y: 499, distance: 17.1
click at [88, 503] on input "text" at bounding box center [178, 512] width 277 height 33
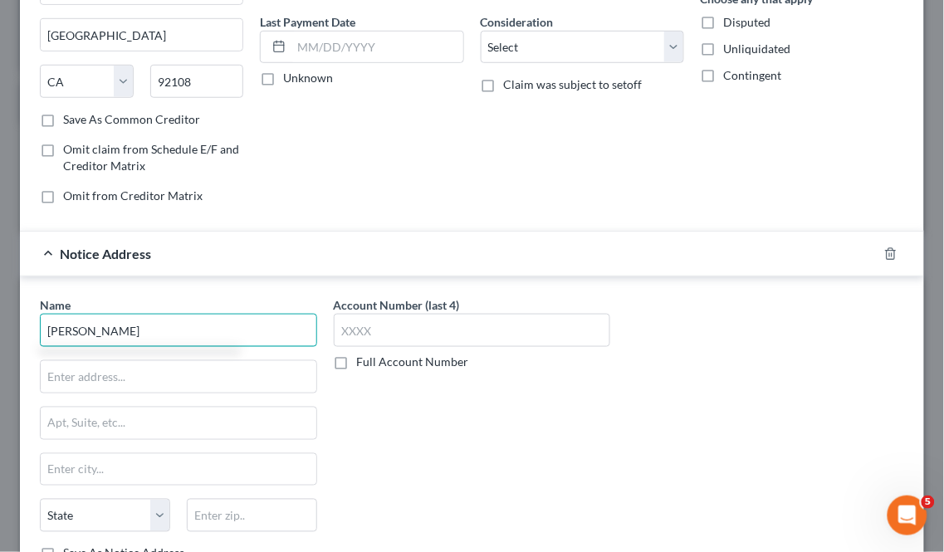
scroll to position [217, 0]
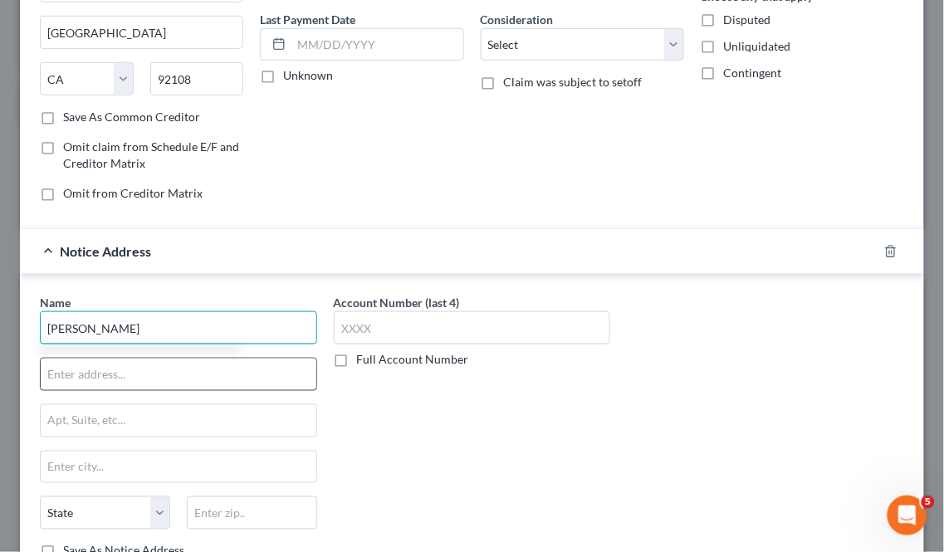
type input "[PERSON_NAME]"
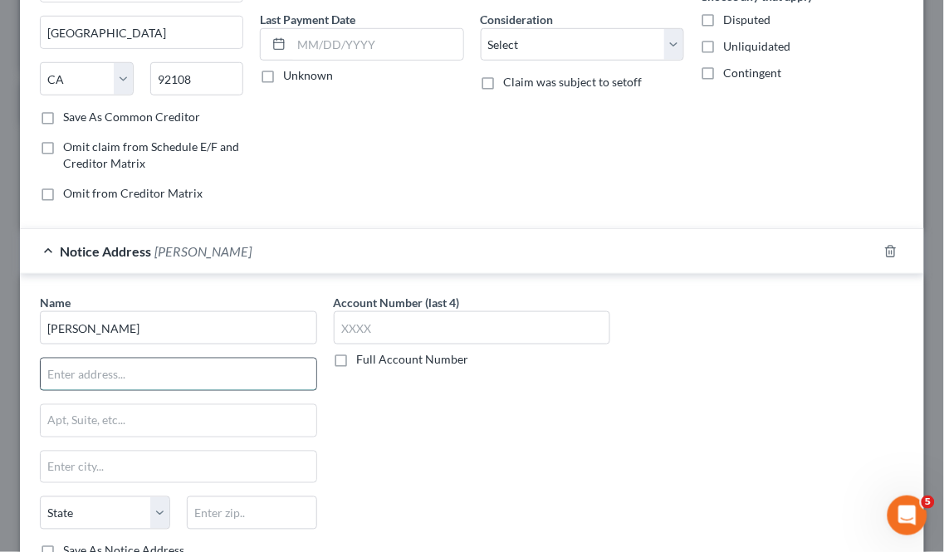
drag, startPoint x: 116, startPoint y: 390, endPoint x: 141, endPoint y: 375, distance: 29.0
click at [116, 390] on input "text" at bounding box center [179, 375] width 276 height 32
paste input "PO BOX 410949 [US_STATE][GEOGRAPHIC_DATA]"
click at [255, 369] on input "PO BOX 410949 [US_STATE][GEOGRAPHIC_DATA]" at bounding box center [179, 375] width 276 height 32
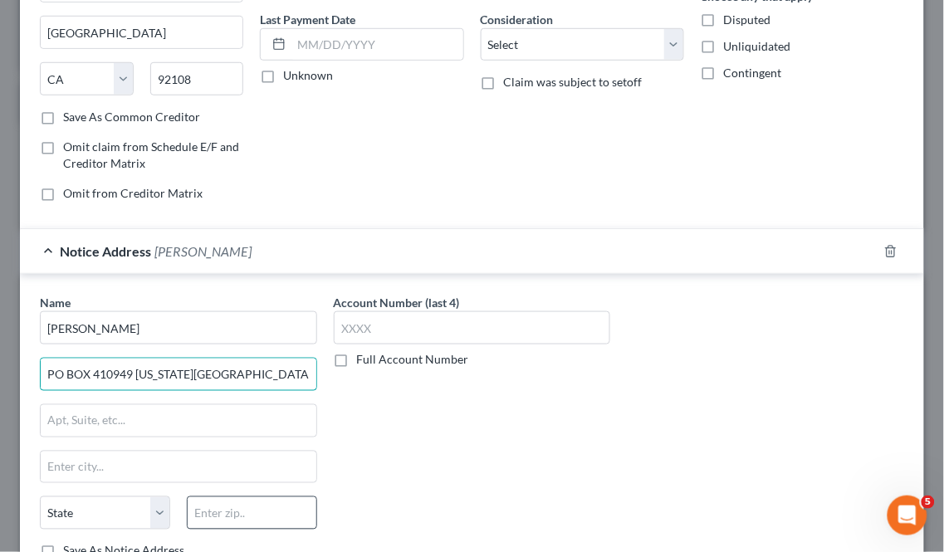
type input "PO BOX 410949 [US_STATE][GEOGRAPHIC_DATA], [GEOGRAPHIC_DATA]"
drag, startPoint x: 242, startPoint y: 506, endPoint x: 237, endPoint y: 496, distance: 10.8
click at [242, 506] on input "text" at bounding box center [252, 512] width 130 height 33
paste input "64141"
type input "64141"
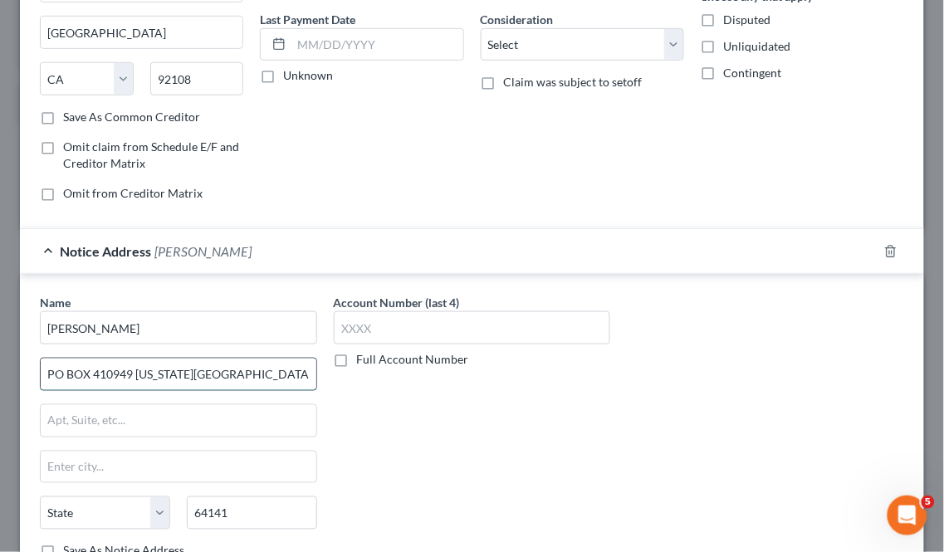
type input "[US_STATE][GEOGRAPHIC_DATA]"
select select "26"
click at [56, 376] on input "PO BOX 410949 [US_STATE][GEOGRAPHIC_DATA], [GEOGRAPHIC_DATA]" at bounding box center [179, 375] width 276 height 32
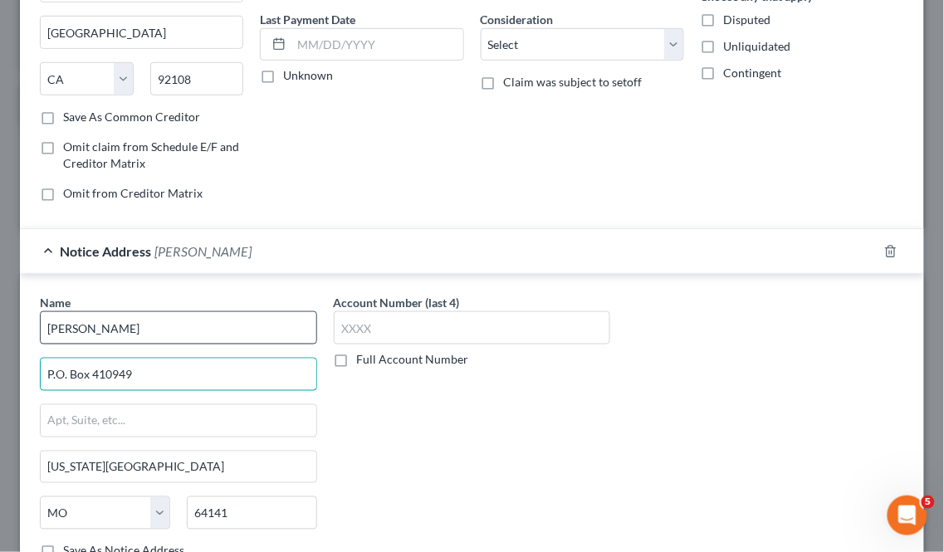
type input "P.O. Box 410949"
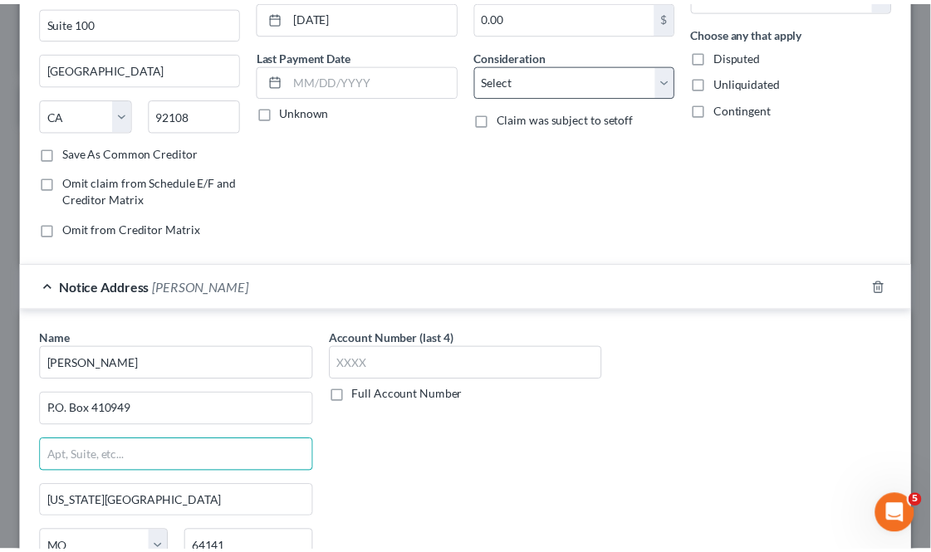
scroll to position [391, 0]
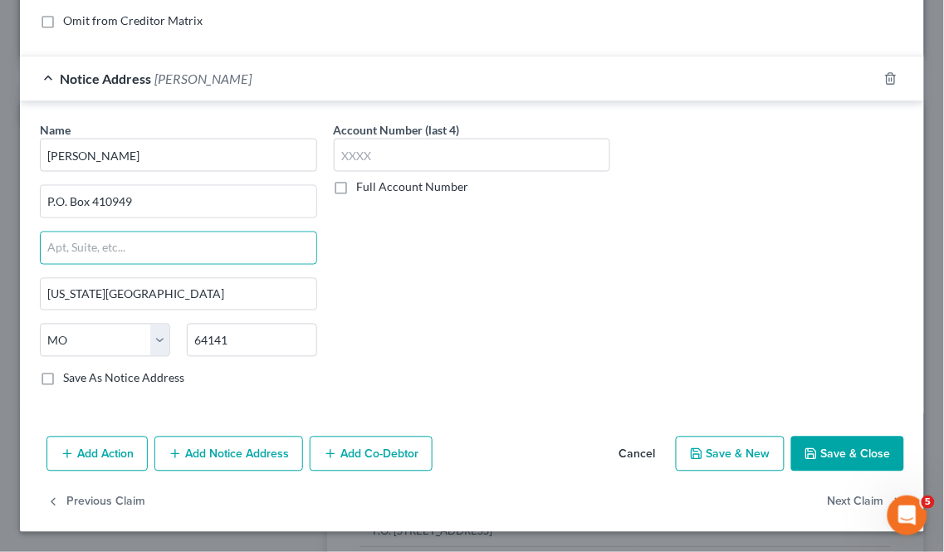
click at [824, 457] on button "Save & Close" at bounding box center [847, 454] width 113 height 35
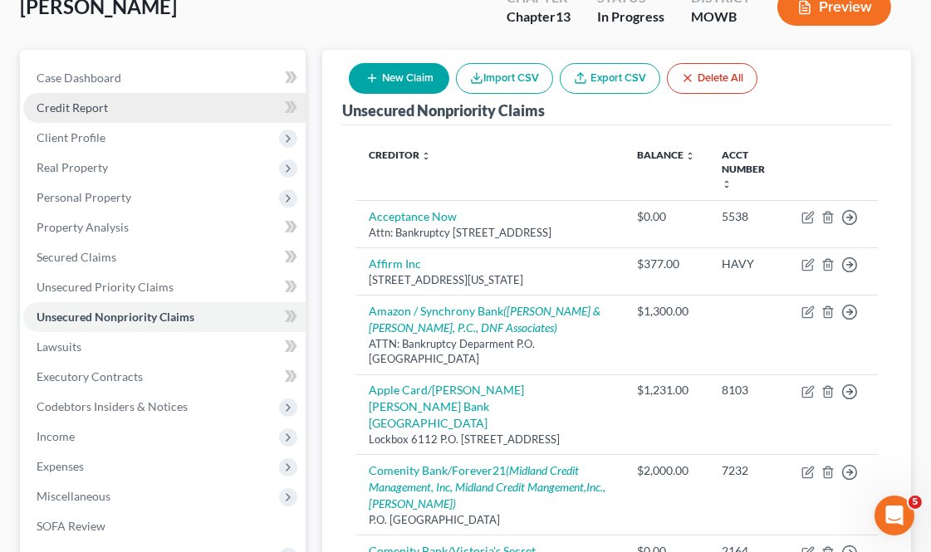
scroll to position [0, 0]
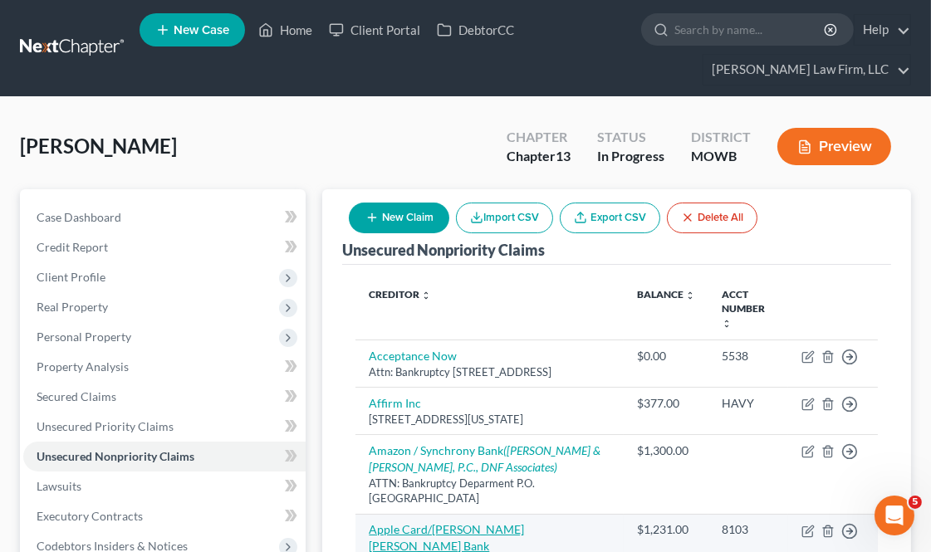
click at [462, 523] on link "Apple Card/[PERSON_NAME] [PERSON_NAME] Bank [GEOGRAPHIC_DATA]" at bounding box center [446, 545] width 155 height 47
select select "39"
select select "2"
select select "0"
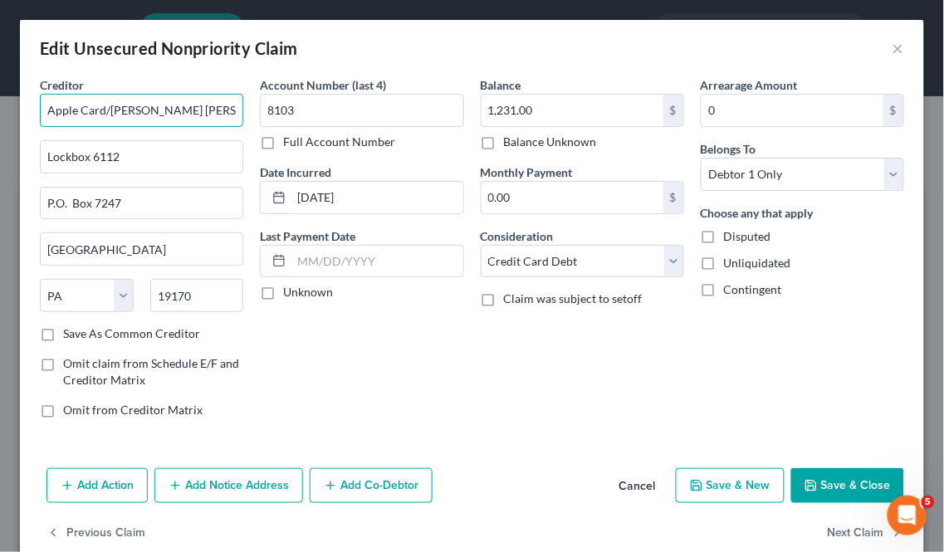
click at [104, 110] on input "Apple Card/[PERSON_NAME] [PERSON_NAME] Bank [GEOGRAPHIC_DATA]" at bounding box center [141, 110] width 203 height 33
type input "Apple Card / [PERSON_NAME] [PERSON_NAME] Bank [GEOGRAPHIC_DATA]"
click at [822, 473] on button "Save & Close" at bounding box center [847, 485] width 113 height 35
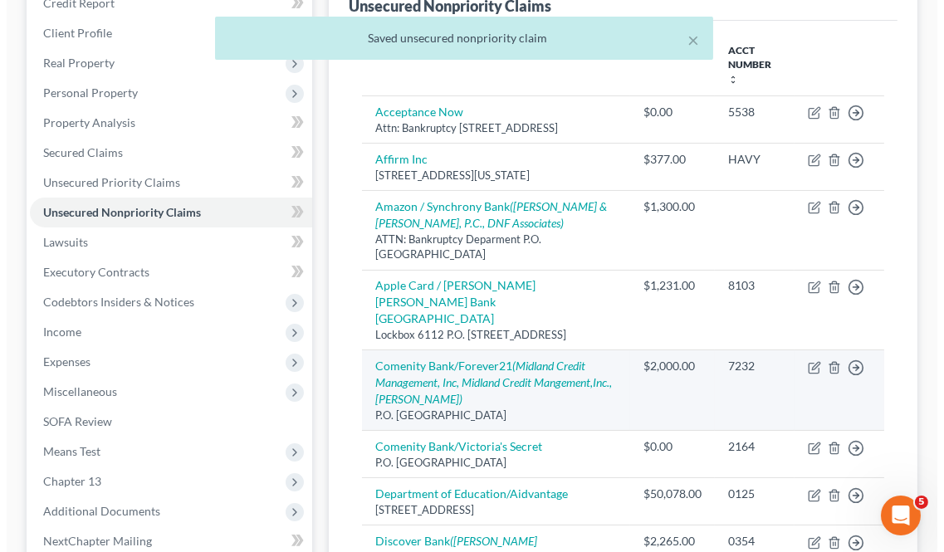
scroll to position [276, 0]
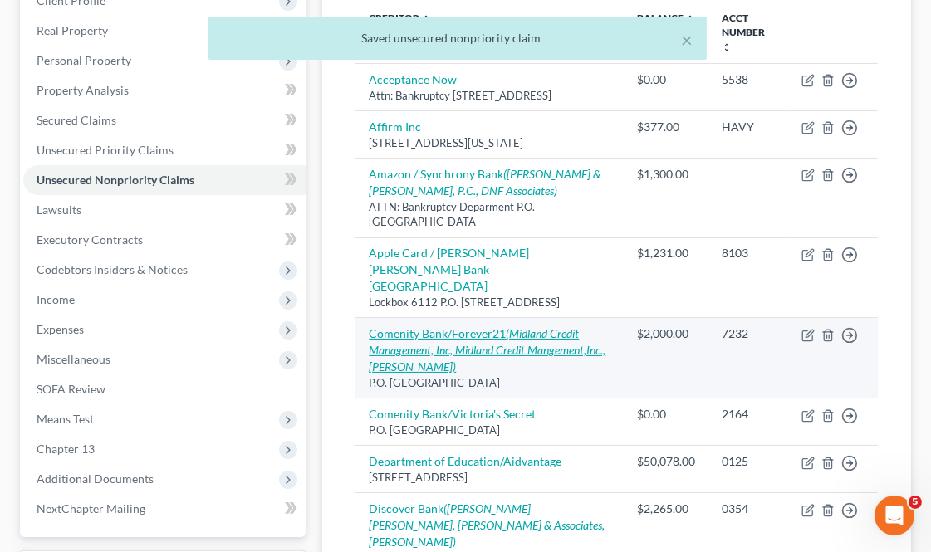
click at [493, 326] on link "Comenity Bank/Forever21 (Midland Credit Management, Inc, Midland Credit Mangeme…" at bounding box center [487, 349] width 237 height 47
select select "36"
select select "2"
select select "0"
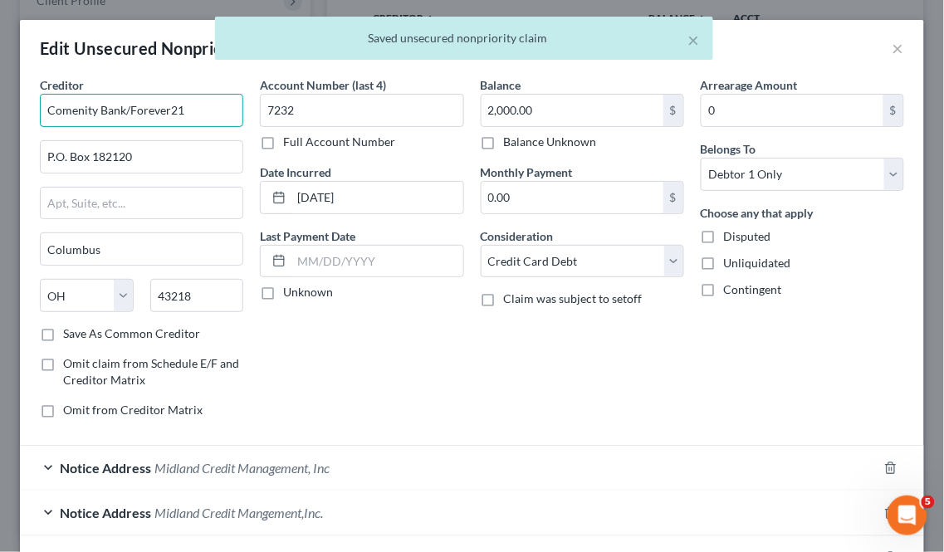
click at [129, 102] on input "Comenity Bank/Forever21" at bounding box center [141, 110] width 203 height 33
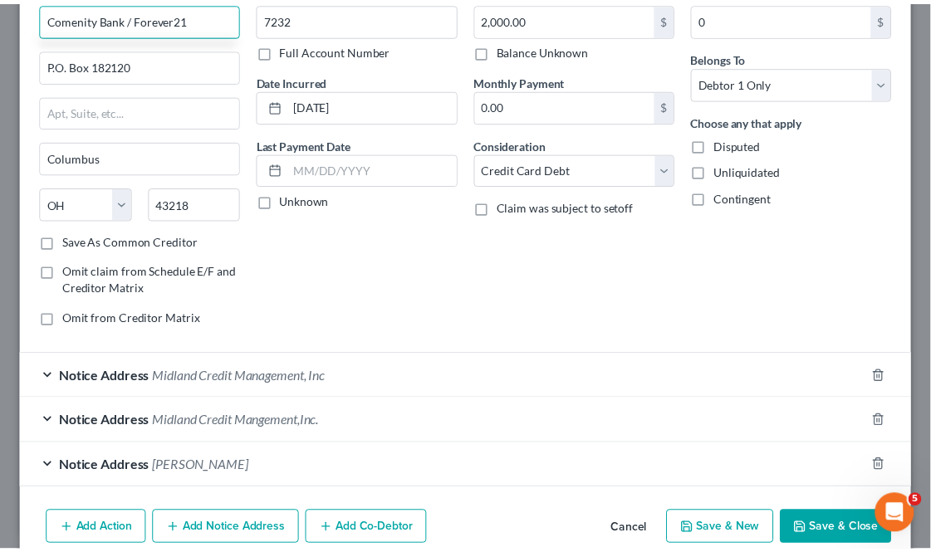
scroll to position [169, 0]
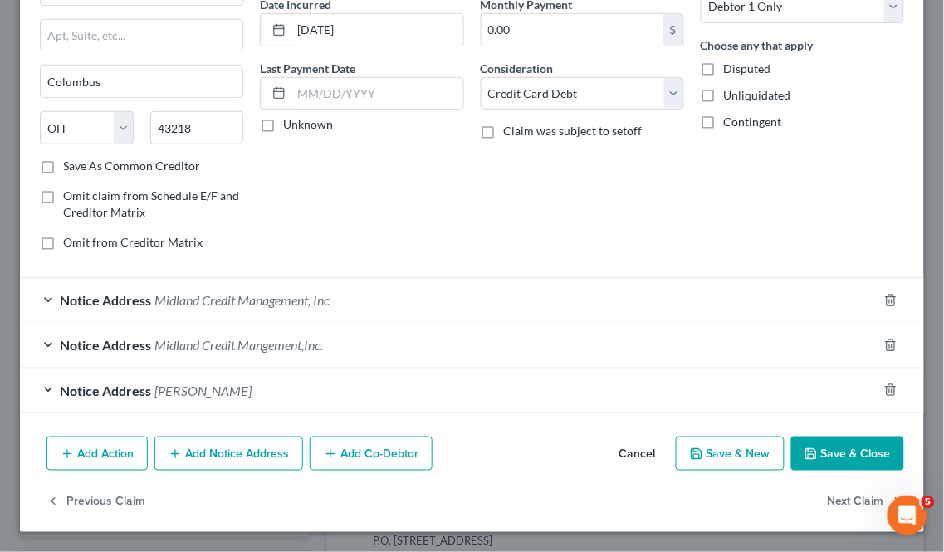
type input "Comenity Bank / Forever21"
click at [813, 459] on button "Save & Close" at bounding box center [847, 454] width 113 height 35
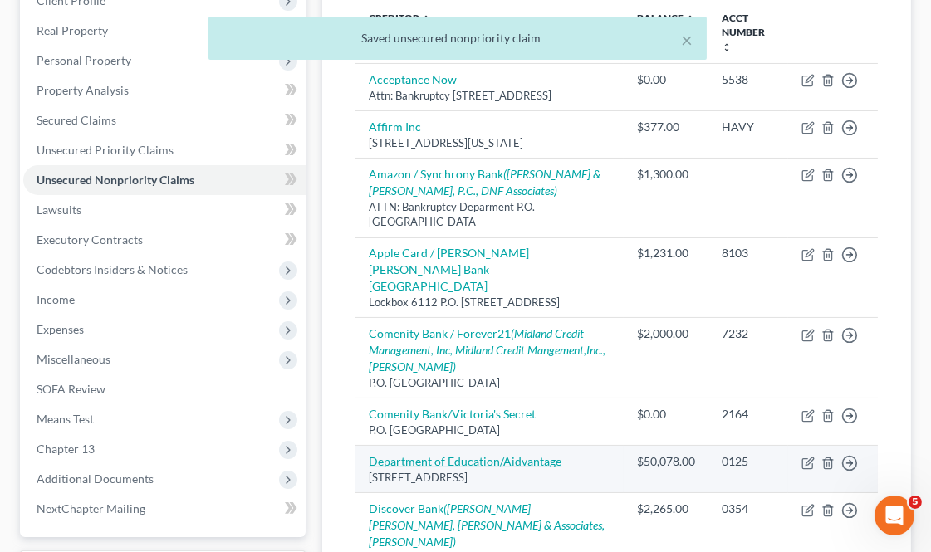
click at [544, 454] on link "Department of Education/Aidvantage" at bounding box center [465, 461] width 193 height 14
select select "45"
select select "17"
select select "0"
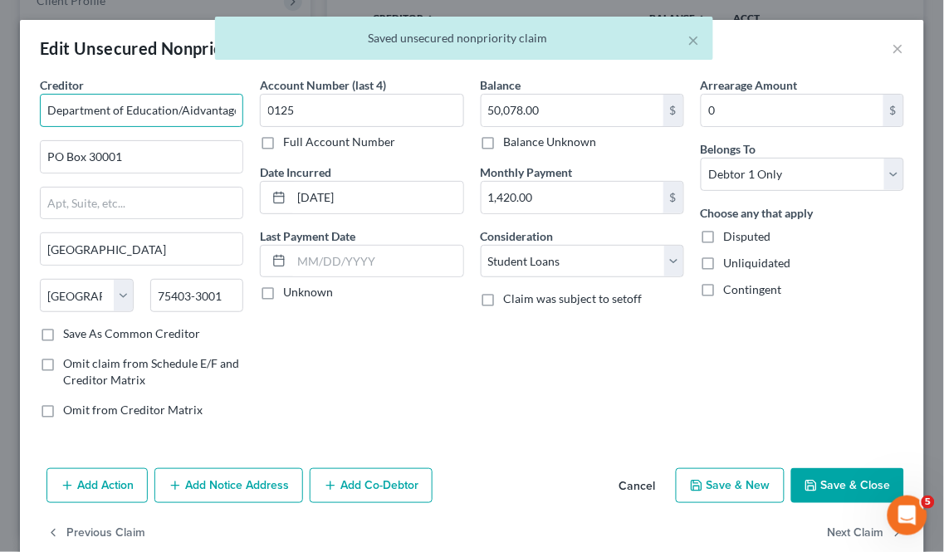
click at [174, 103] on input "Department of Education/Aidvantage" at bounding box center [141, 110] width 203 height 33
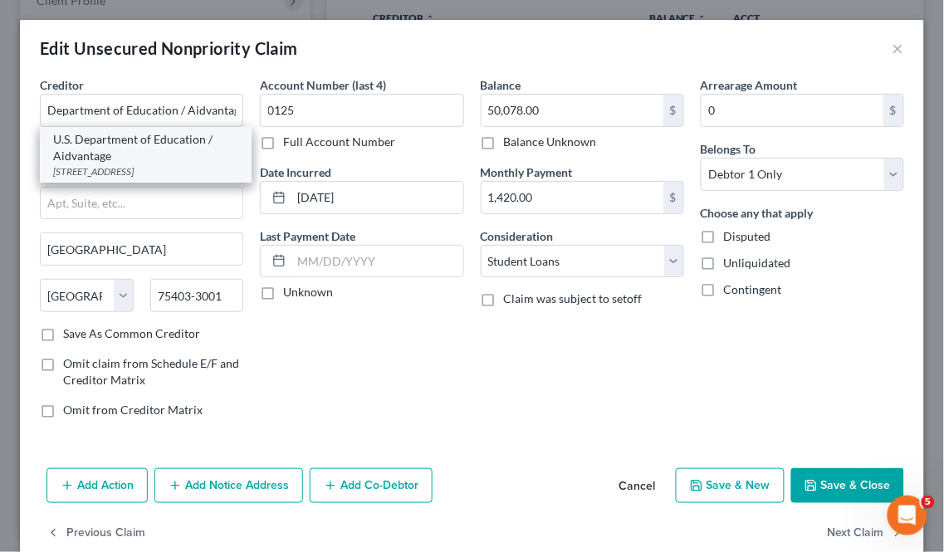
click at [54, 158] on div "U.S. Department of Education / Aidvantage" at bounding box center [145, 147] width 185 height 33
type input "U.S. Department of Education / Aidvantage"
type input "1891 [GEOGRAPHIC_DATA]"
type input "Reston"
select select "48"
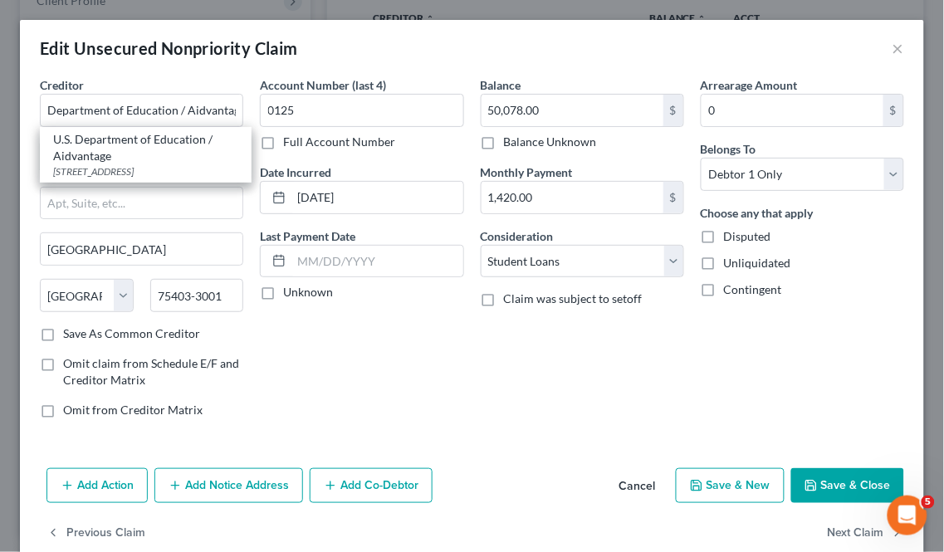
type input "20190"
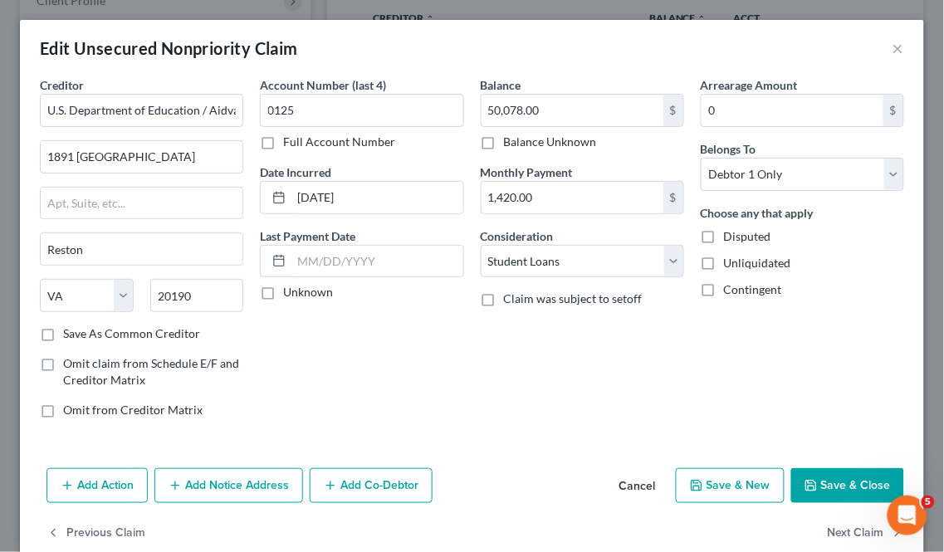
click at [628, 483] on button "Cancel" at bounding box center [637, 486] width 63 height 33
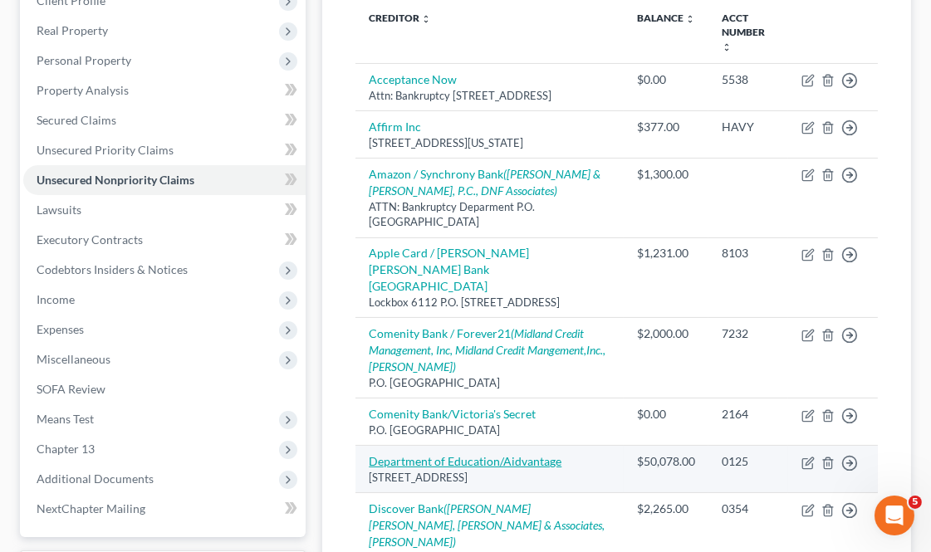
click at [503, 454] on link "Department of Education/Aidvantage" at bounding box center [465, 461] width 193 height 14
select select "45"
select select "17"
select select "0"
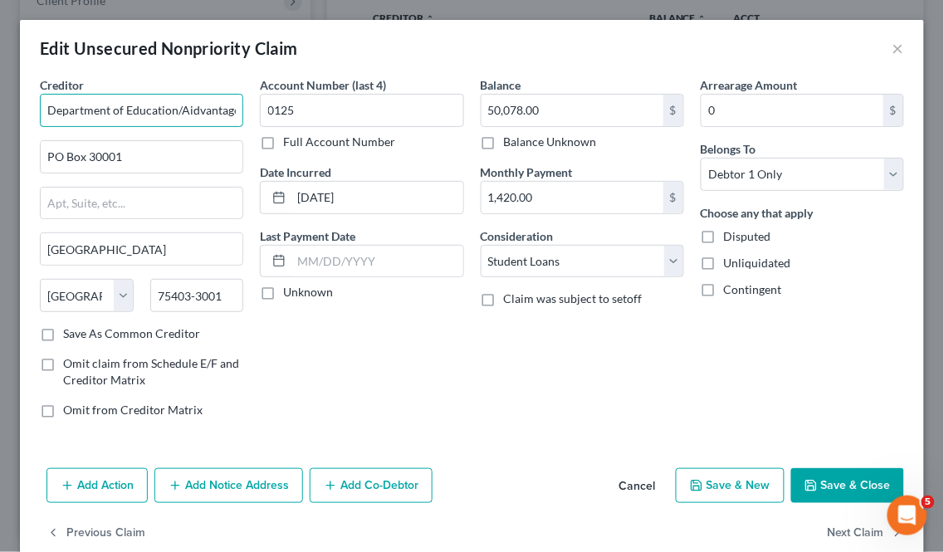
click at [178, 114] on input "Department of Education/Aidvantage" at bounding box center [141, 110] width 203 height 33
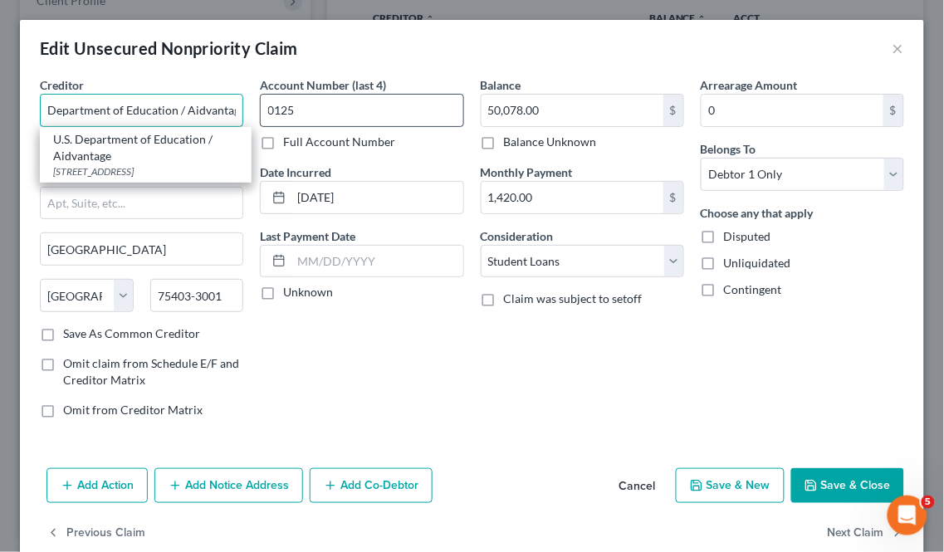
type input "Department of Education / Aidvantage"
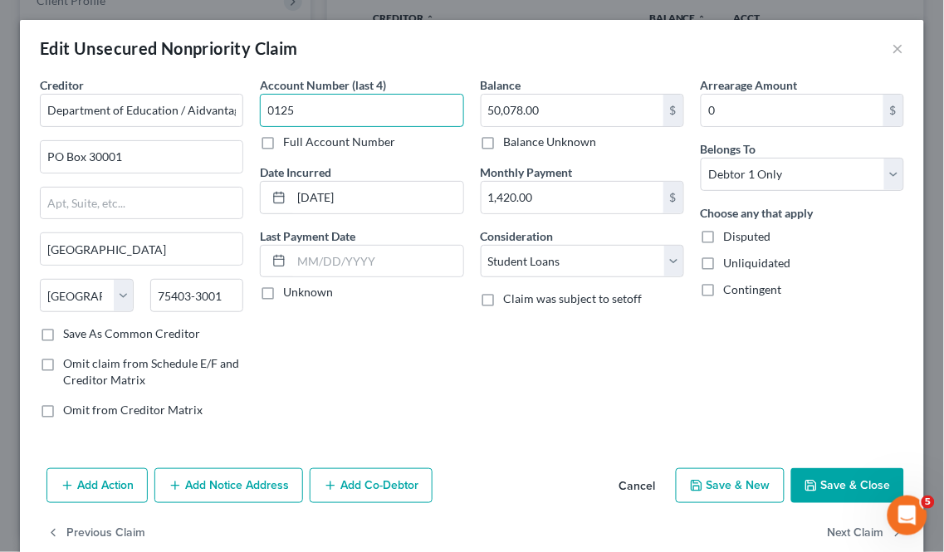
click at [359, 122] on input "0125" at bounding box center [361, 110] width 203 height 33
click at [55, 161] on input "PO Box 30001" at bounding box center [142, 157] width 202 height 32
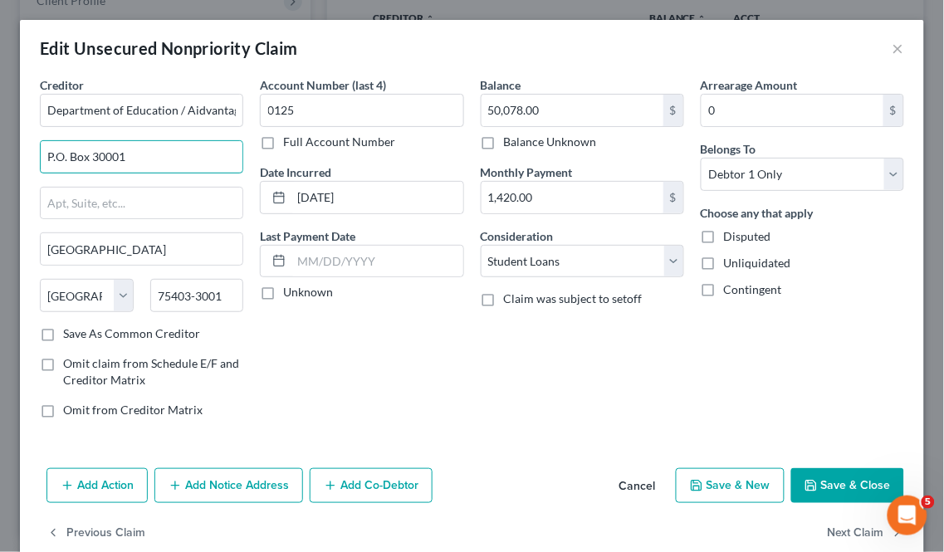
type input "P.O. Box 30001"
click at [810, 480] on button "Save & Close" at bounding box center [847, 485] width 113 height 35
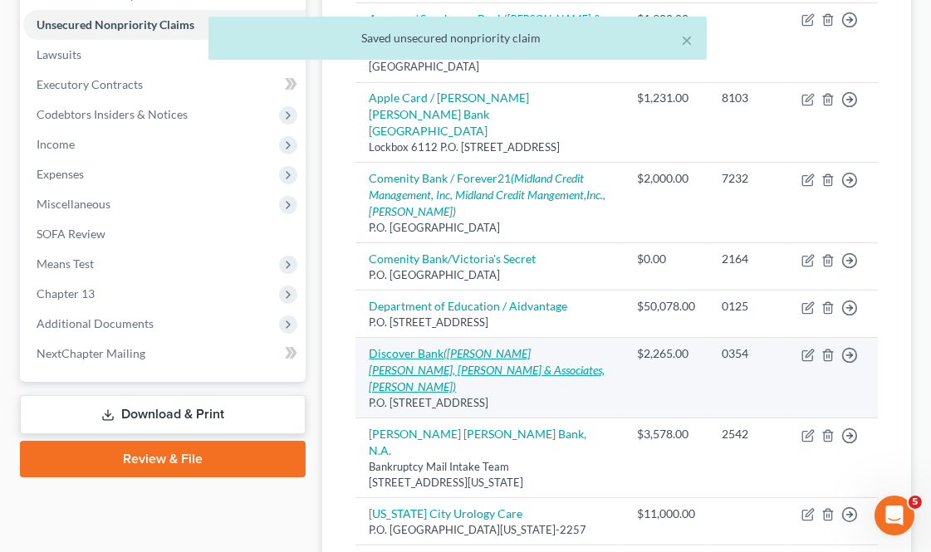
scroll to position [461, 0]
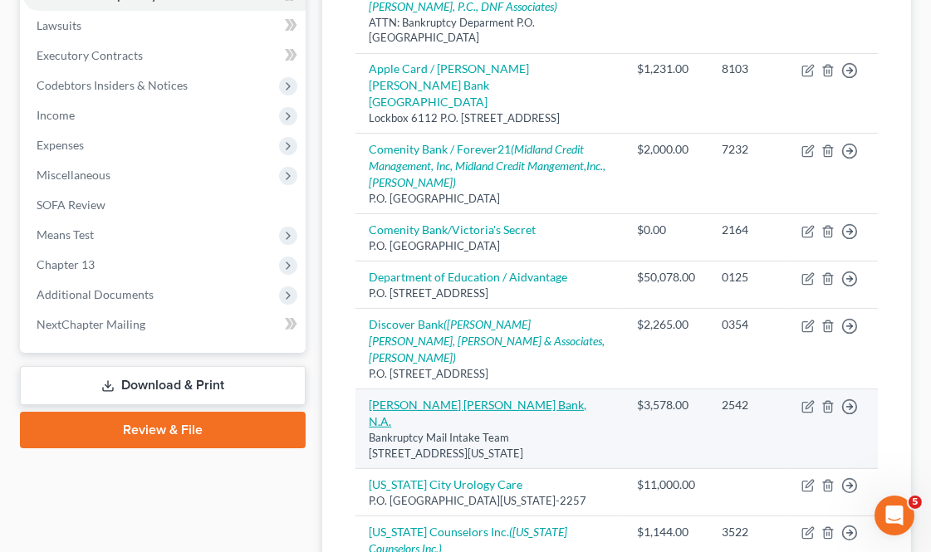
click at [461, 398] on link "[PERSON_NAME] [PERSON_NAME] Bank, N.A." at bounding box center [477, 413] width 217 height 31
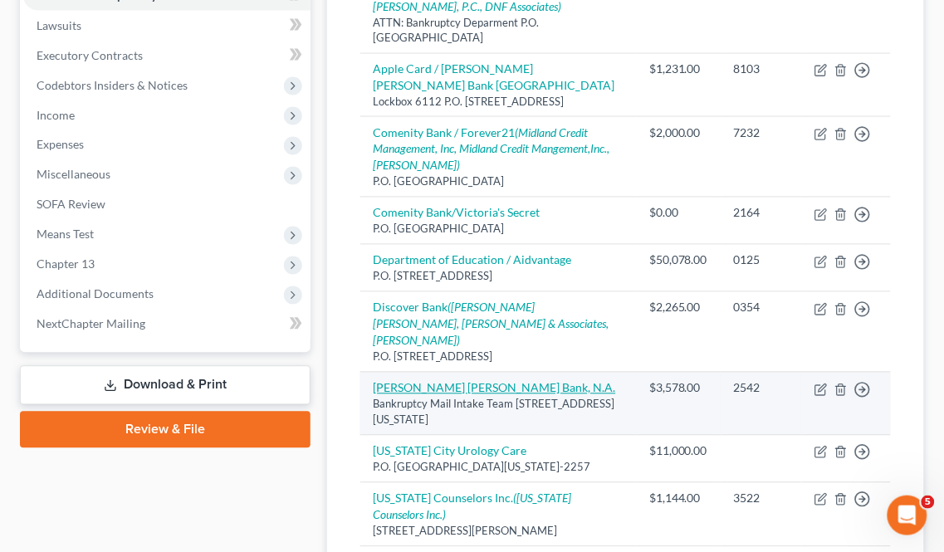
select select "19"
select select "2"
select select "0"
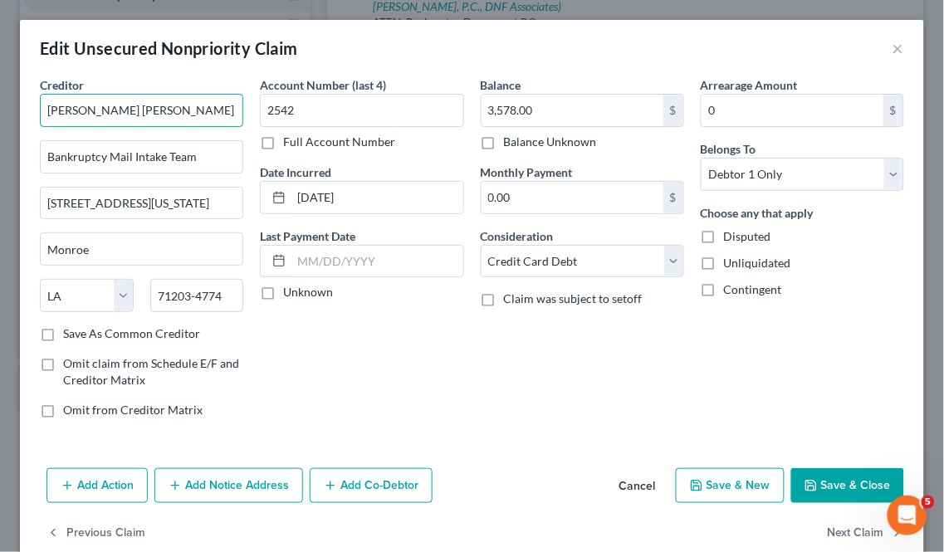
click at [61, 110] on input "[PERSON_NAME] [PERSON_NAME] Bank, N.A." at bounding box center [141, 110] width 203 height 33
type input "JPMorgan Chase Bank, N.A."
click at [849, 477] on button "Save & Close" at bounding box center [847, 485] width 113 height 35
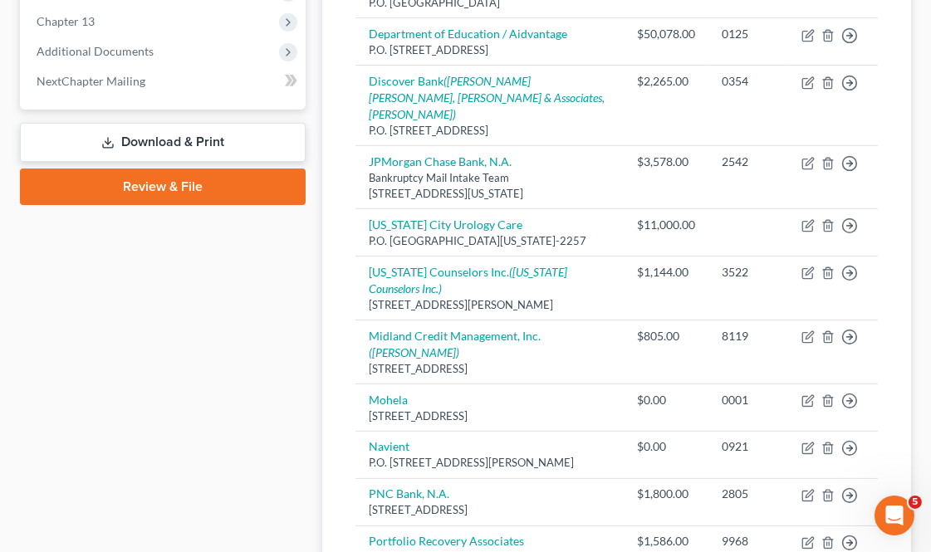
scroll to position [0, 0]
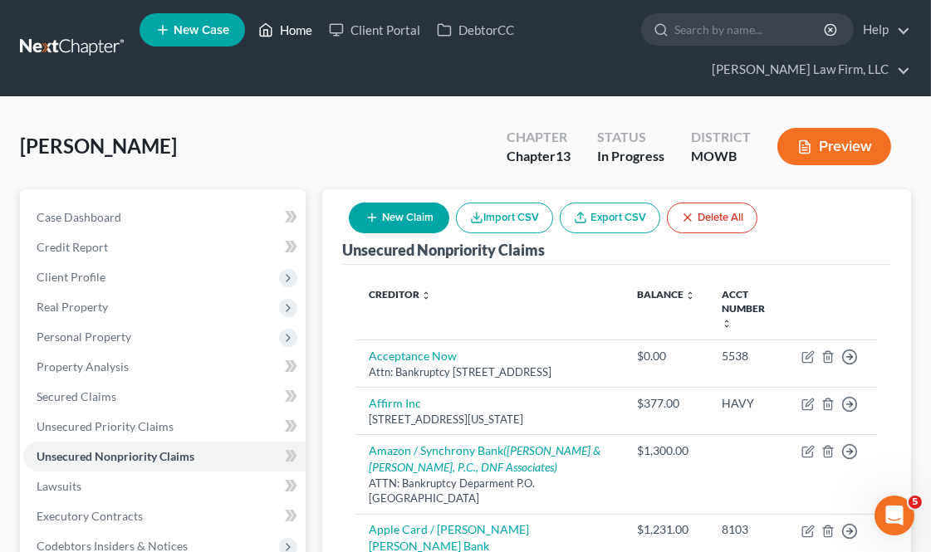
click at [300, 36] on link "Home" at bounding box center [285, 30] width 71 height 30
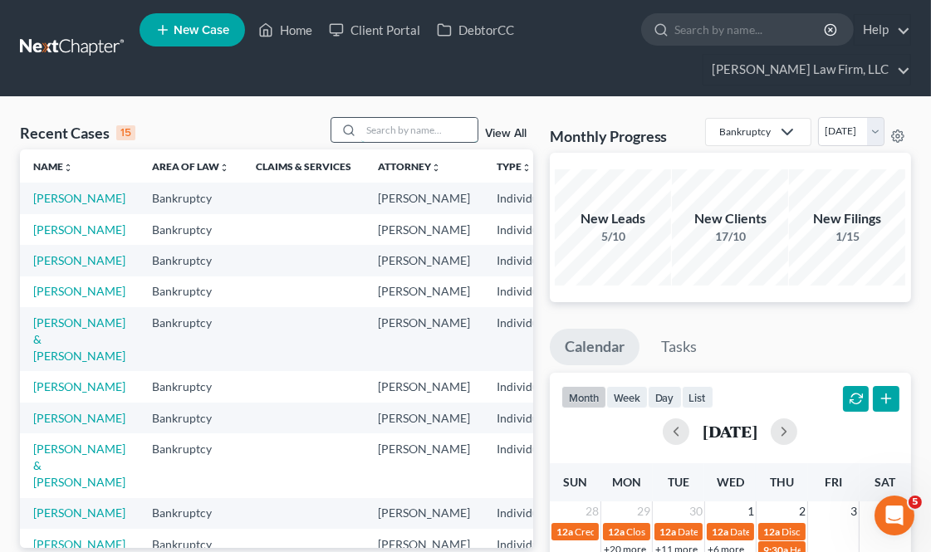
click at [444, 131] on input "search" at bounding box center [419, 130] width 116 height 24
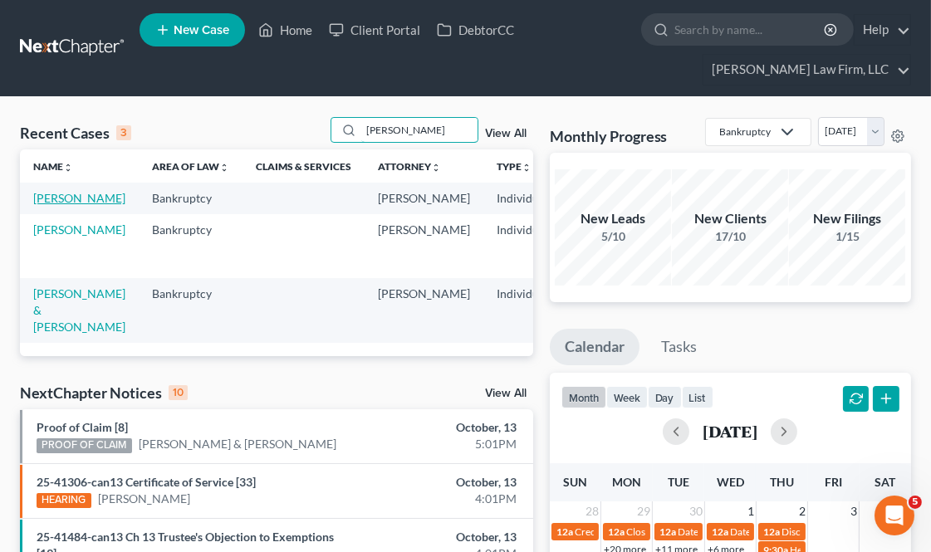
type input "[PERSON_NAME]"
click at [58, 205] on link "[PERSON_NAME]" at bounding box center [79, 198] width 92 height 14
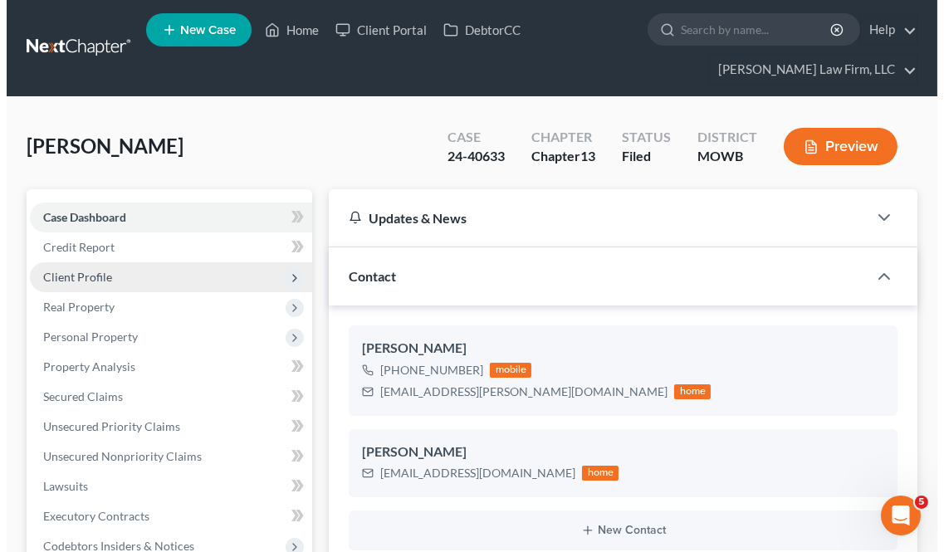
scroll to position [5538, 0]
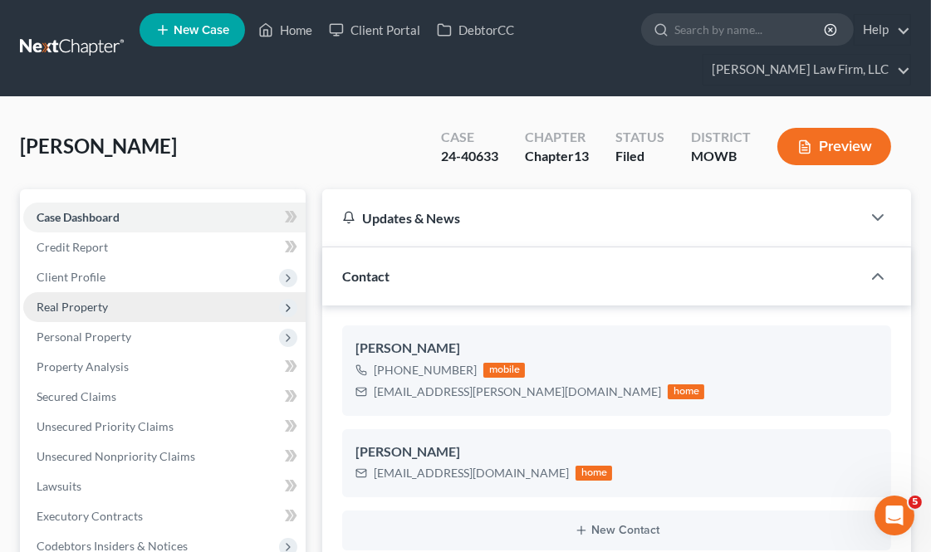
click at [143, 296] on span "Real Property" at bounding box center [164, 307] width 282 height 30
click at [151, 319] on span "Real Property" at bounding box center [164, 307] width 282 height 30
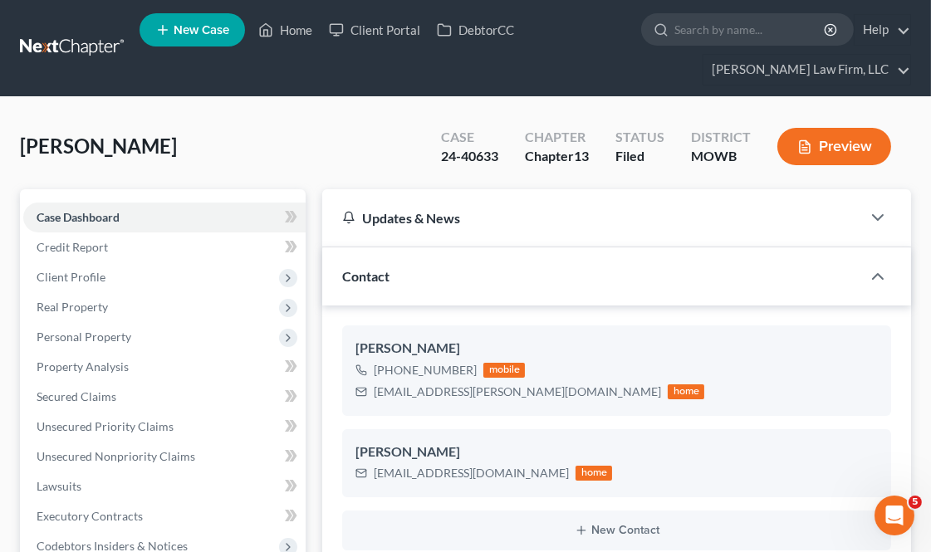
click at [148, 332] on span "Personal Property" at bounding box center [164, 337] width 282 height 30
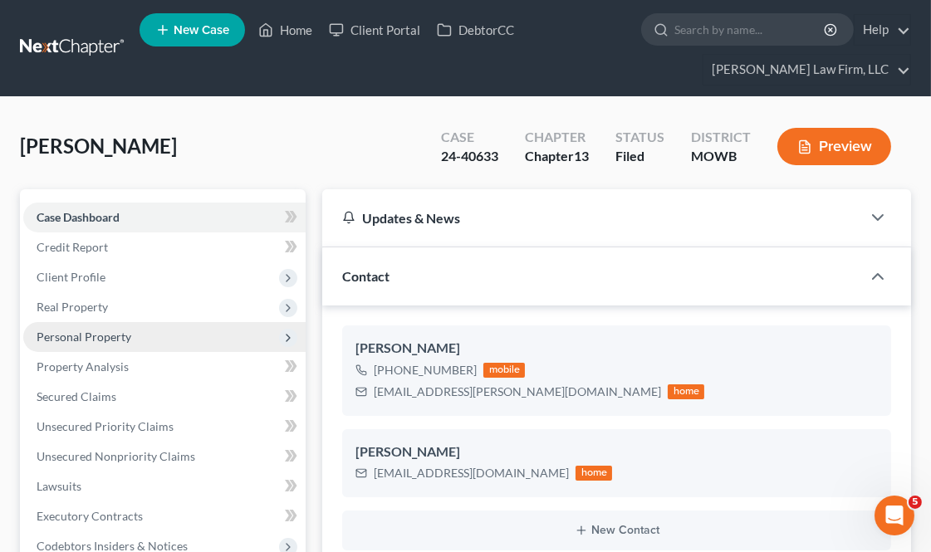
click at [133, 315] on span "Real Property" at bounding box center [164, 307] width 282 height 30
click at [151, 340] on span "Properties Owned" at bounding box center [117, 337] width 95 height 14
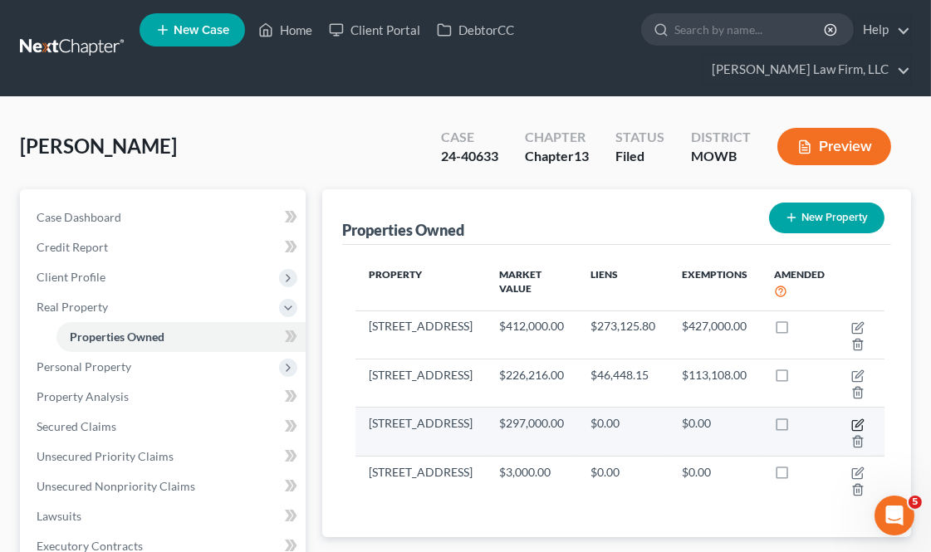
click at [856, 421] on icon "button" at bounding box center [859, 422] width 7 height 7
select select "26"
select select "0"
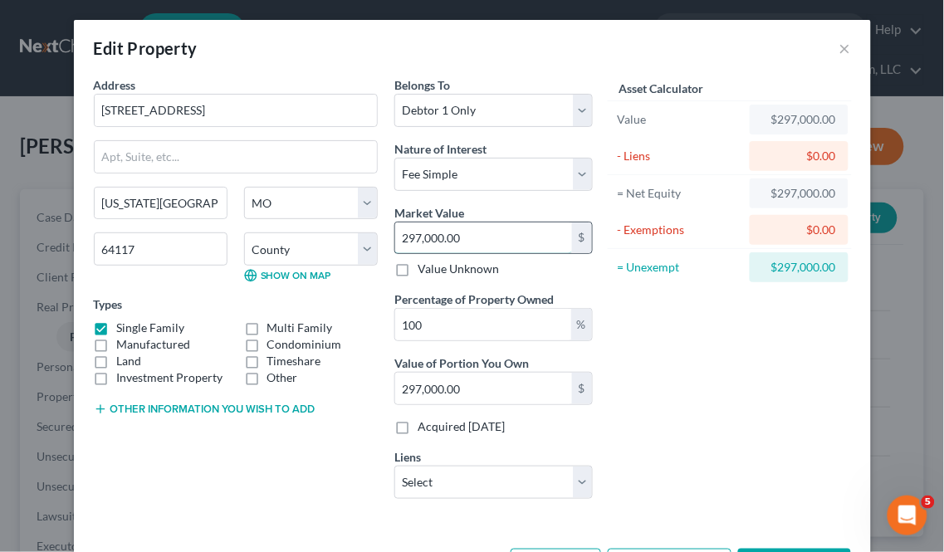
click at [479, 237] on input "297,000.00" at bounding box center [483, 238] width 177 height 32
type input "5"
type input "5.00"
type input "50"
type input "50.00"
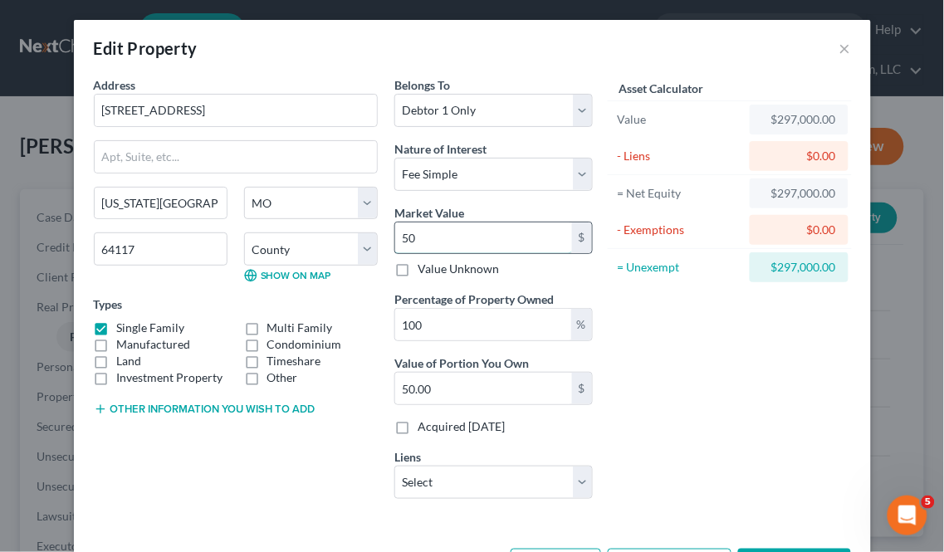
type input "500"
type input "500.00"
type input "5000"
type input "5,000.00"
type input "5,000"
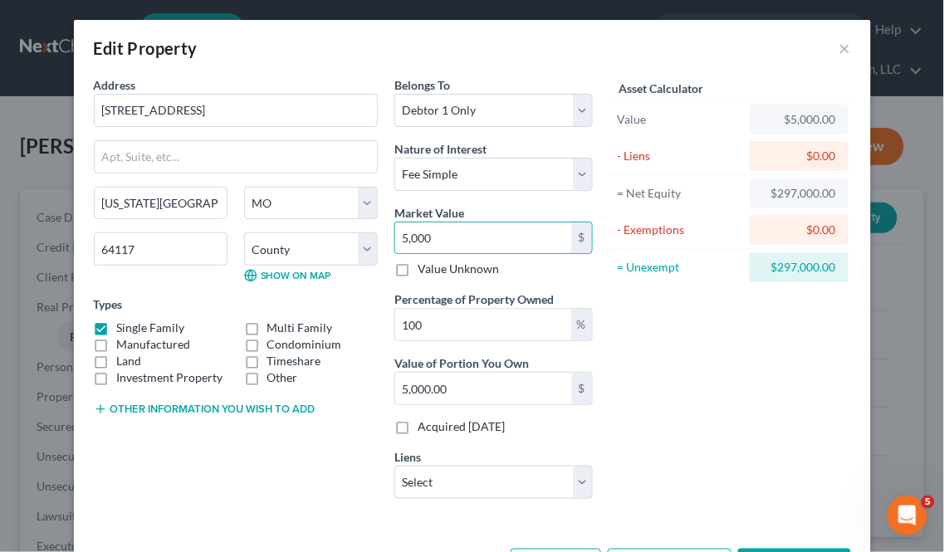
click at [684, 342] on div "Asset Calculator Value $5,000.00 - Liens $0.00 = Net Equity $297,000.00 - Exemp…" at bounding box center [730, 294] width 258 height 436
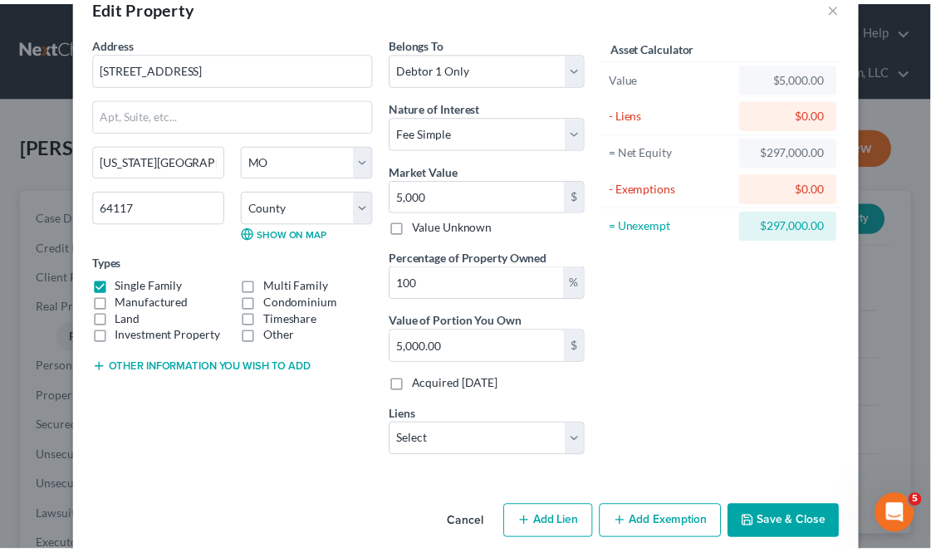
scroll to position [64, 0]
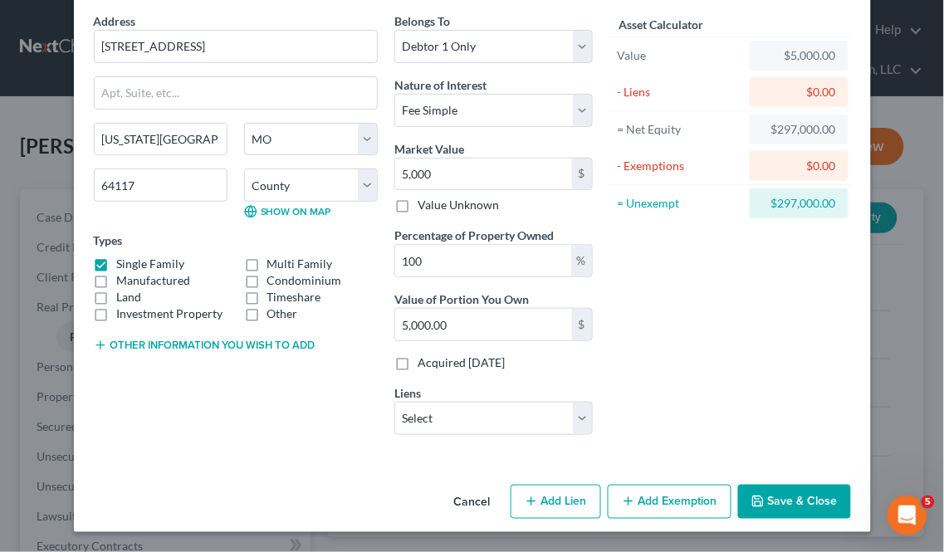
click at [791, 485] on button "Save & Close" at bounding box center [794, 502] width 113 height 35
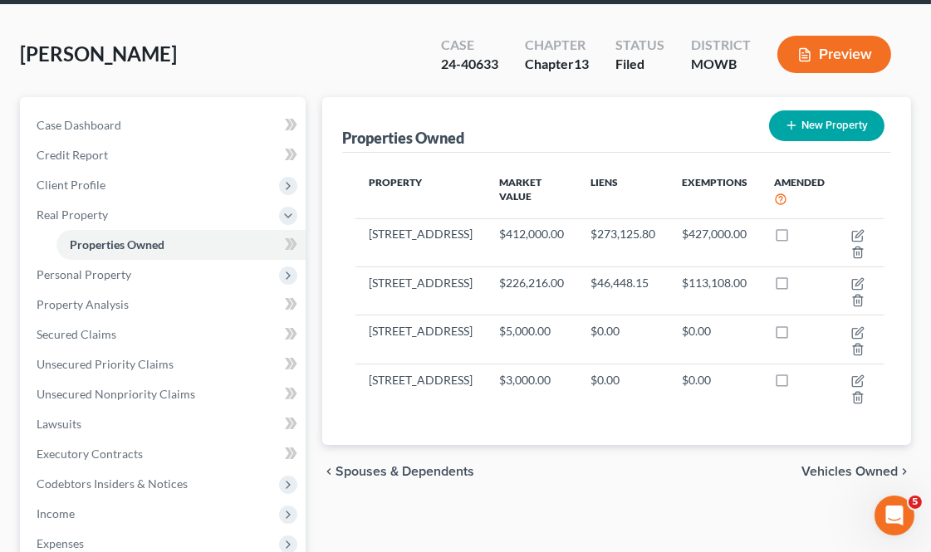
scroll to position [0, 0]
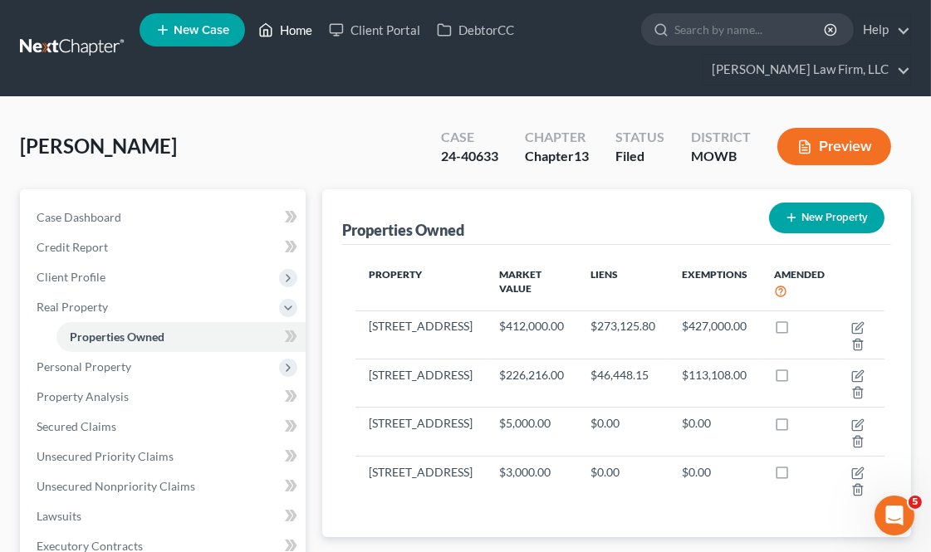
click at [276, 27] on link "Home" at bounding box center [285, 30] width 71 height 30
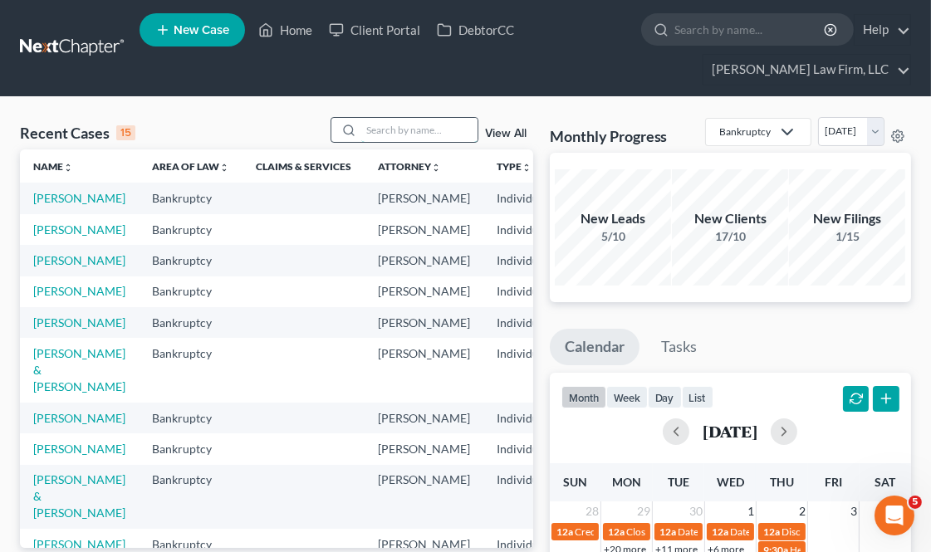
click at [402, 125] on input "search" at bounding box center [419, 130] width 116 height 24
type input "fells"
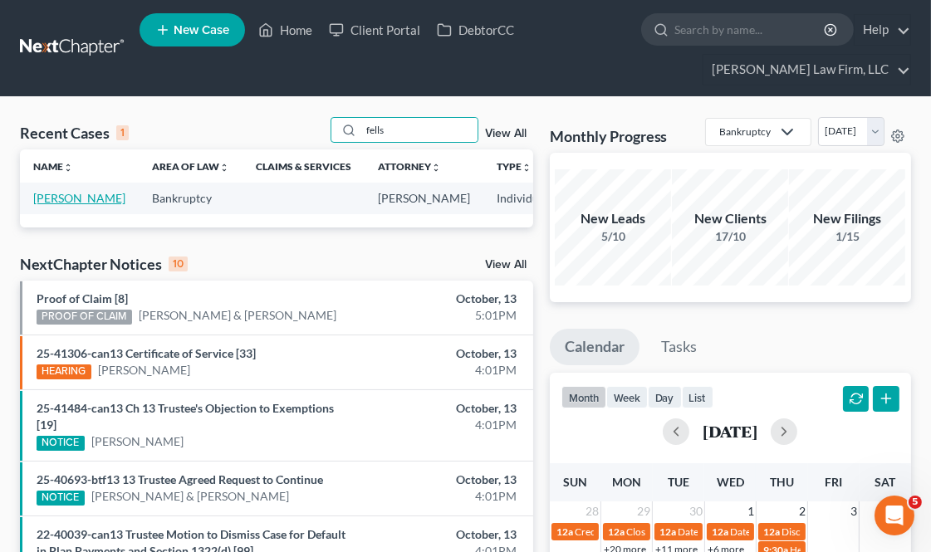
click at [58, 205] on link "[PERSON_NAME]" at bounding box center [79, 198] width 92 height 14
select select "6"
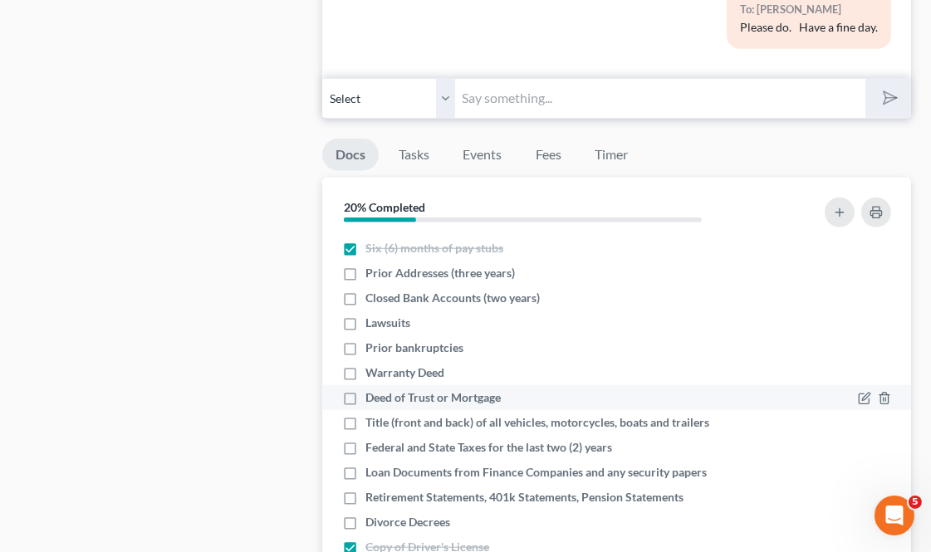
scroll to position [1844, 0]
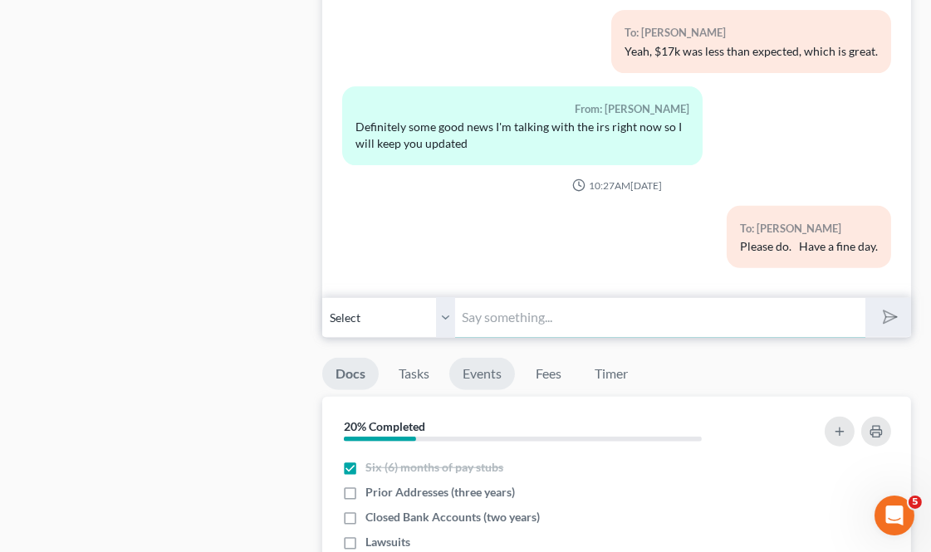
drag, startPoint x: 536, startPoint y: 324, endPoint x: 467, endPoint y: 370, distance: 83.8
click at [536, 324] on input "text" at bounding box center [659, 317] width 409 height 41
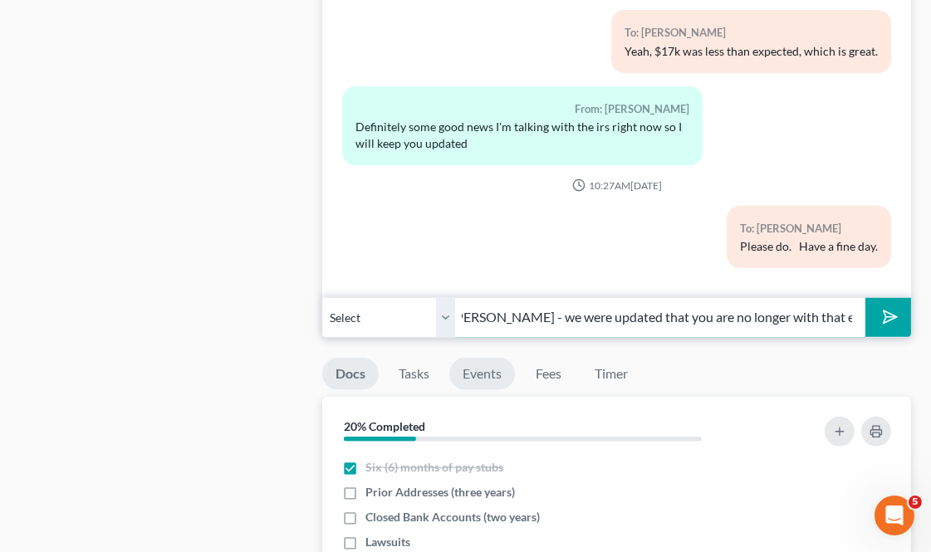
scroll to position [0, 110]
click at [755, 327] on input "Good afternoon, [PERSON_NAME] - we were updated that you are no longer with tha…" at bounding box center [659, 317] width 409 height 41
type input "Good afternoon, [PERSON_NAME] - we were updated that you are no longer with tha…"
click at [877, 322] on icon "submit" at bounding box center [886, 316] width 23 height 23
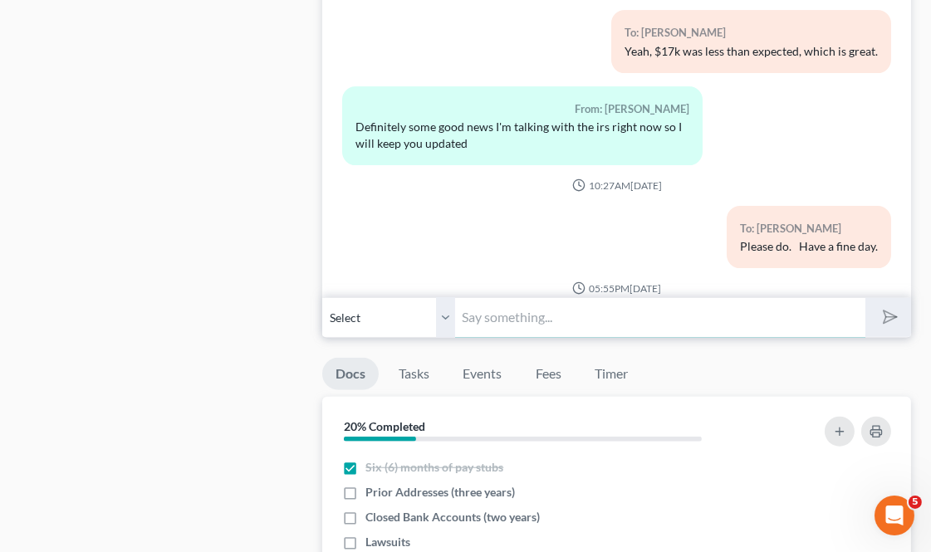
click at [632, 320] on input "text" at bounding box center [659, 317] width 409 height 41
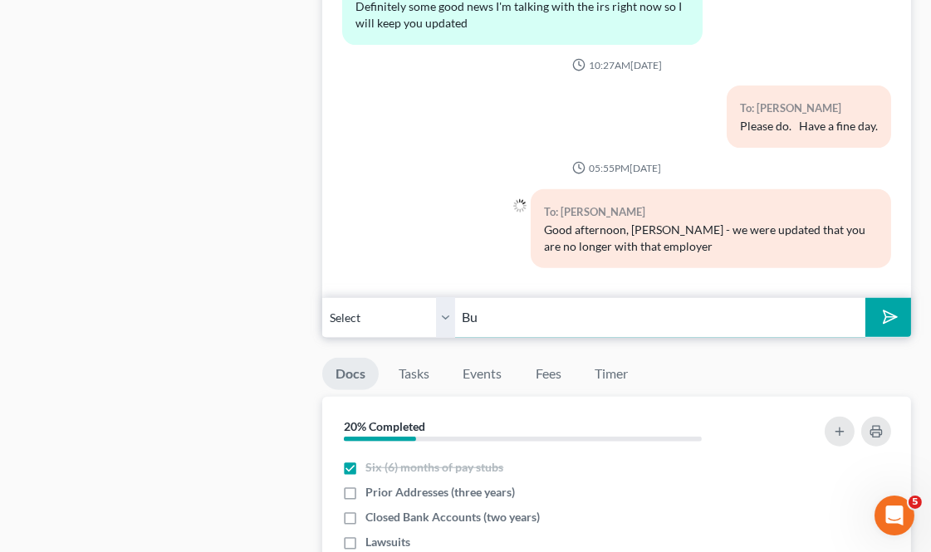
type input "B"
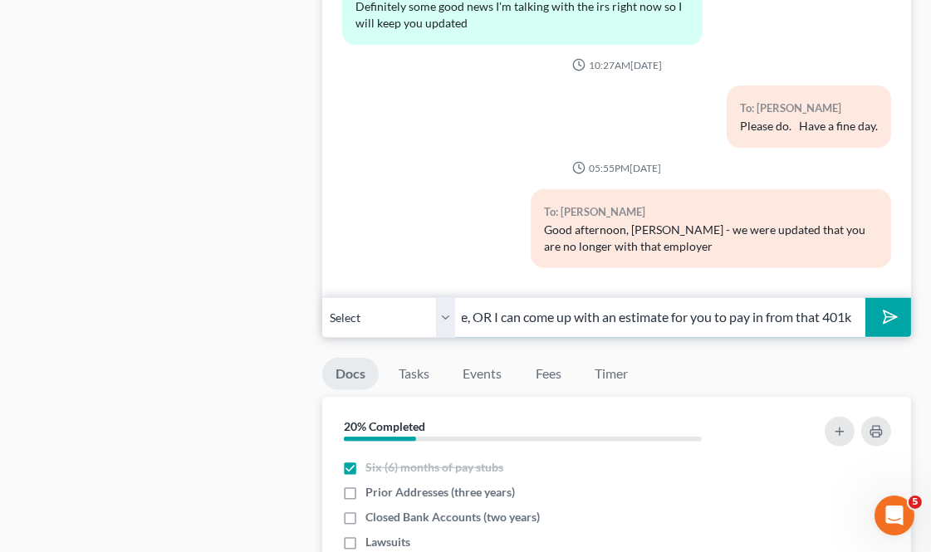
scroll to position [0, 418]
type input "We'll need that updated employer information when it becomes available, OR I ca…"
click at [865, 298] on button "submit" at bounding box center [888, 317] width 46 height 39
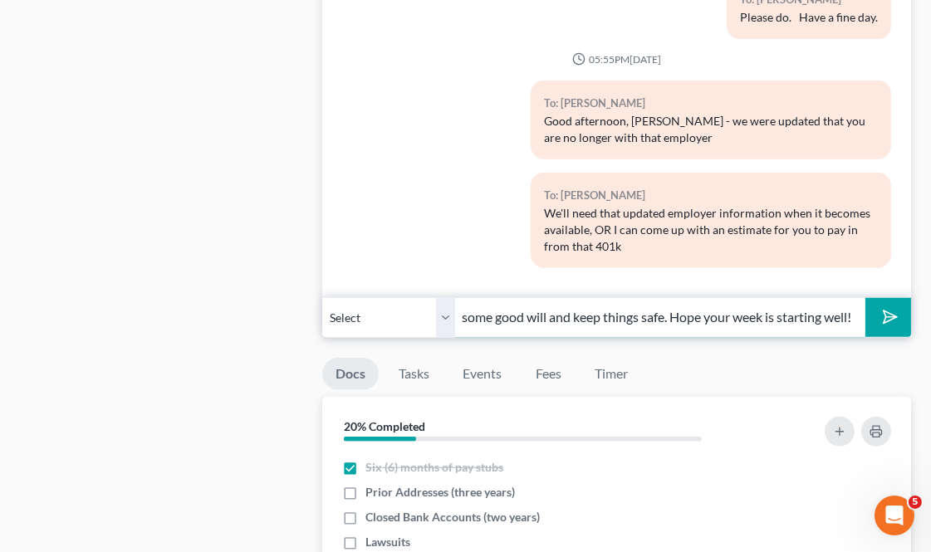
scroll to position [0, 227]
type input "We can basically get that paid in to get some good will and keep things safe. H…"
click at [865, 298] on button "submit" at bounding box center [888, 317] width 46 height 39
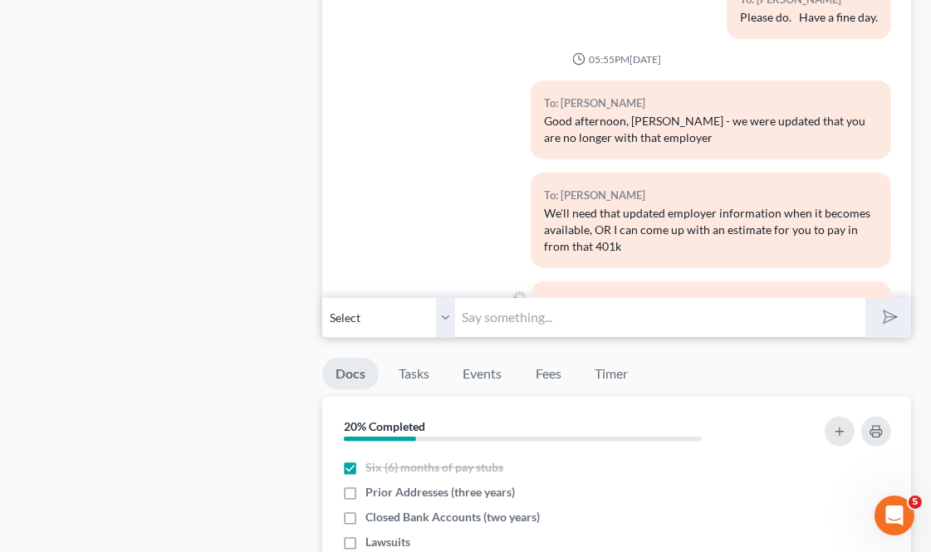
scroll to position [7871, 0]
